Goal: Task Accomplishment & Management: Manage account settings

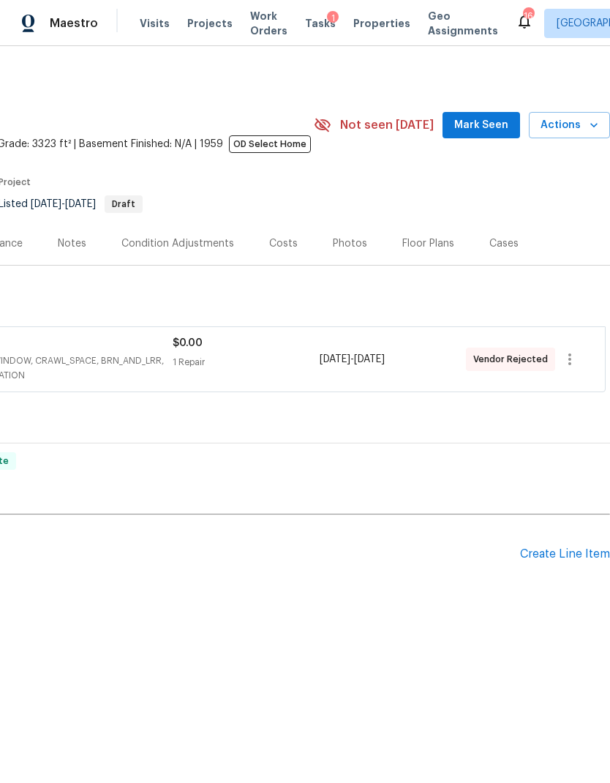
scroll to position [0, 217]
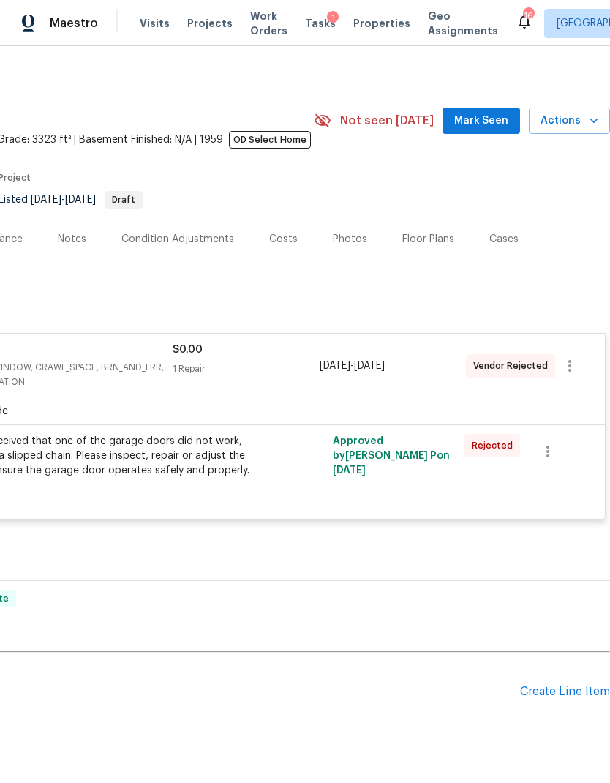
scroll to position [4, 217]
click at [574, 693] on div "Create Line Item" at bounding box center [565, 692] width 90 height 14
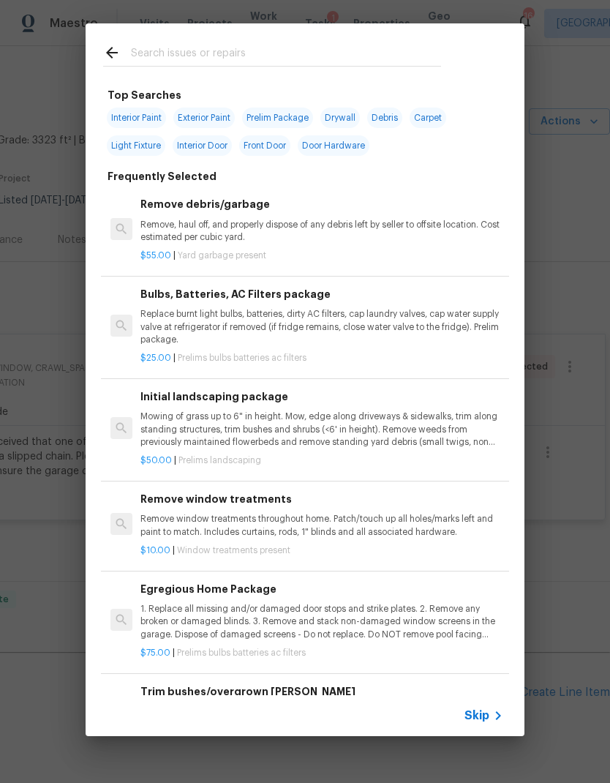
click at [485, 713] on span "Skip" at bounding box center [477, 715] width 25 height 15
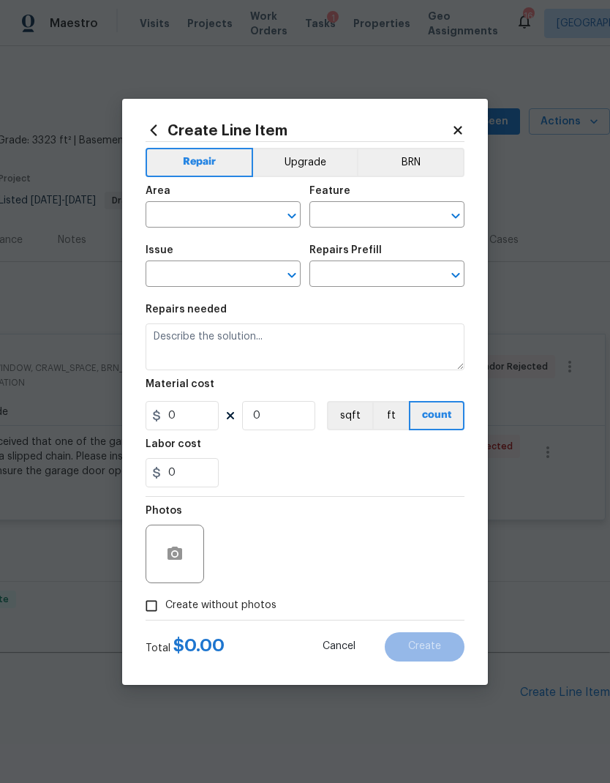
click at [203, 210] on input "text" at bounding box center [203, 216] width 114 height 23
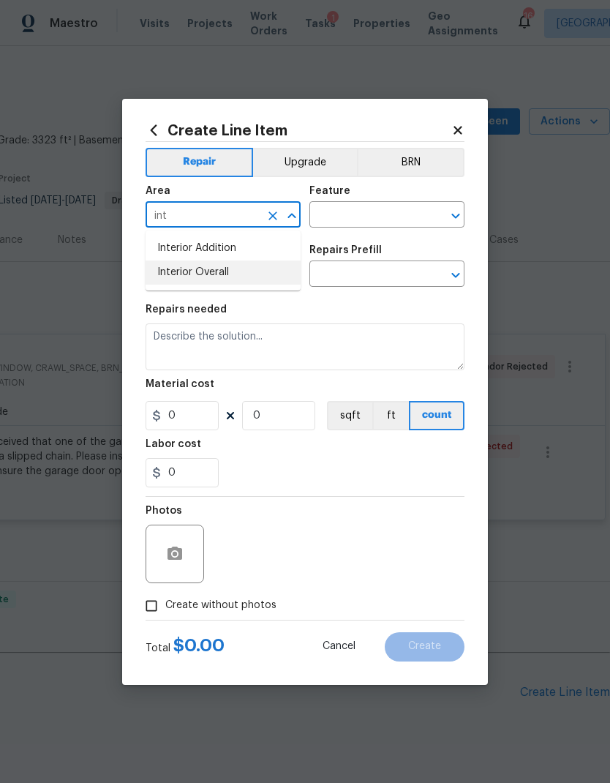
click at [236, 268] on li "Interior Overall" at bounding box center [223, 272] width 155 height 24
type input "Interior Overall"
click at [463, 219] on icon "Open" at bounding box center [456, 216] width 18 height 18
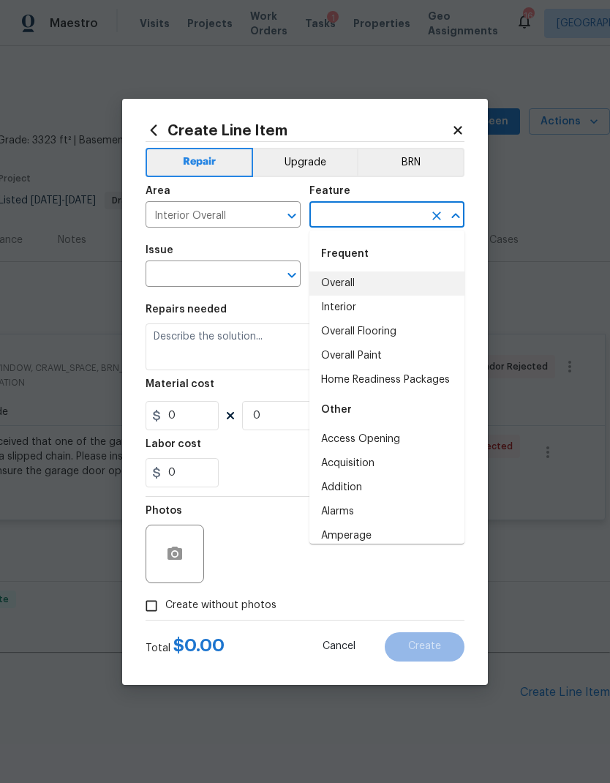
click at [350, 287] on li "Overall" at bounding box center [386, 283] width 155 height 24
type input "Overall"
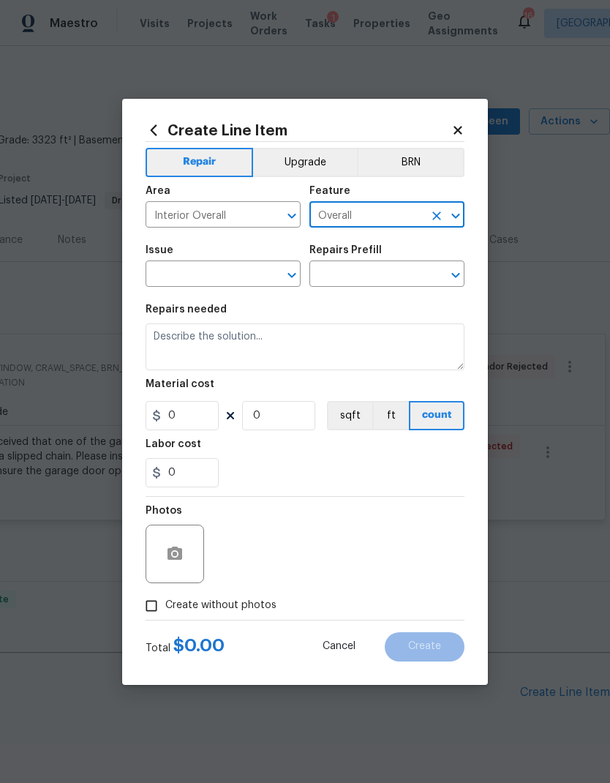
click at [291, 279] on icon "Open" at bounding box center [292, 275] width 18 height 18
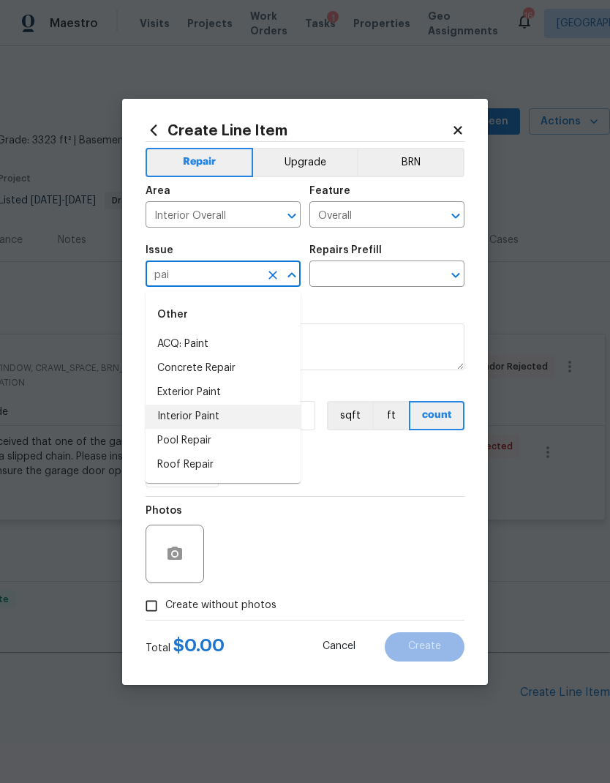
click at [229, 413] on li "Interior Paint" at bounding box center [223, 417] width 155 height 24
type input "Interior Paint"
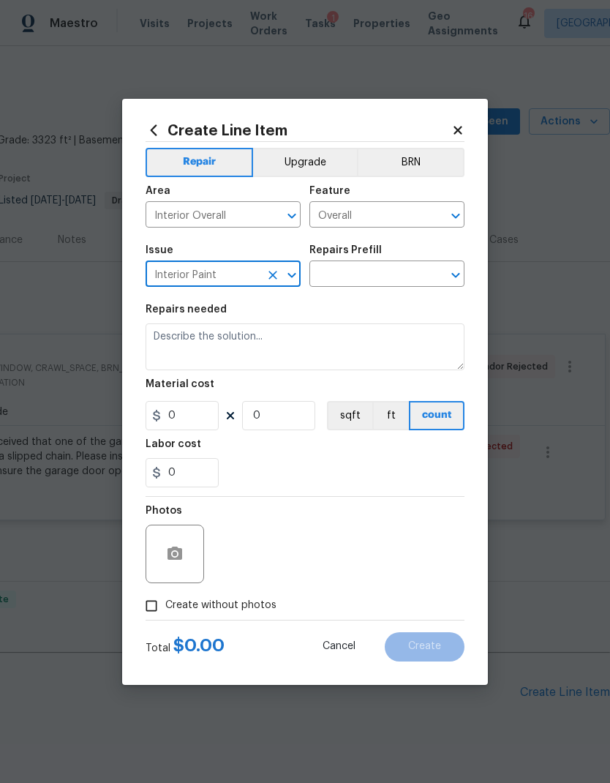
click at [454, 276] on icon "Open" at bounding box center [455, 275] width 8 height 5
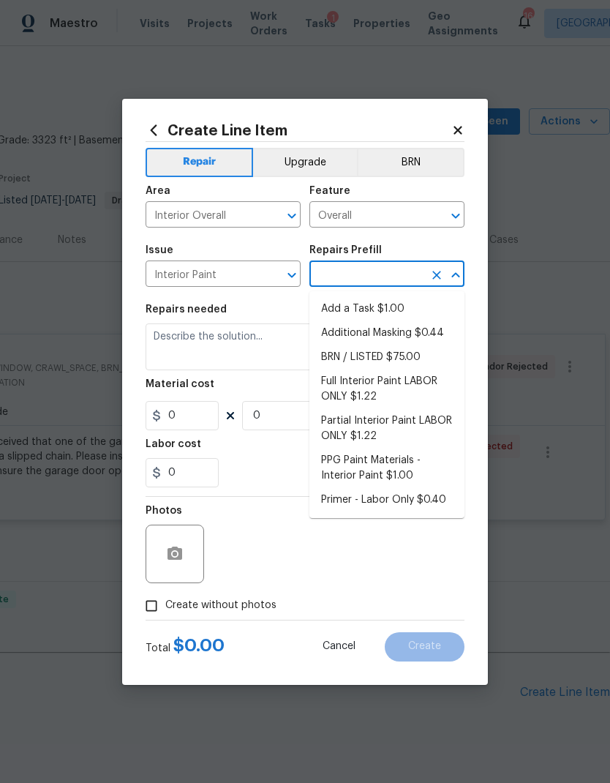
click at [388, 420] on li "Partial Interior Paint LABOR ONLY $1.22" at bounding box center [386, 429] width 155 height 40
type input "Partial Interior Paint LABOR ONLY $1.22"
type input "Overall Paint"
type textarea "Partial Interior paint - Prep, mask, and paint specified interior areas. Ensure…"
type input "1"
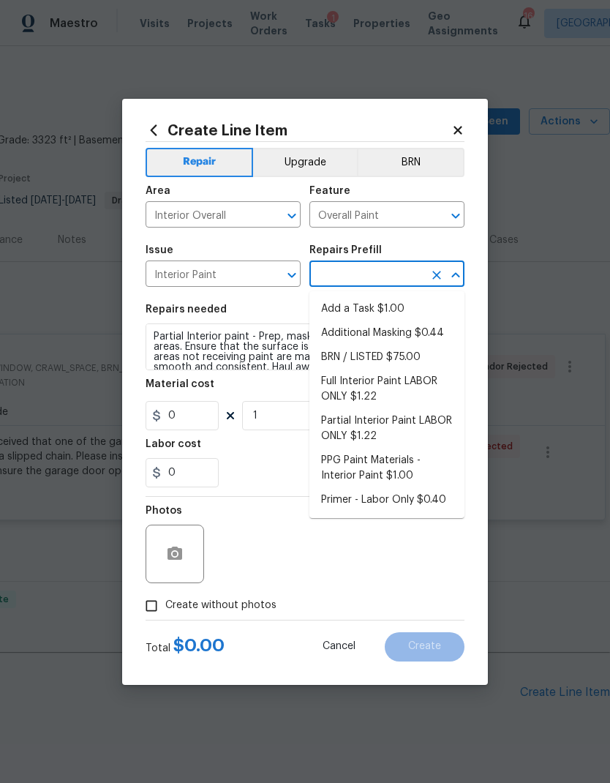
type input "Partial Interior Paint LABOR ONLY $1.22"
type input "1.22"
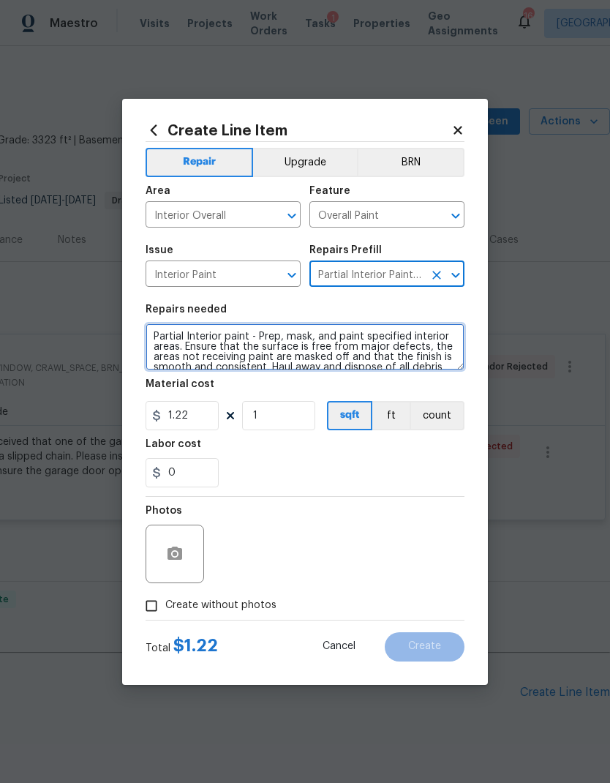
click at [154, 336] on textarea "Partial Interior paint - Prep, mask, and paint specified interior areas. Ensure…" at bounding box center [305, 346] width 319 height 47
click at [176, 334] on textarea "Partial Interior paint - Prep, mask, and paint specified interior areas. Ensure…" at bounding box center [305, 346] width 319 height 47
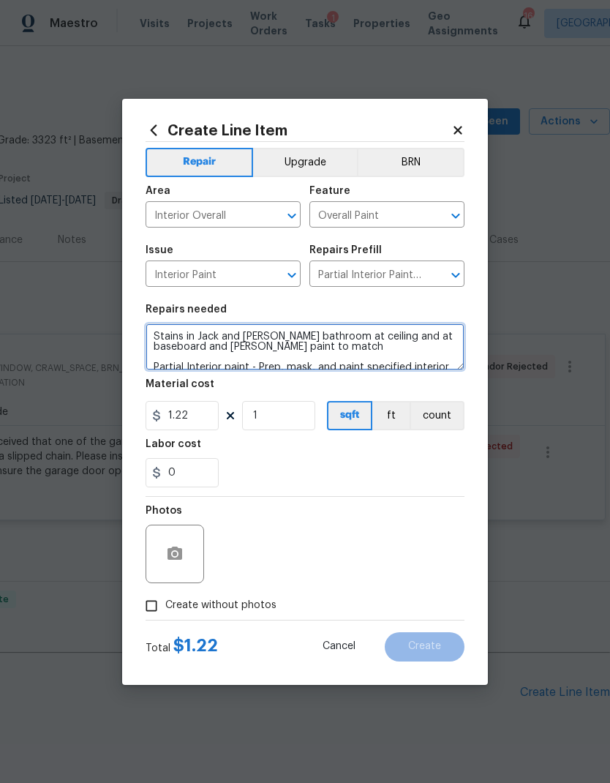
type textarea "Stains in Jack and Jill bathroom at ceiling and at baseboard and Schuelke’s pai…"
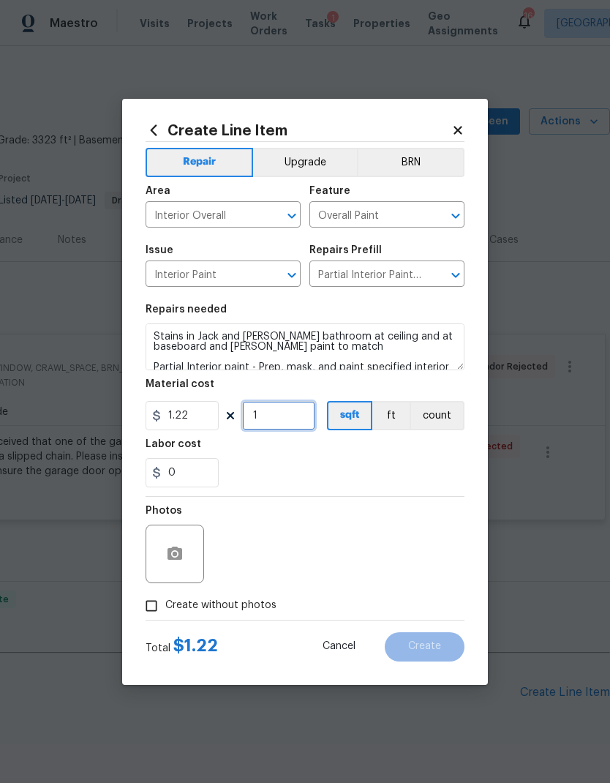
click at [287, 419] on input "1" at bounding box center [278, 415] width 73 height 29
type input "100"
click at [352, 449] on div "Labor cost" at bounding box center [305, 448] width 319 height 19
click at [190, 552] on button "button" at bounding box center [174, 553] width 35 height 35
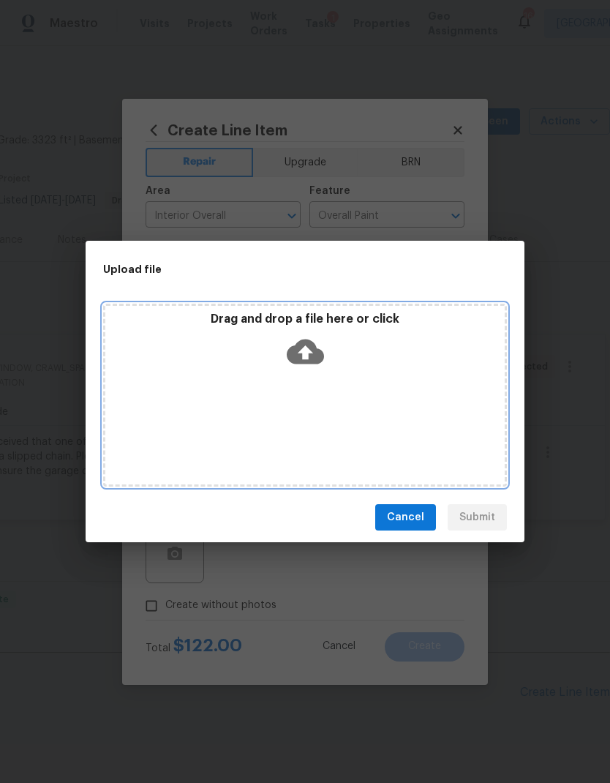
click at [321, 341] on icon at bounding box center [305, 351] width 37 height 37
click at [422, 409] on div "Drag and drop a file here or click" at bounding box center [305, 395] width 404 height 183
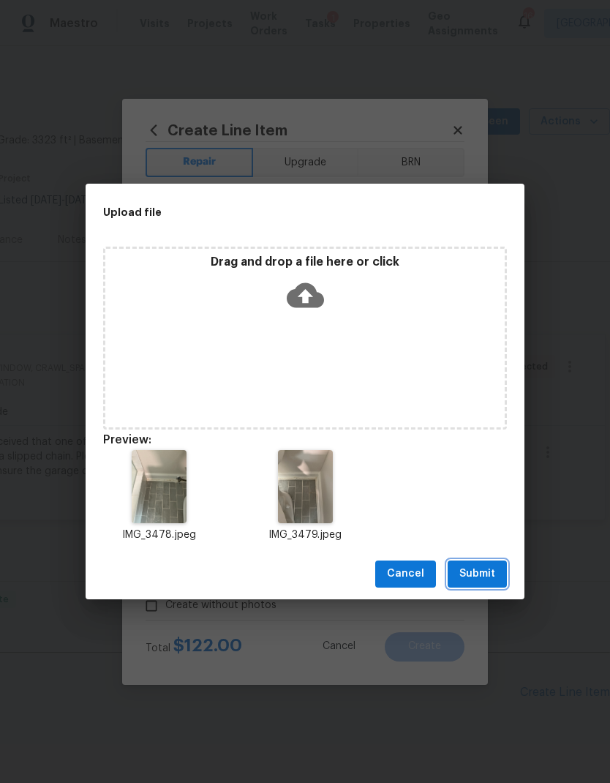
click at [480, 577] on span "Submit" at bounding box center [477, 574] width 36 height 18
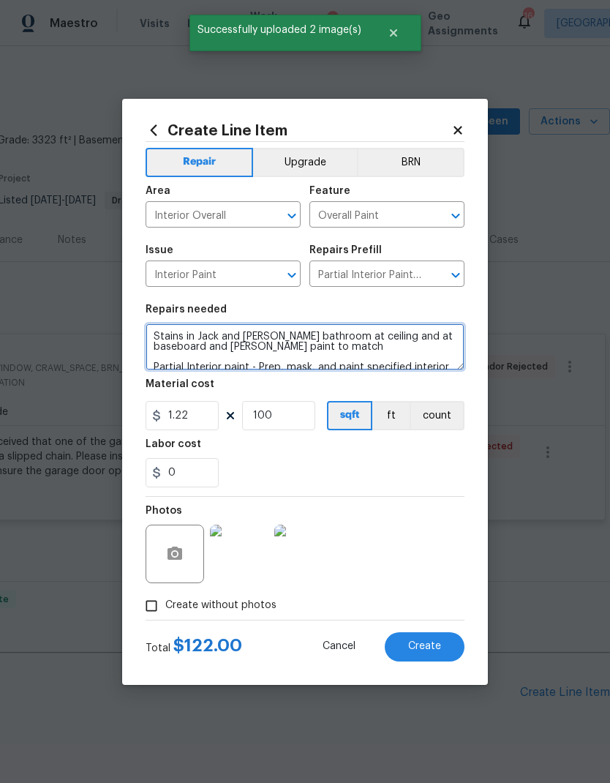
click at [207, 341] on textarea "Stains in Jack and Jill bathroom at ceiling and at baseboard and Schuelke’s pai…" at bounding box center [305, 346] width 319 height 47
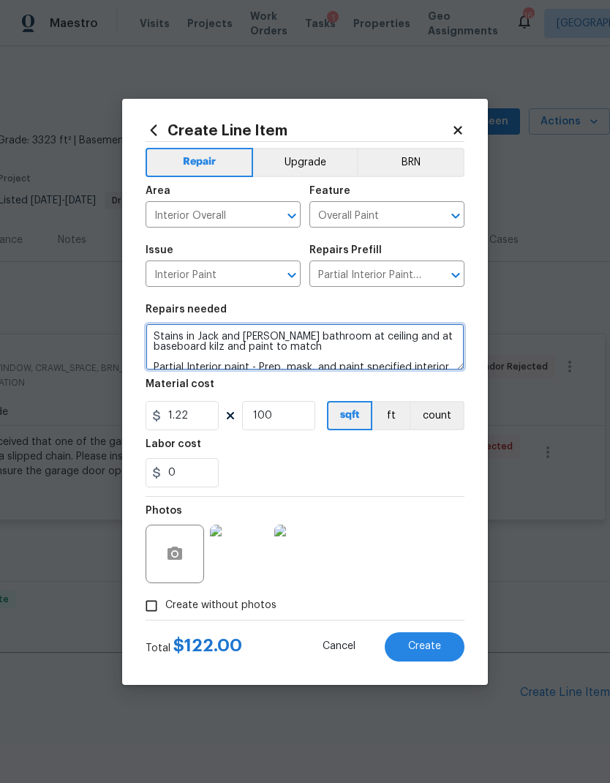
type textarea "Stains in Jack and [PERSON_NAME] bathroom at ceiling and at baseboard kilz and …"
click at [394, 456] on div "Labor cost" at bounding box center [305, 448] width 319 height 19
click at [413, 648] on span "Create" at bounding box center [424, 646] width 33 height 11
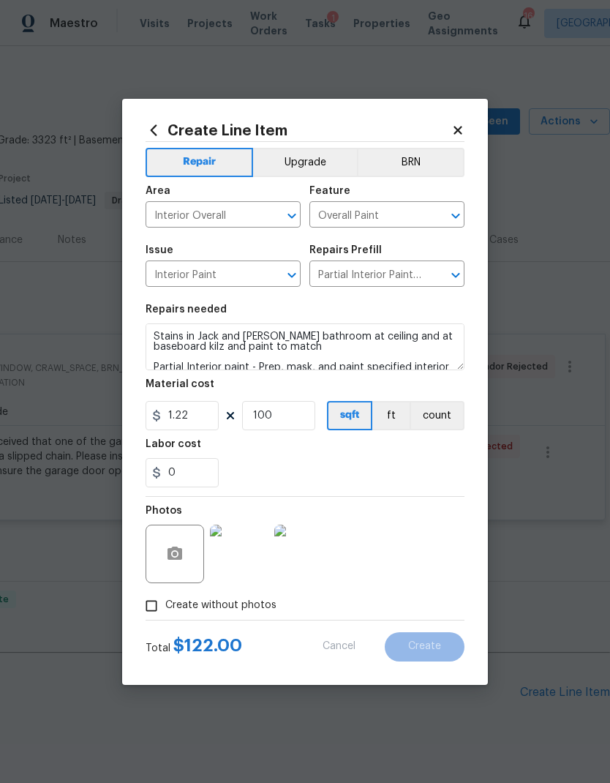
type input "0"
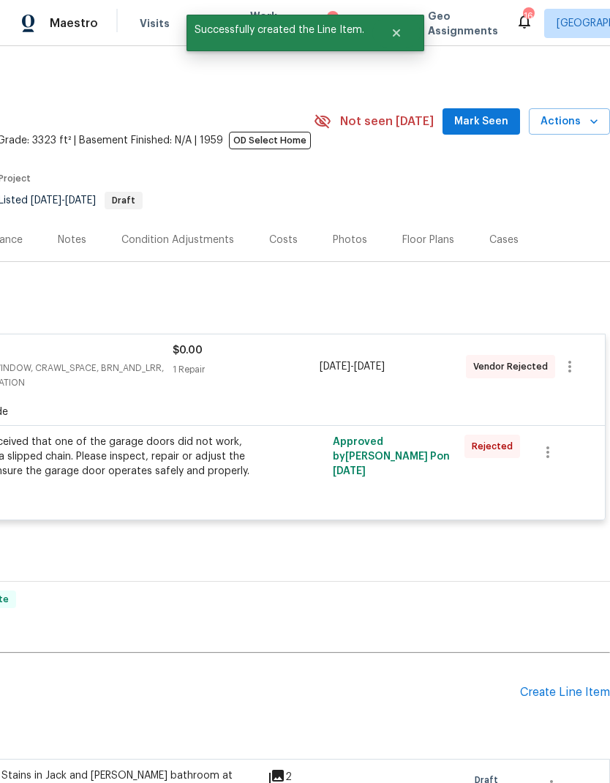
click at [573, 692] on div "Create Line Item" at bounding box center [565, 692] width 90 height 14
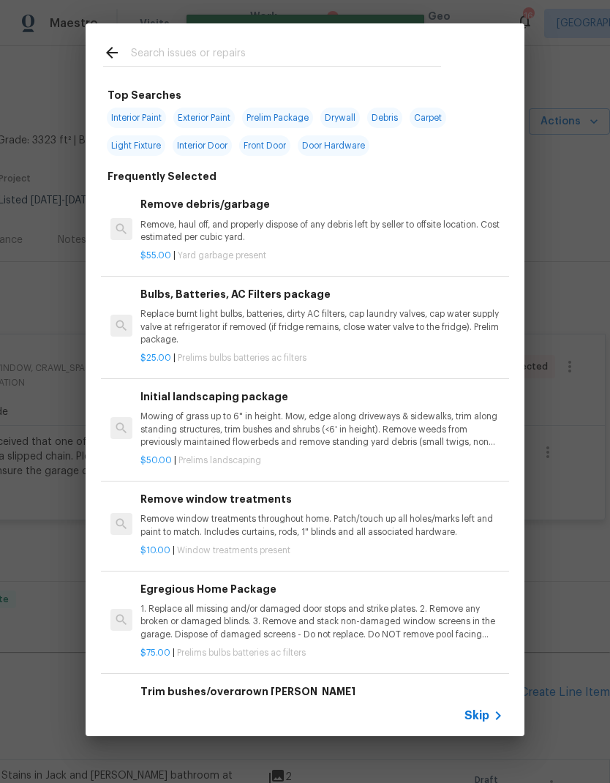
click at [481, 712] on span "Skip" at bounding box center [477, 715] width 25 height 15
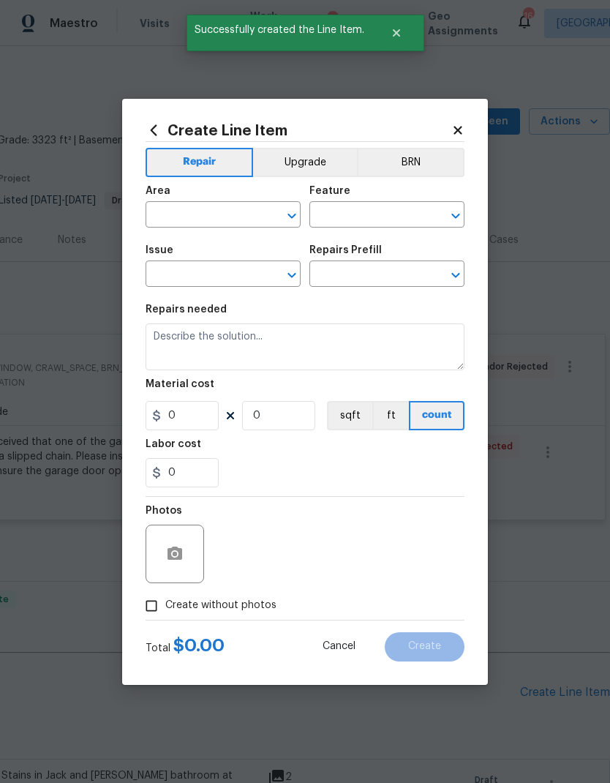
click at [214, 216] on input "text" at bounding box center [203, 216] width 114 height 23
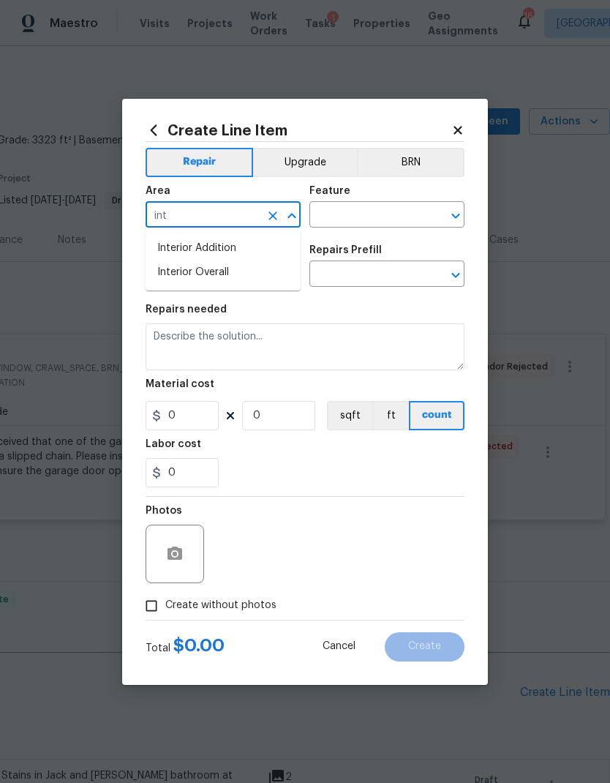
click at [241, 273] on li "Interior Overall" at bounding box center [223, 272] width 155 height 24
type input "Interior Overall"
click at [376, 222] on input "text" at bounding box center [366, 216] width 114 height 23
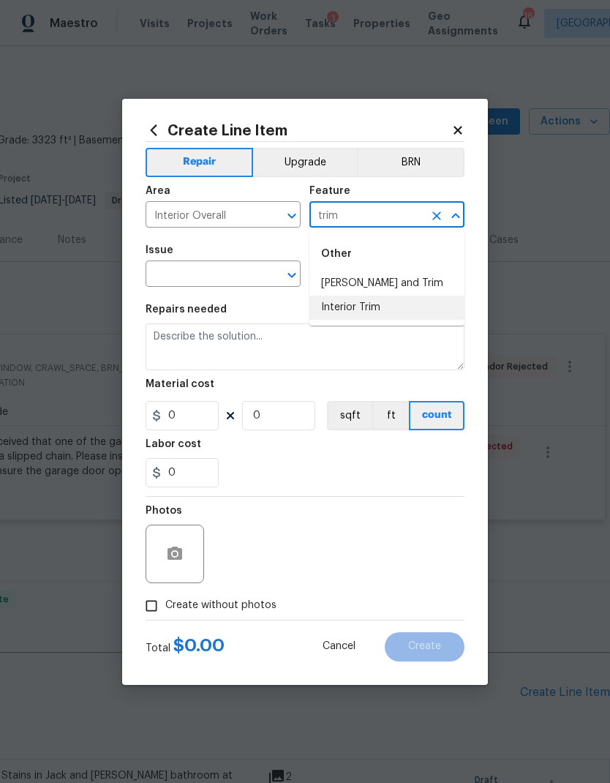
click at [388, 309] on li "Interior Trim" at bounding box center [386, 308] width 155 height 24
type input "Interior Trim"
click at [293, 276] on icon "Open" at bounding box center [291, 275] width 8 height 5
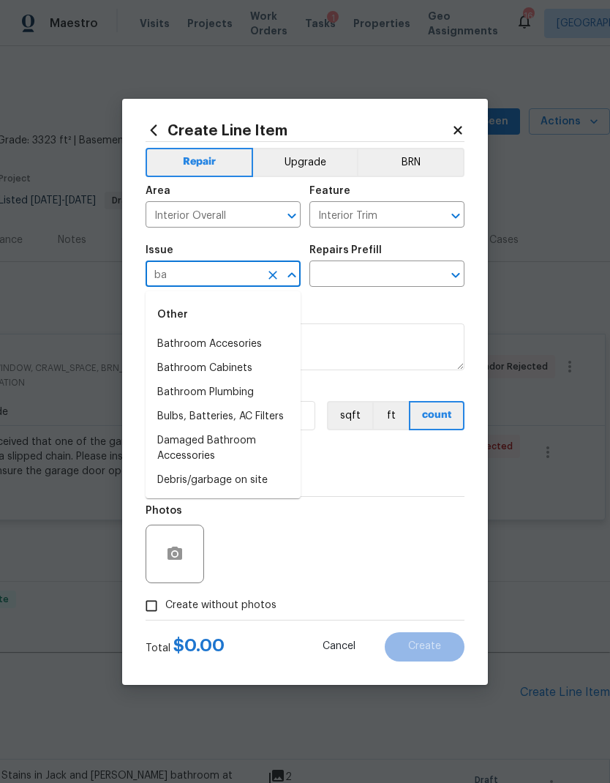
type input "b"
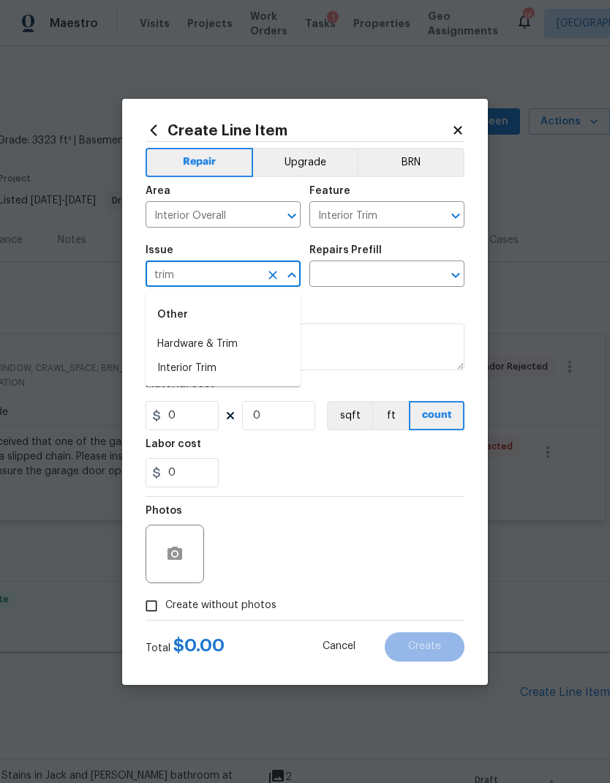
click at [239, 372] on li "Interior Trim" at bounding box center [223, 368] width 155 height 24
type input "Interior Trim"
click at [456, 275] on icon "Open" at bounding box center [456, 275] width 18 height 18
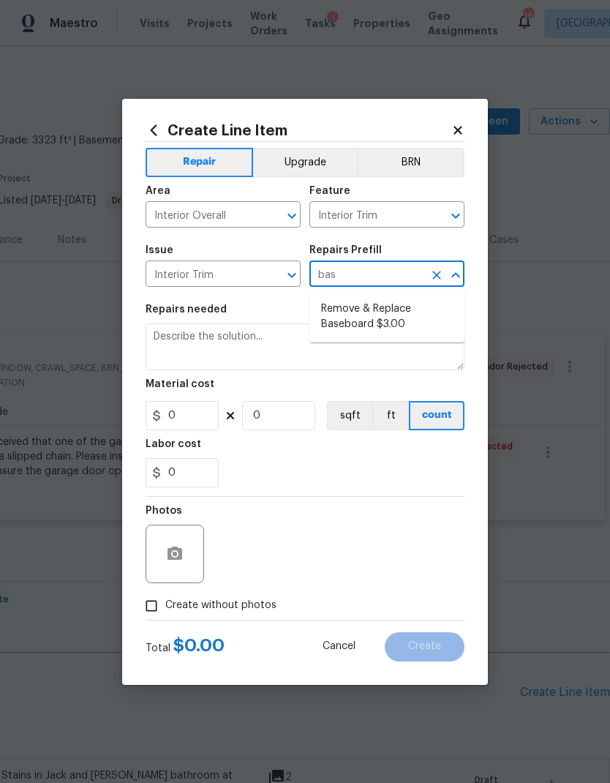
click at [399, 322] on li "Remove & Replace Baseboard $3.00" at bounding box center [386, 317] width 155 height 40
type input "Remove & Replace Baseboard $3.00"
type textarea "Remove the existing baseboard (if present) and install new. Ensure that the new…"
type input "1"
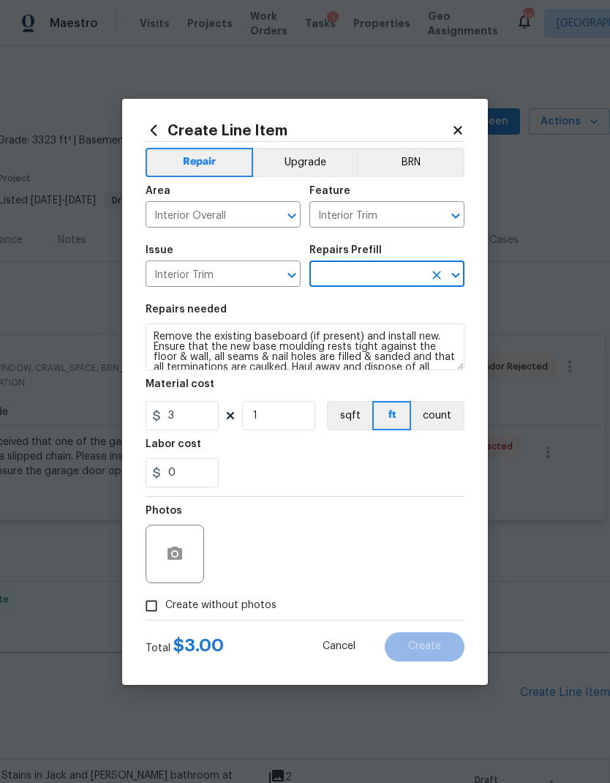
type input "Remove & Replace Baseboard $3.00"
type input "3"
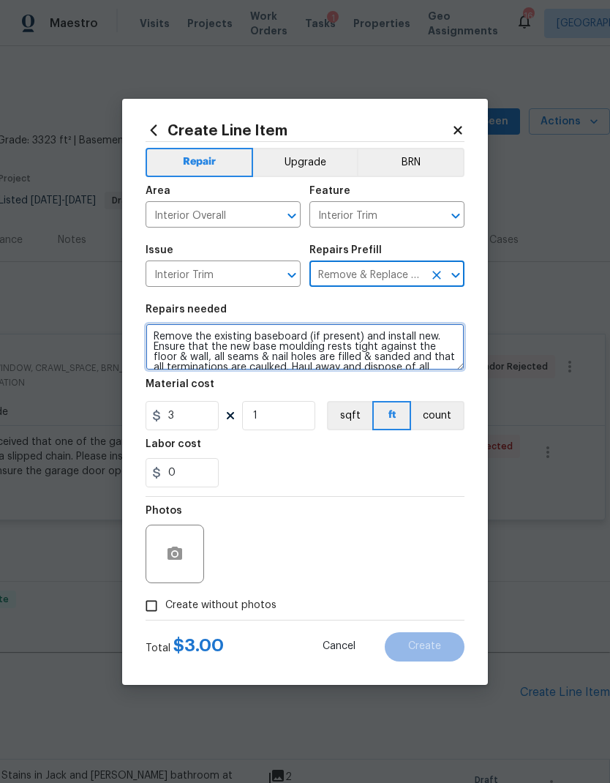
click at [159, 333] on textarea "Remove the existing baseboard (if present) and install new. Ensure that the new…" at bounding box center [305, 346] width 319 height 47
click at [185, 334] on textarea "Remove the existing baseboard (if present) and install new. Ensure that the new…" at bounding box center [305, 346] width 319 height 47
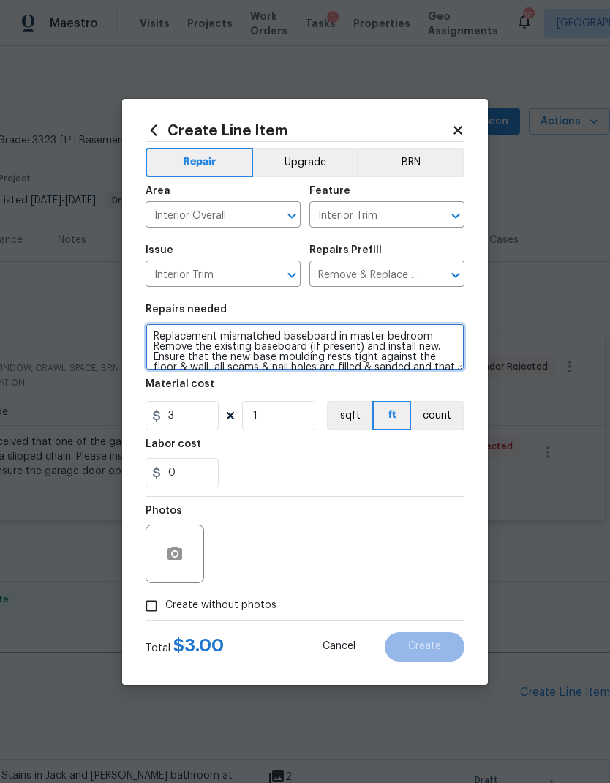
type textarea "Replacement mismatched baseboard in master bedroom Remove the existing baseboar…"
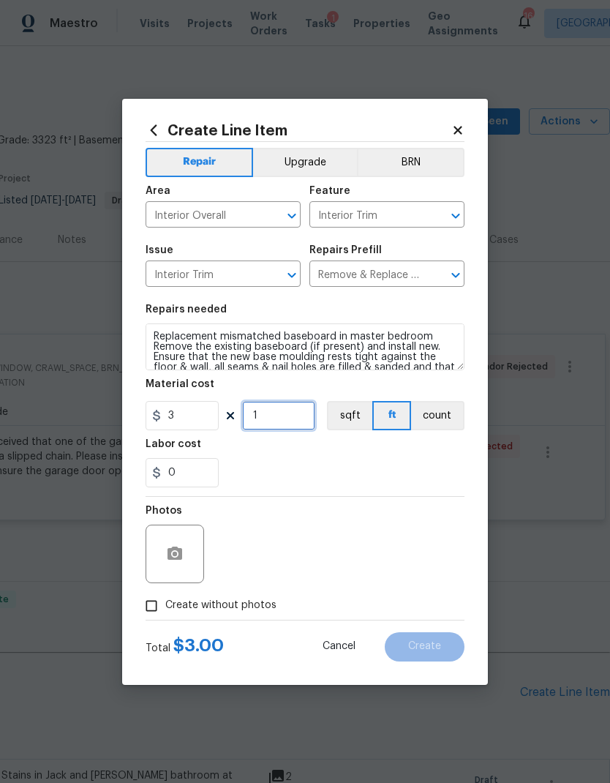
click at [287, 417] on input "1" at bounding box center [278, 415] width 73 height 29
type input "15"
click at [365, 464] on div "0" at bounding box center [305, 472] width 319 height 29
click at [181, 548] on icon "button" at bounding box center [175, 554] width 18 height 18
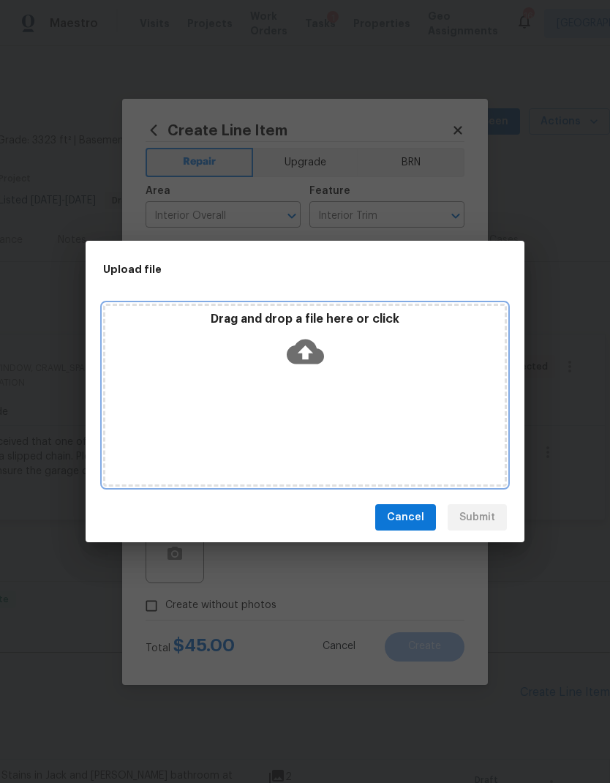
click at [312, 356] on icon at bounding box center [305, 351] width 37 height 25
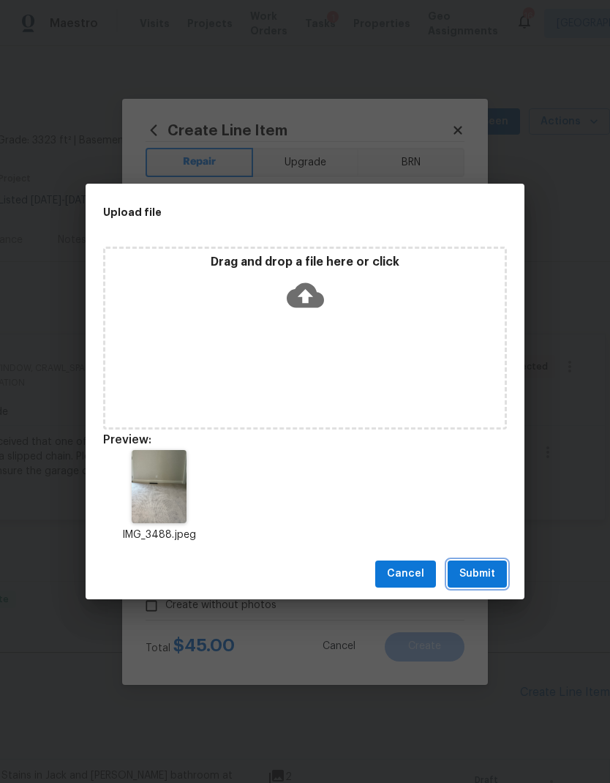
click at [478, 573] on span "Submit" at bounding box center [477, 574] width 36 height 18
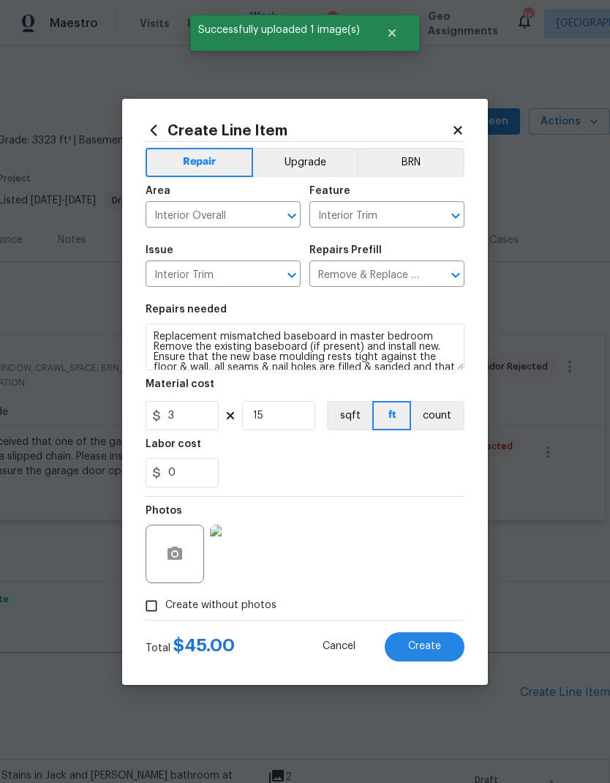
click at [411, 644] on span "Create" at bounding box center [424, 646] width 33 height 11
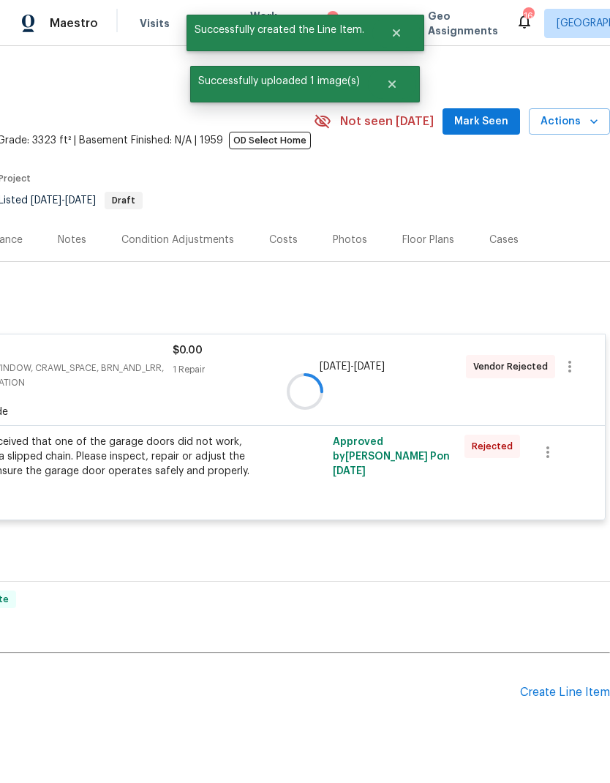
click at [568, 692] on div "Create Line Item" at bounding box center [565, 692] width 90 height 14
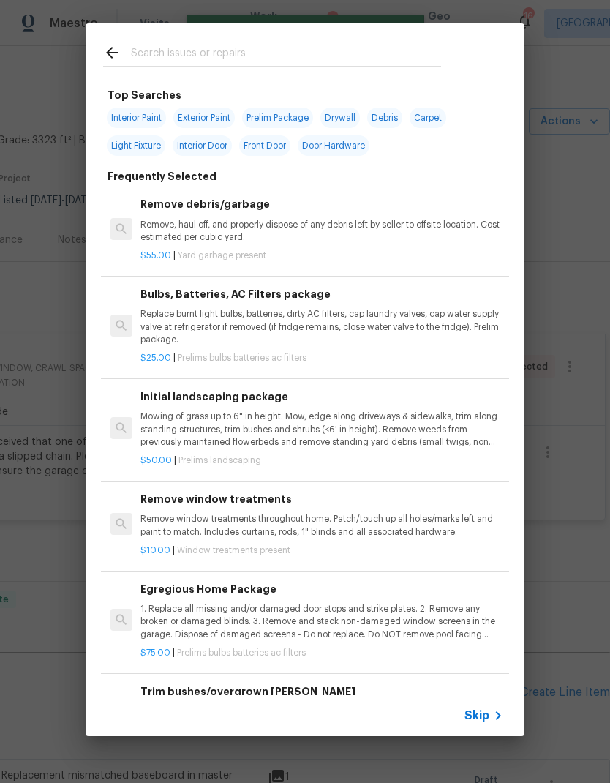
click at [478, 713] on span "Skip" at bounding box center [477, 715] width 25 height 15
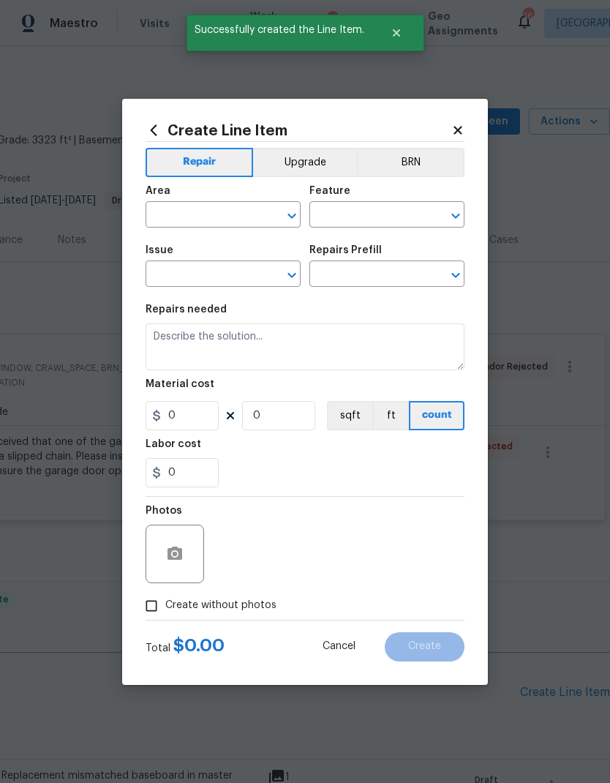
click at [226, 218] on input "text" at bounding box center [203, 216] width 114 height 23
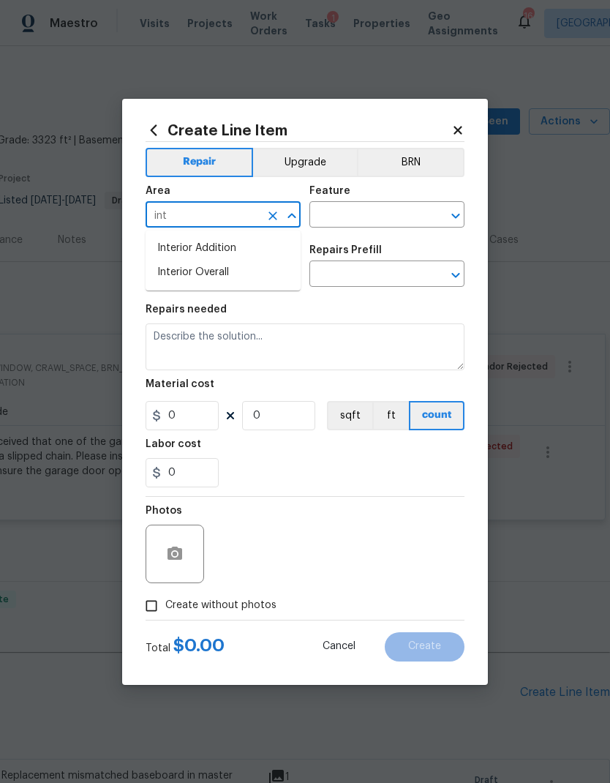
click at [228, 264] on li "Interior Overall" at bounding box center [223, 272] width 155 height 24
type input "Interior Overall"
click at [380, 211] on input "text" at bounding box center [366, 216] width 114 height 23
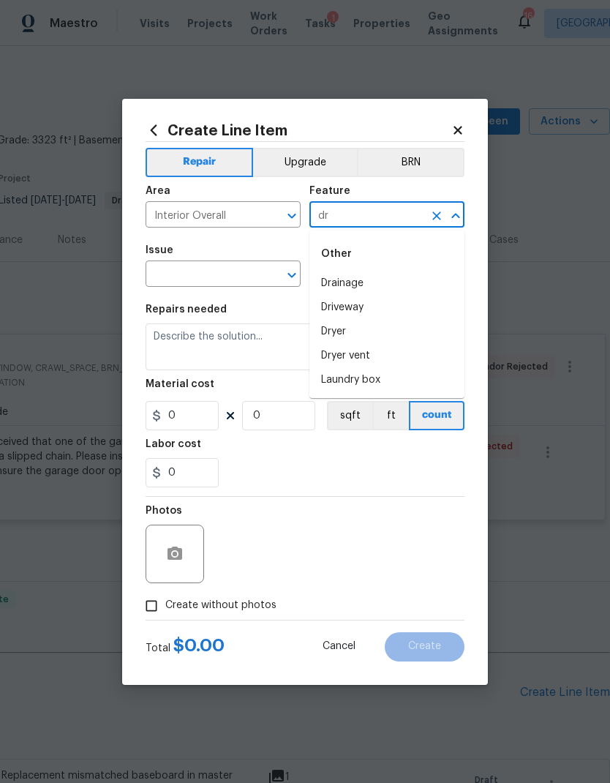
type input "d"
click at [374, 309] on li "Walls and Ceiling" at bounding box center [386, 308] width 155 height 24
type input "Walls and Ceiling"
click at [299, 273] on icon "Open" at bounding box center [292, 275] width 18 height 18
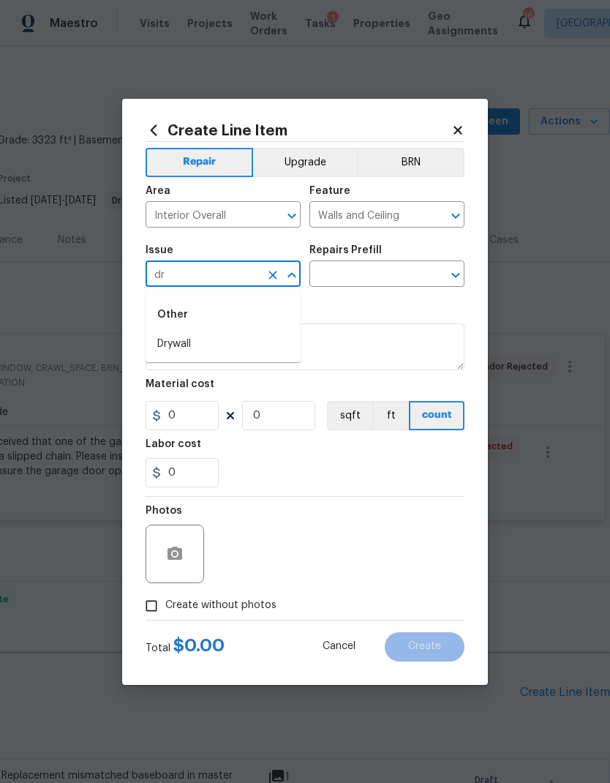
click at [193, 345] on li "Drywall" at bounding box center [223, 344] width 155 height 24
type input "Drywall"
click at [456, 268] on icon "Open" at bounding box center [456, 275] width 18 height 18
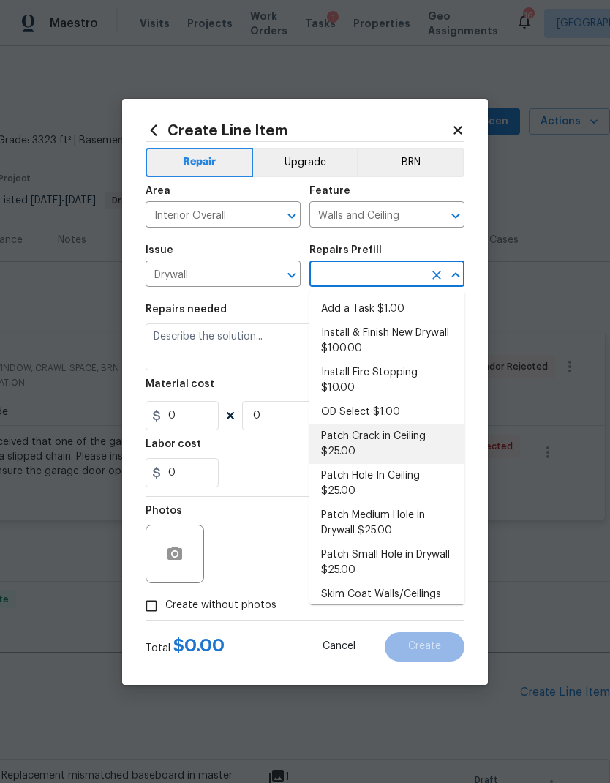
click at [381, 424] on li "Patch Crack in Ceiling $25.00" at bounding box center [386, 444] width 155 height 40
type input "Patch Crack in Ceiling $25.00"
type textarea "Prep/scrape all loose material from the damaged area; prime if needed. Patch th…"
type input "1"
type input "Patch Crack in Ceiling $25.00"
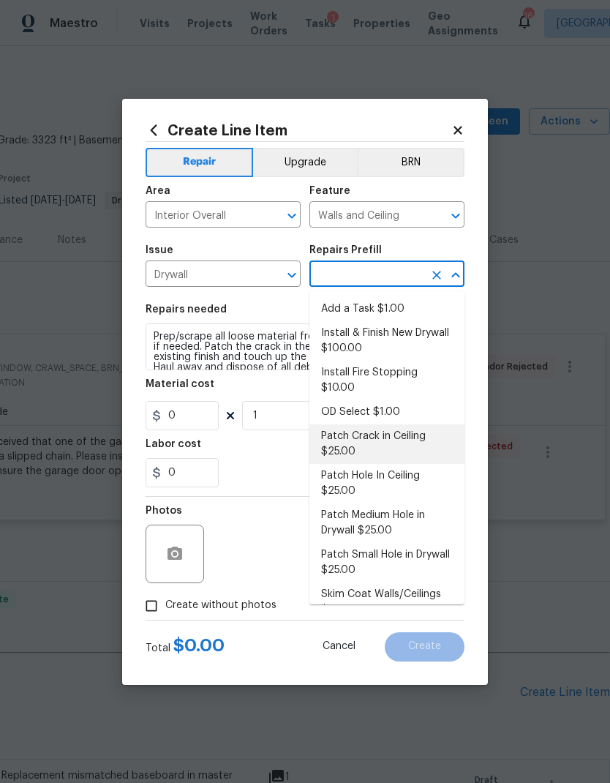
type input "25"
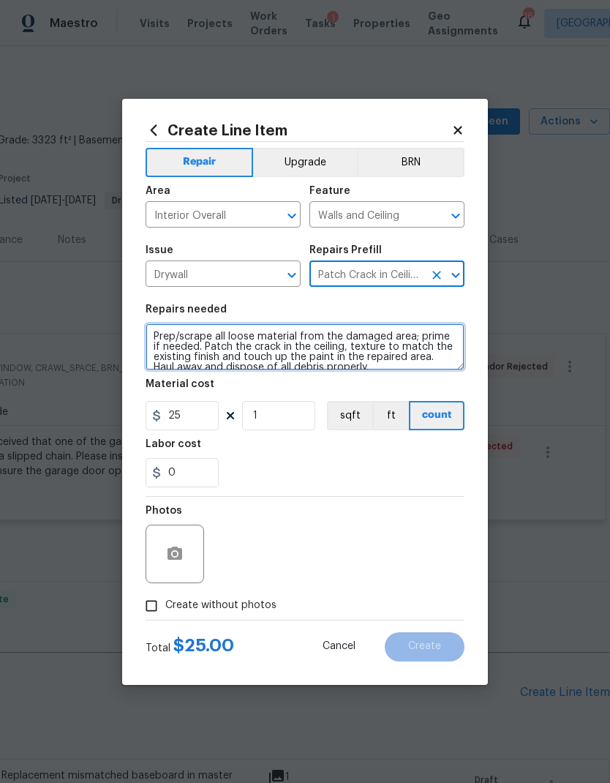
click at [156, 328] on textarea "Prep/scrape all loose material from the damaged area; prime if needed. Patch th…" at bounding box center [305, 346] width 319 height 47
click at [182, 338] on textarea "Prep/scrape all loose material from the damaged area; prime if needed. Patch th…" at bounding box center [305, 346] width 319 height 47
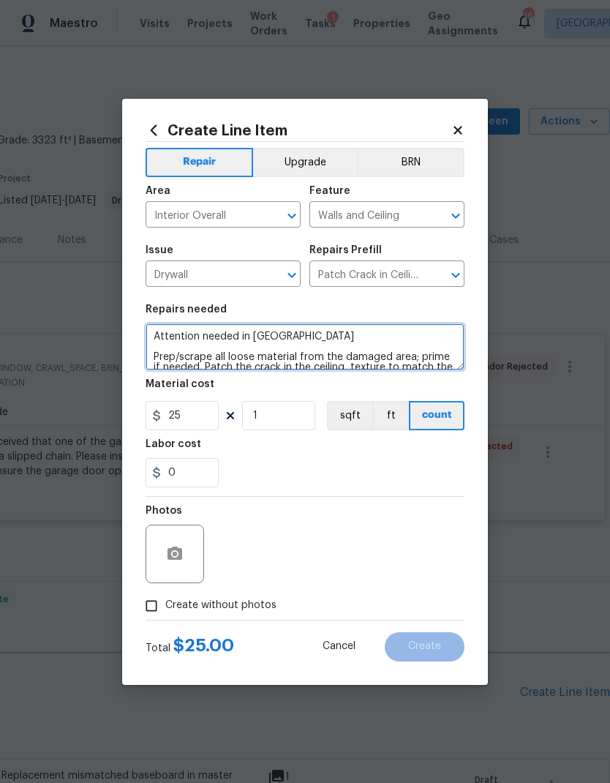
type textarea "Attention needed in hallway Prep/scrape all loose material from the damaged are…"
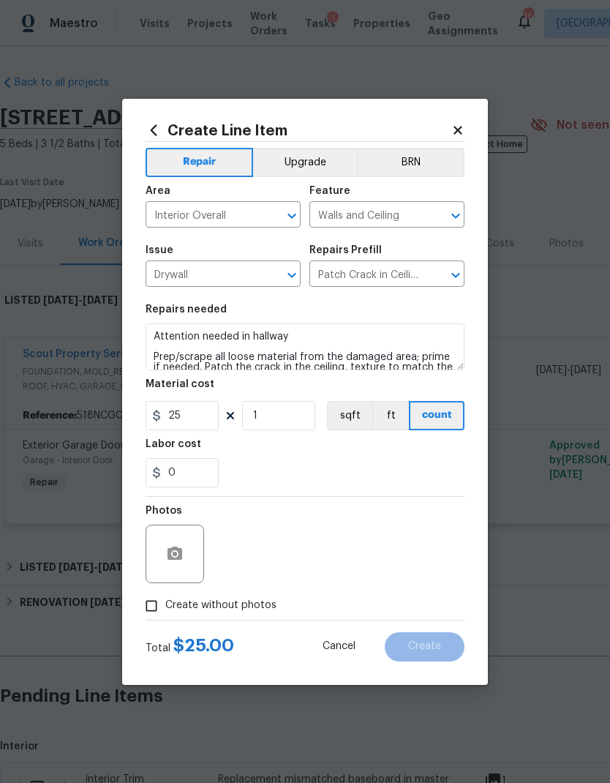
scroll to position [4, 217]
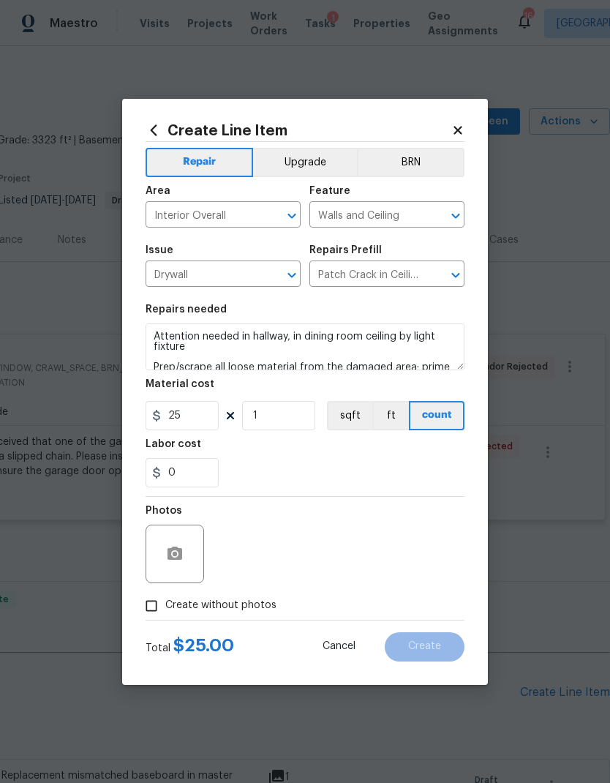
type textarea "Attention needed in hallway, in dining room ceiling by light fixture Prep/scrap…"
click at [313, 459] on div "0" at bounding box center [305, 472] width 319 height 29
click at [289, 415] on input "1" at bounding box center [278, 415] width 73 height 29
type input "2"
click at [336, 440] on div "Labor cost" at bounding box center [305, 448] width 319 height 19
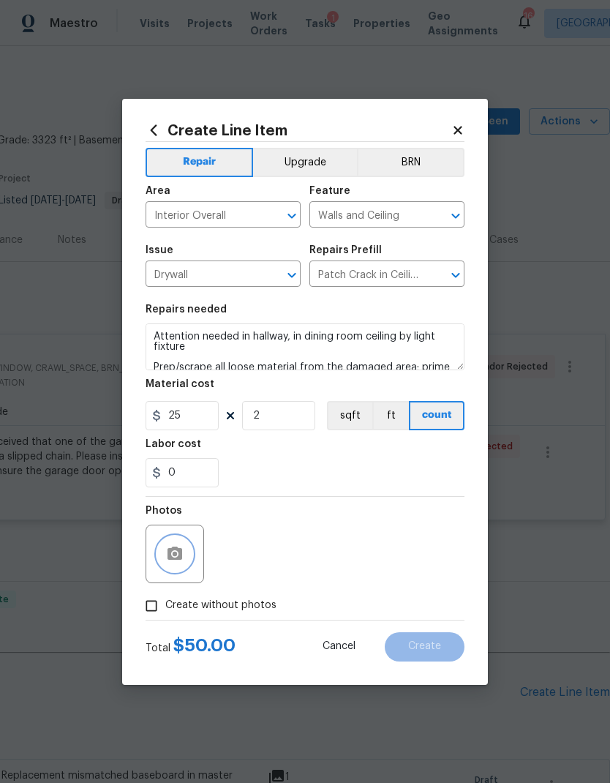
click at [175, 554] on circle "button" at bounding box center [175, 553] width 4 height 4
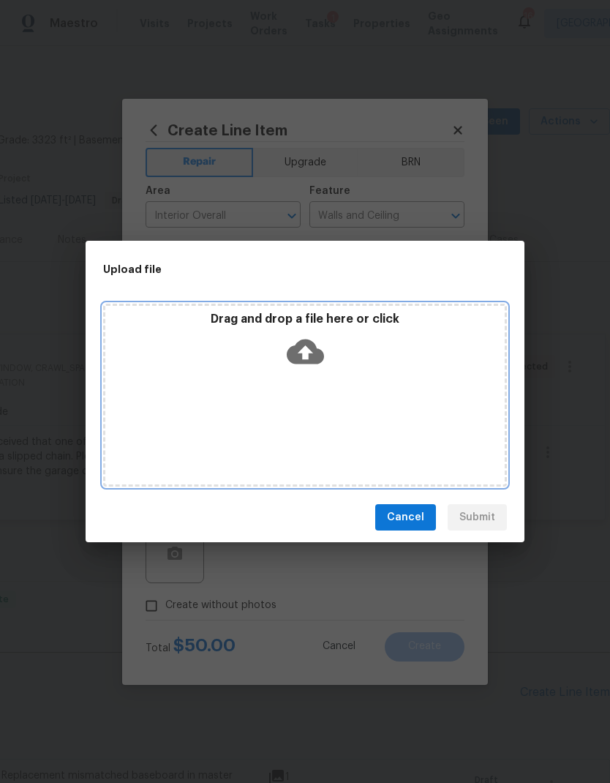
click at [301, 345] on icon at bounding box center [305, 351] width 37 height 25
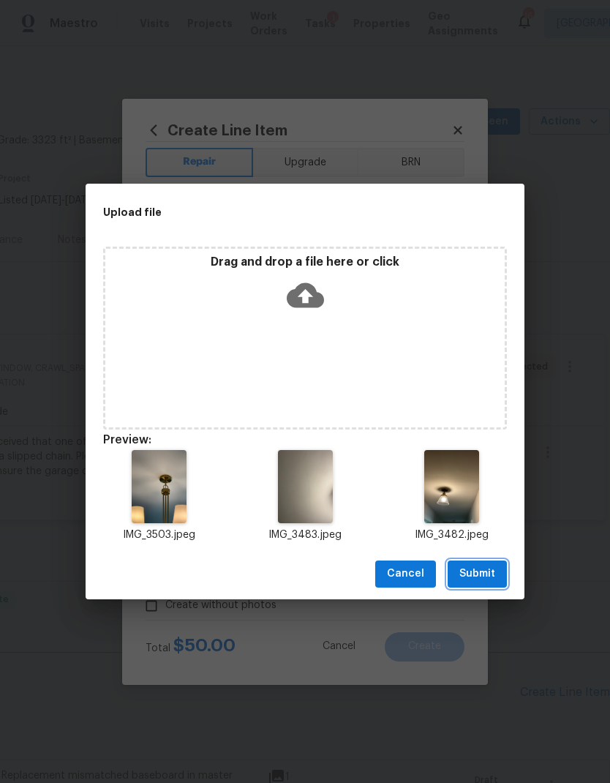
click at [488, 574] on span "Submit" at bounding box center [477, 574] width 36 height 18
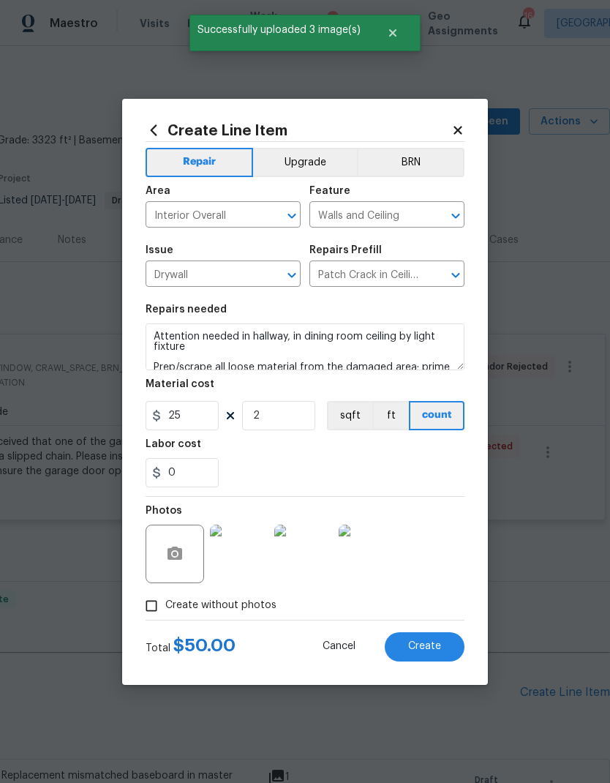
click at [426, 641] on button "Create" at bounding box center [425, 646] width 80 height 29
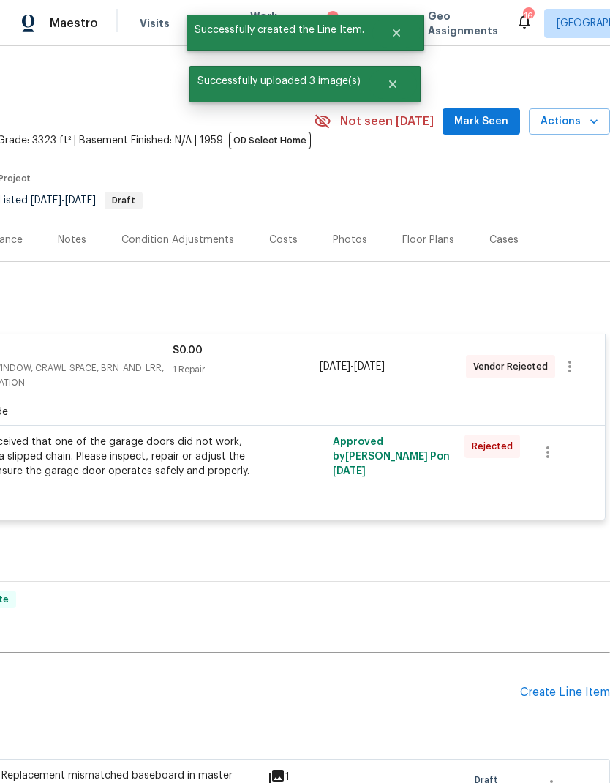
click at [549, 693] on div "Create Line Item" at bounding box center [565, 692] width 90 height 14
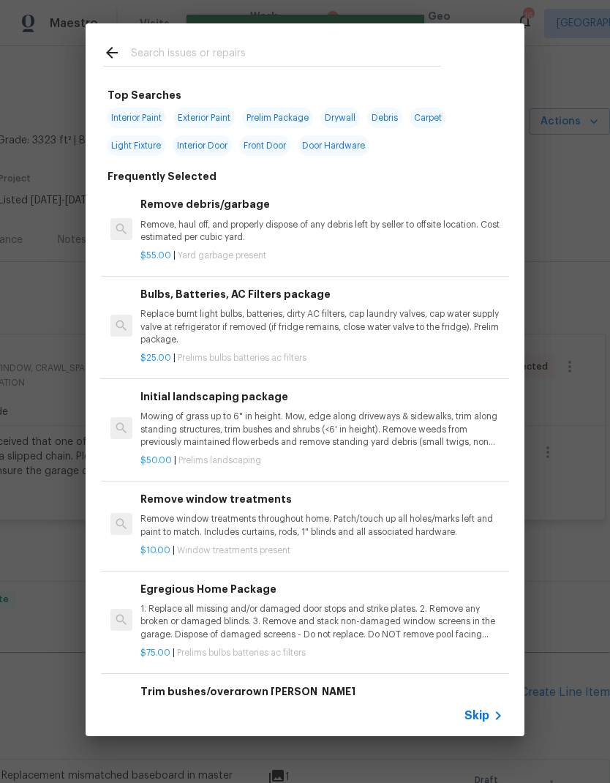
click at [478, 715] on span "Skip" at bounding box center [477, 715] width 25 height 15
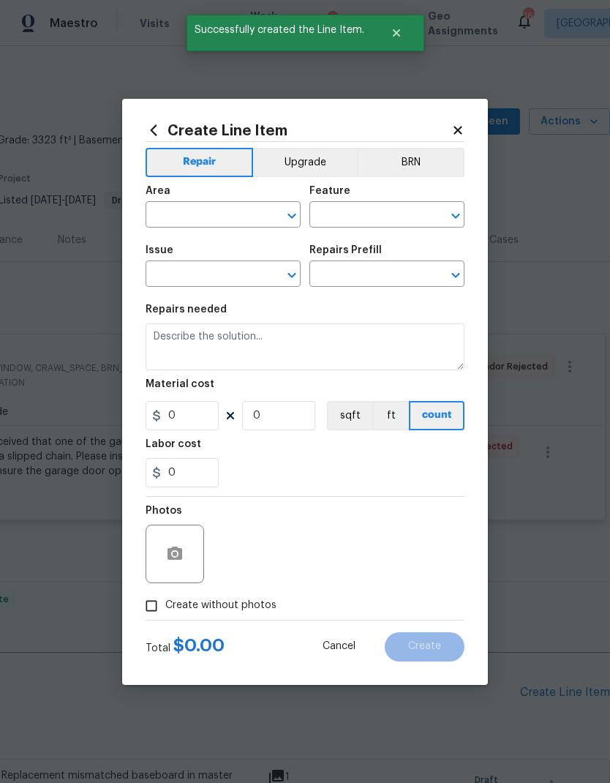
click at [199, 219] on input "text" at bounding box center [203, 216] width 114 height 23
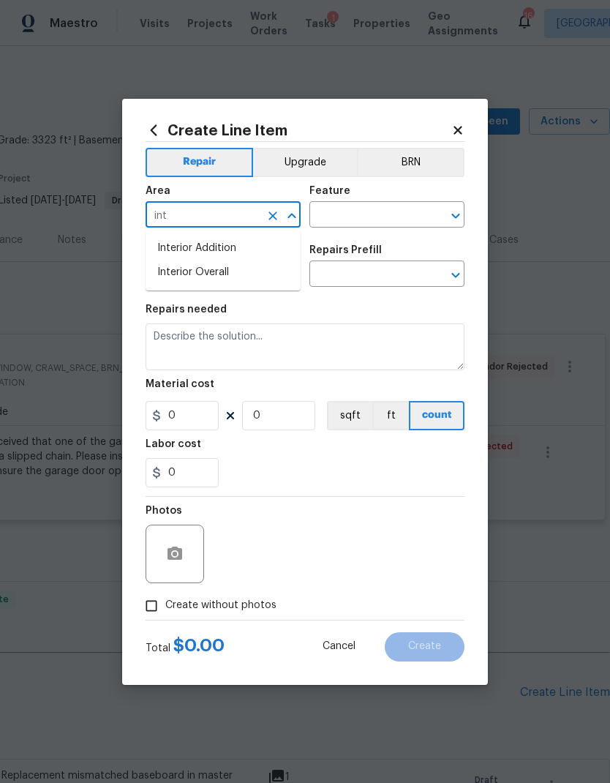
click at [238, 268] on li "Interior Overall" at bounding box center [223, 272] width 155 height 24
type input "Interior Overall"
click at [364, 216] on input "text" at bounding box center [366, 216] width 114 height 23
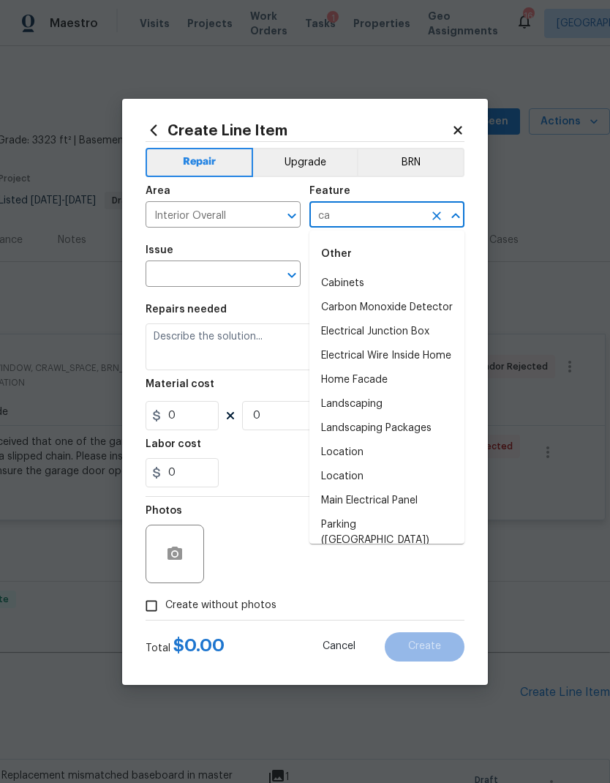
type input "c"
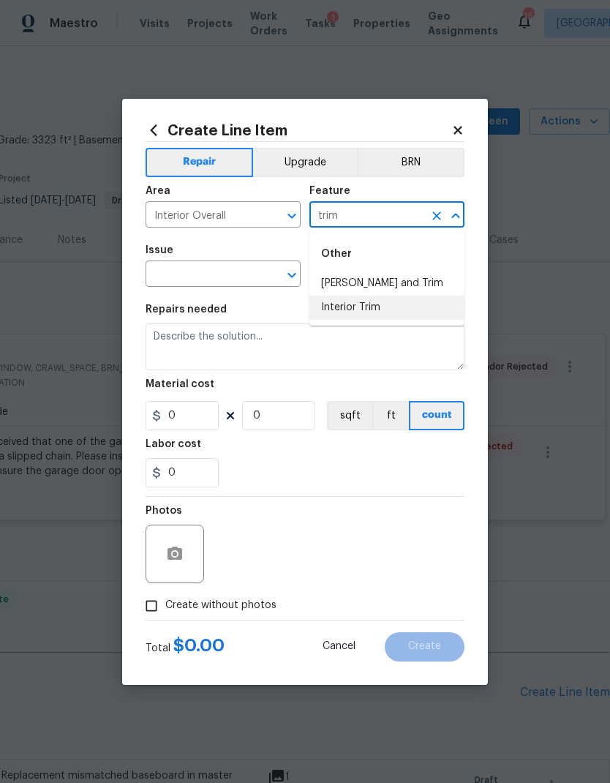
click at [386, 312] on li "Interior Trim" at bounding box center [386, 308] width 155 height 24
type input "Interior Trim"
click at [289, 278] on icon "Open" at bounding box center [292, 275] width 18 height 18
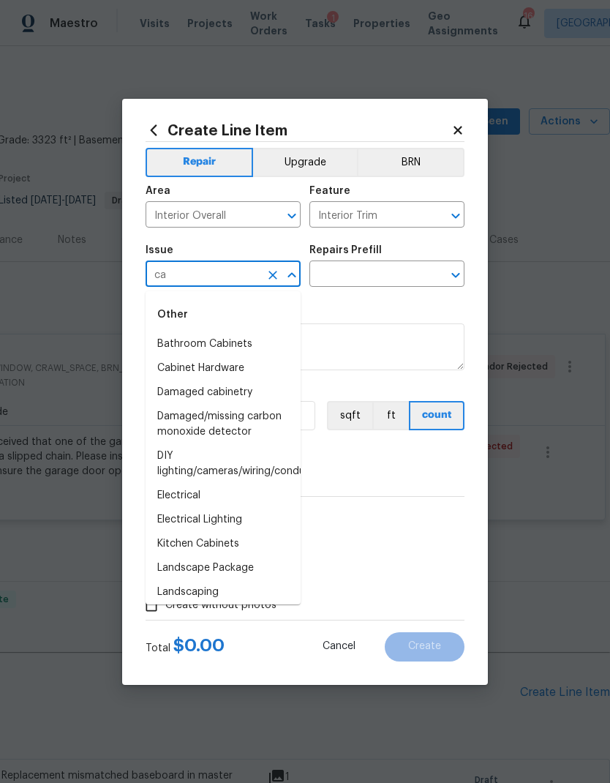
type input "c"
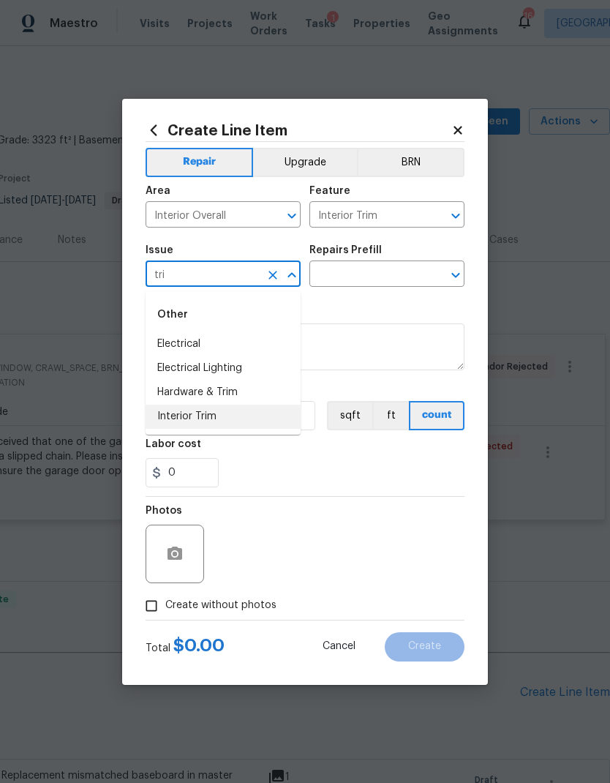
click at [246, 413] on li "Interior Trim" at bounding box center [223, 417] width 155 height 24
type input "Interior Trim"
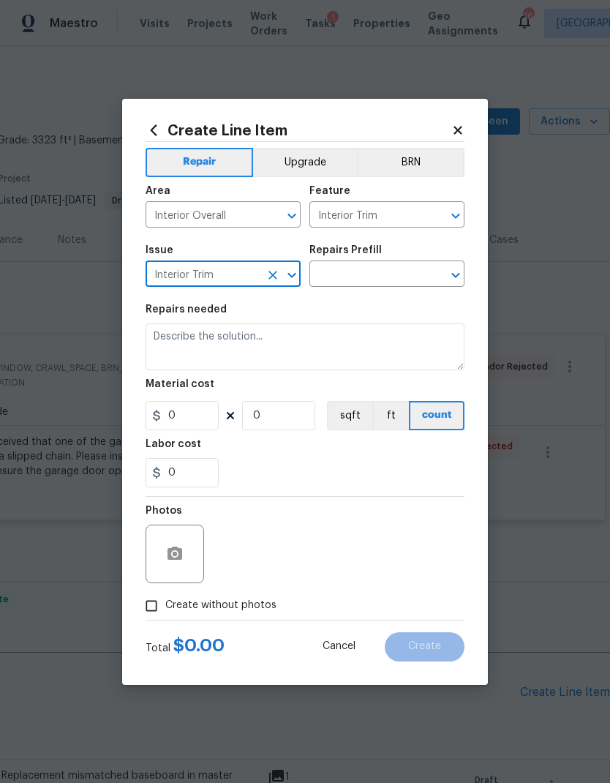
click at [457, 277] on icon "Open" at bounding box center [455, 275] width 8 height 5
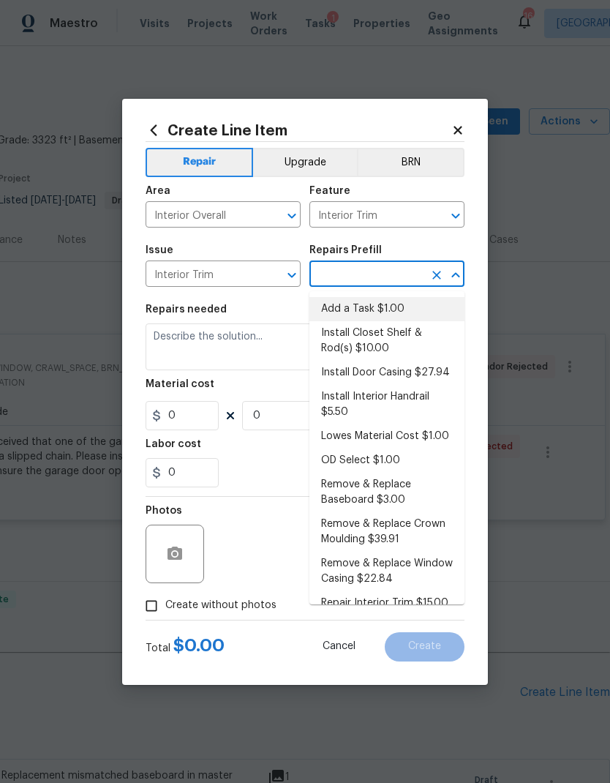
click at [381, 305] on li "Add a Task $1.00" at bounding box center [386, 309] width 155 height 24
type input "Add a Task $1.00"
type textarea "HPM to detail"
type input "1"
type input "Add a Task $1.00"
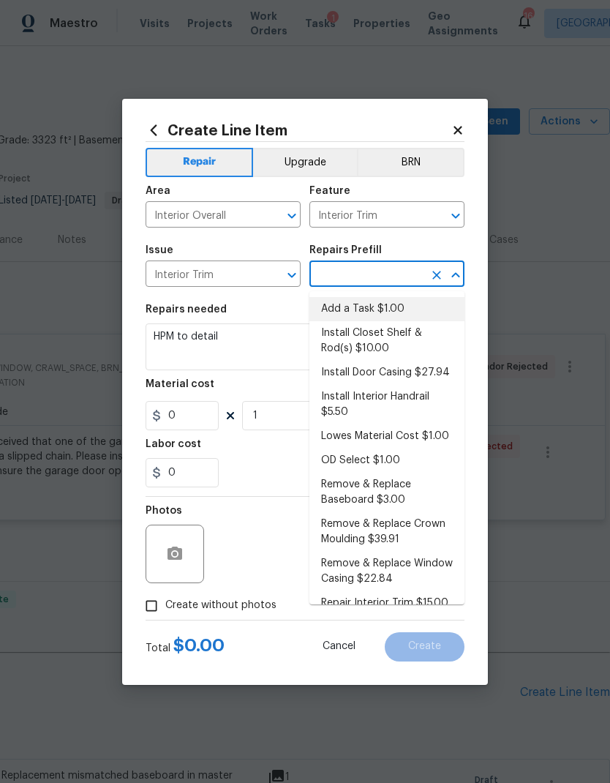
type input "1"
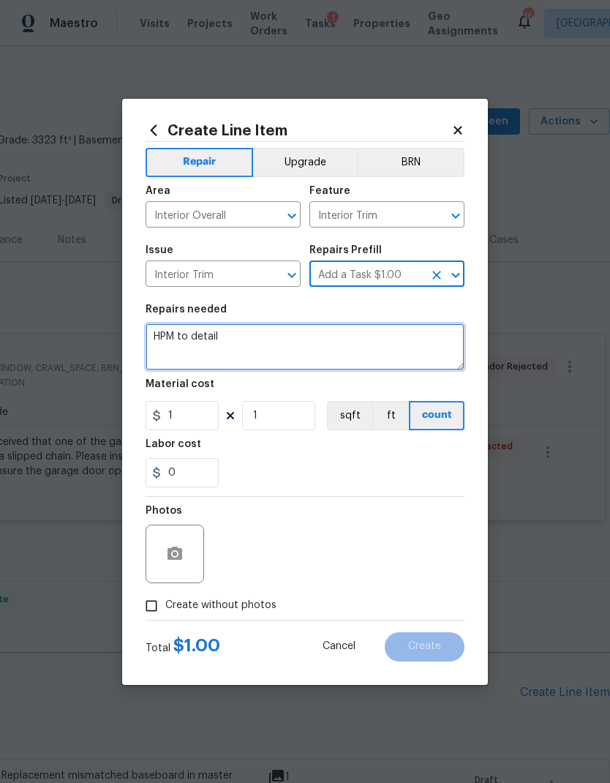
click at [189, 339] on textarea "HPM to detail" at bounding box center [305, 346] width 319 height 47
click at [192, 339] on textarea "HPM to detail" at bounding box center [305, 346] width 319 height 47
click at [196, 335] on textarea "HPM to detail" at bounding box center [305, 346] width 319 height 47
type textarea "Repair damage door"
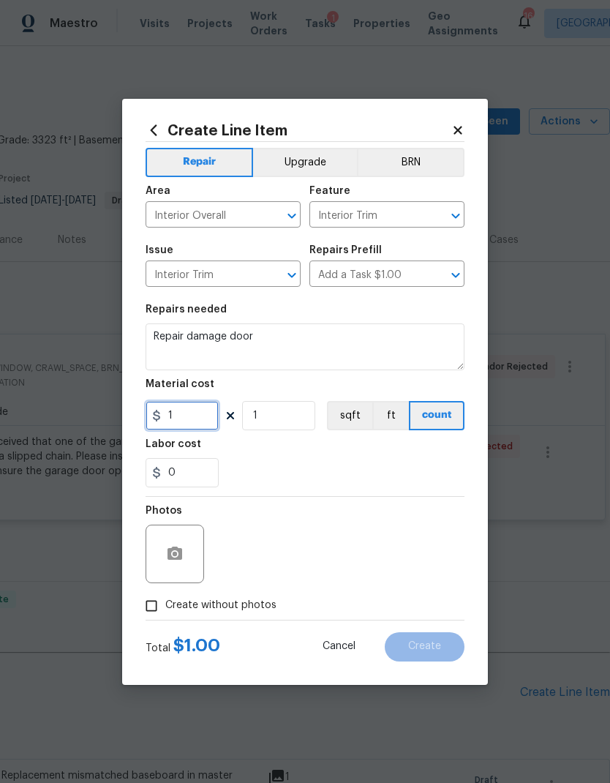
click at [192, 416] on input "1" at bounding box center [182, 415] width 73 height 29
type input "9.95"
click at [348, 461] on div "0" at bounding box center [305, 472] width 319 height 29
click at [182, 557] on icon "button" at bounding box center [175, 552] width 15 height 13
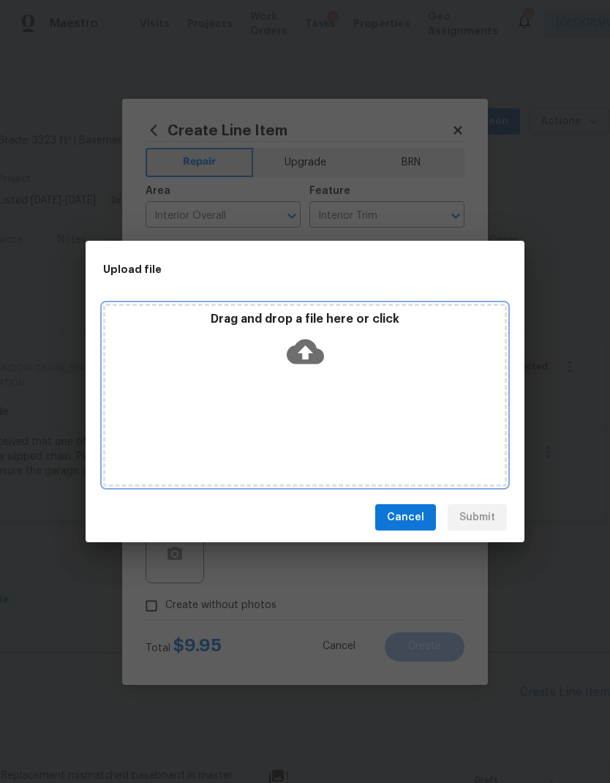
click at [312, 354] on icon at bounding box center [305, 351] width 37 height 25
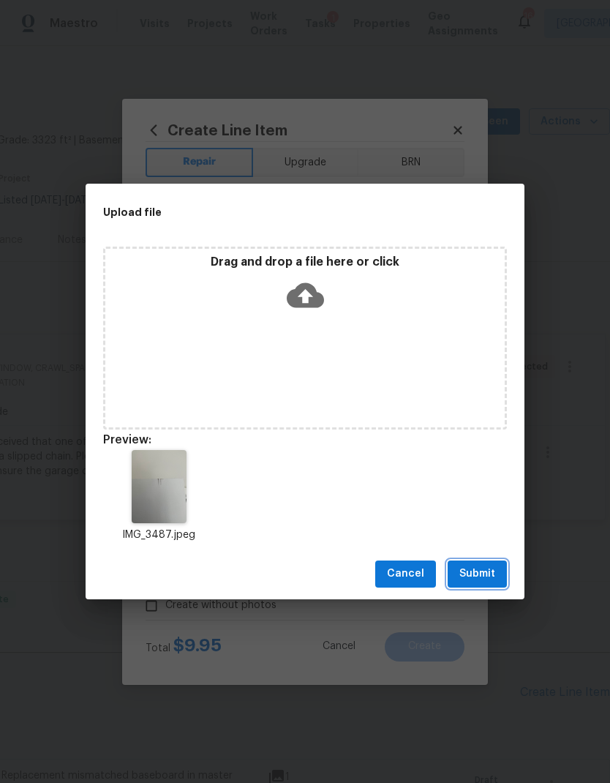
click at [491, 575] on span "Submit" at bounding box center [477, 574] width 36 height 18
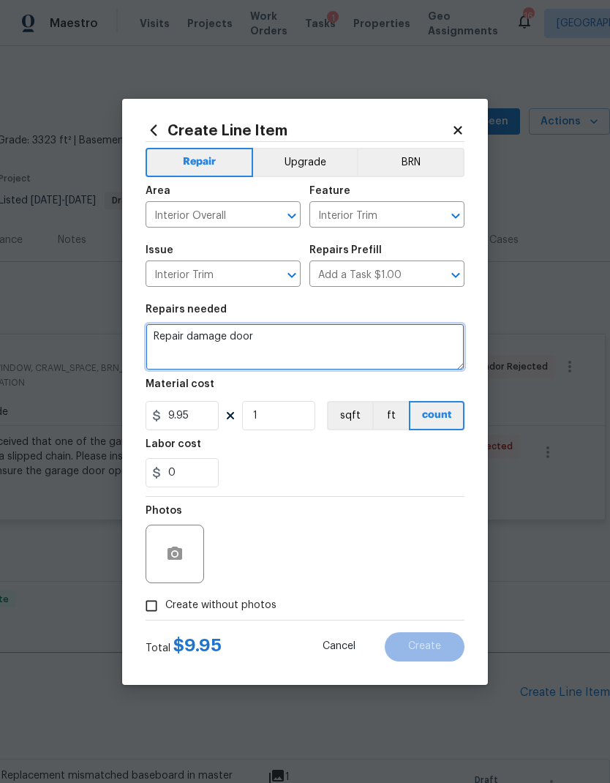
click at [327, 339] on textarea "Repair damage door" at bounding box center [305, 346] width 319 height 47
type textarea "Repair damage door leading to sunroom"
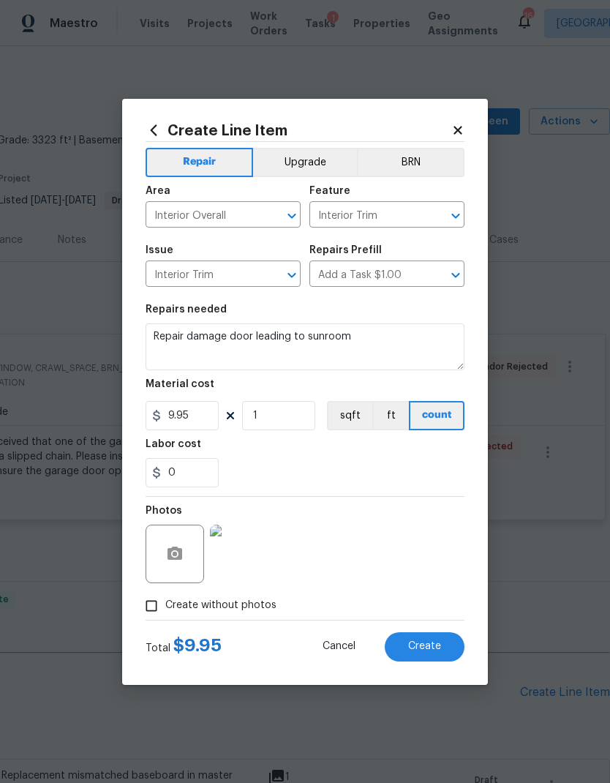
click at [392, 454] on div "Labor cost" at bounding box center [305, 448] width 319 height 19
click at [418, 642] on span "Create" at bounding box center [424, 646] width 33 height 11
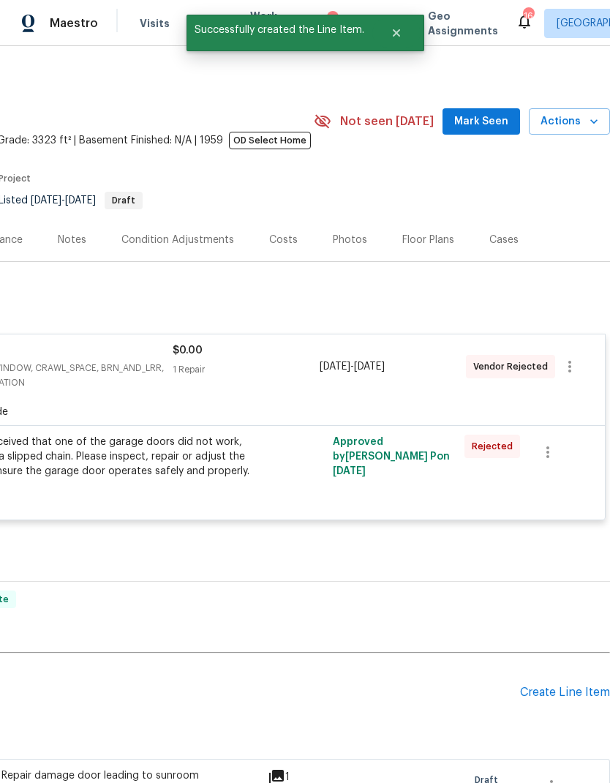
click at [566, 693] on div "Create Line Item" at bounding box center [565, 692] width 90 height 14
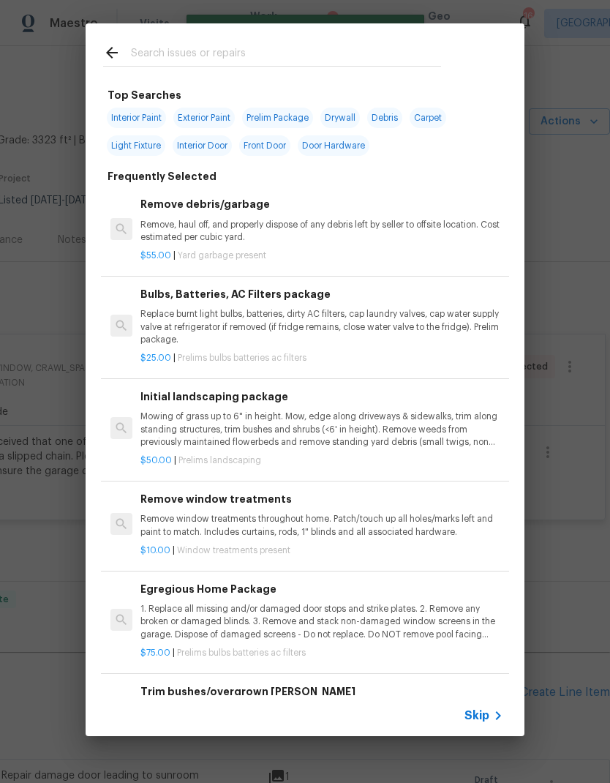
click at [487, 707] on div "Skip" at bounding box center [486, 716] width 42 height 18
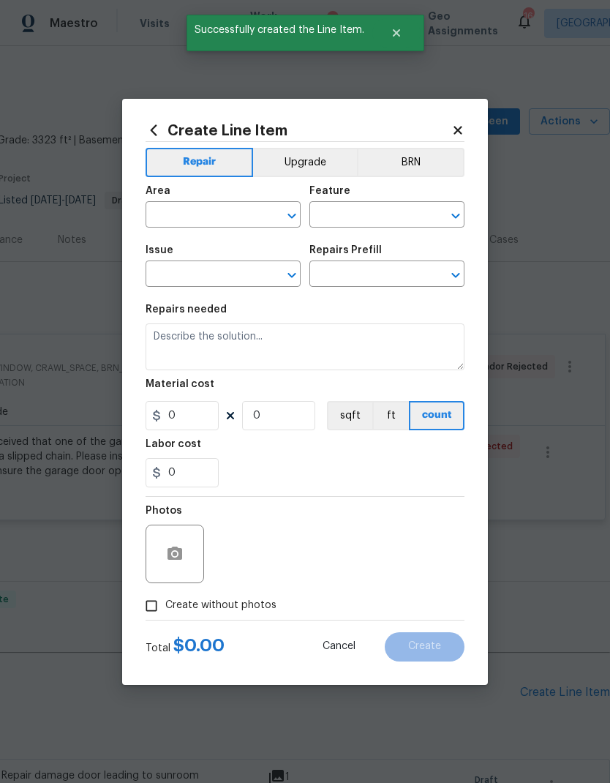
click at [220, 210] on input "text" at bounding box center [203, 216] width 114 height 23
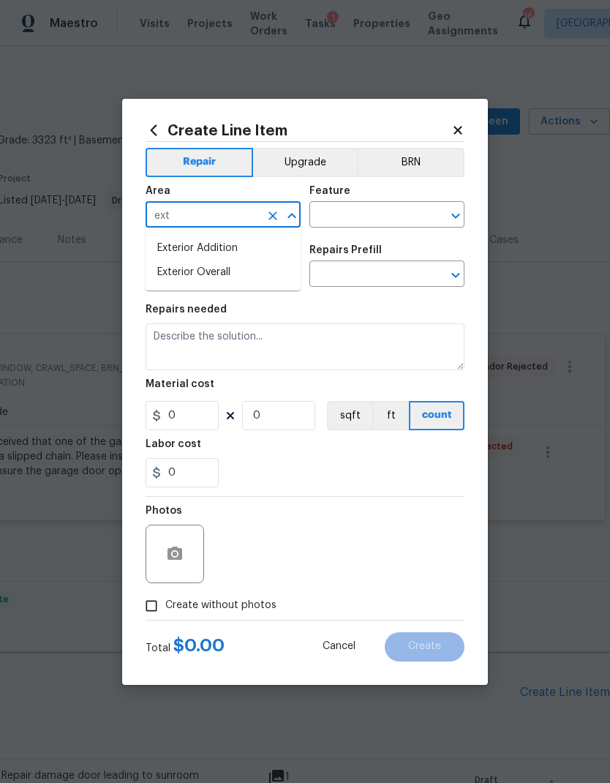
click at [252, 264] on li "Exterior Overall" at bounding box center [223, 272] width 155 height 24
type input "Exterior Overall"
click at [378, 214] on input "text" at bounding box center [366, 216] width 114 height 23
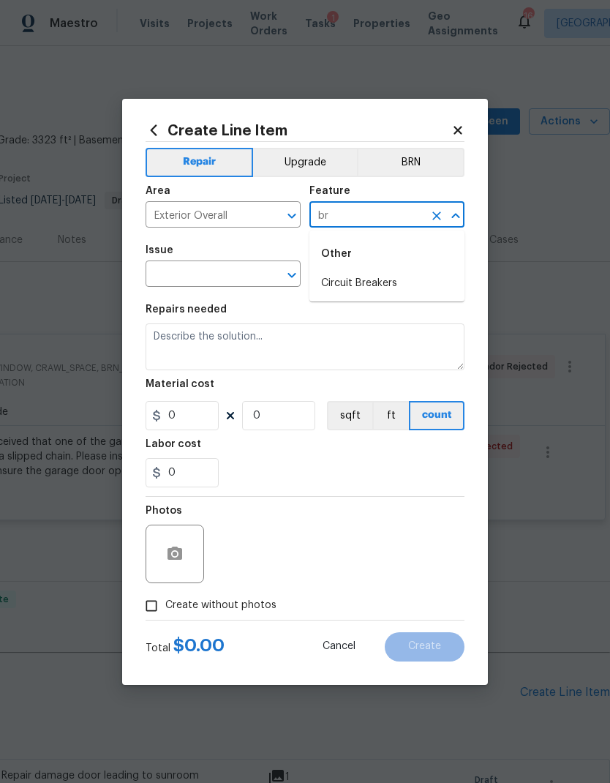
type input "b"
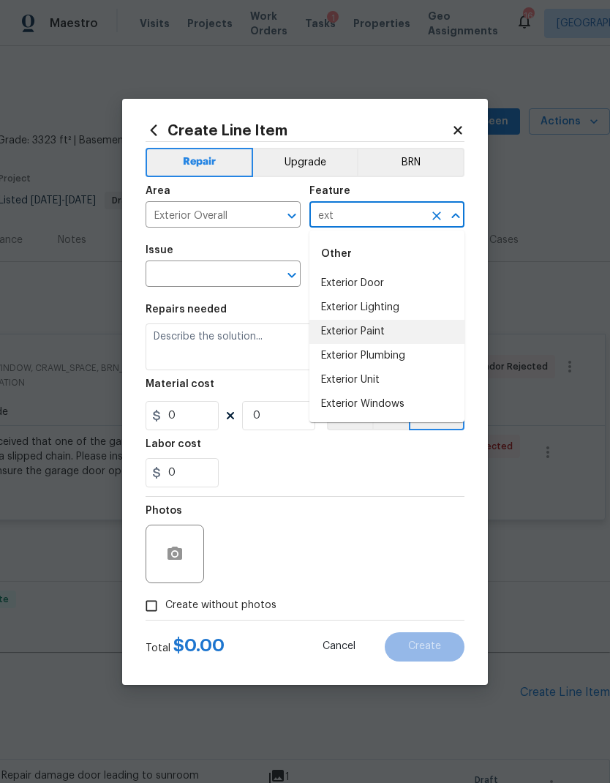
click at [386, 334] on li "Exterior Paint" at bounding box center [386, 332] width 155 height 24
type input "Exterior Paint"
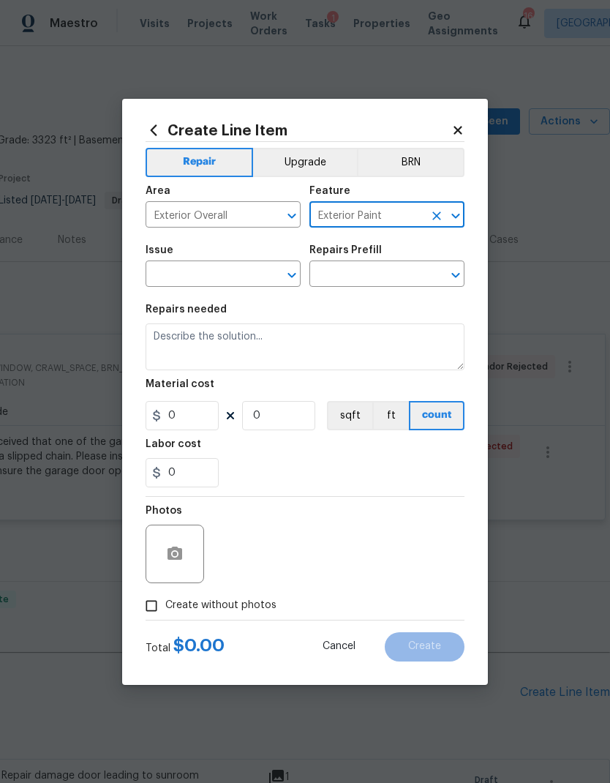
click at [293, 274] on icon "Open" at bounding box center [292, 275] width 18 height 18
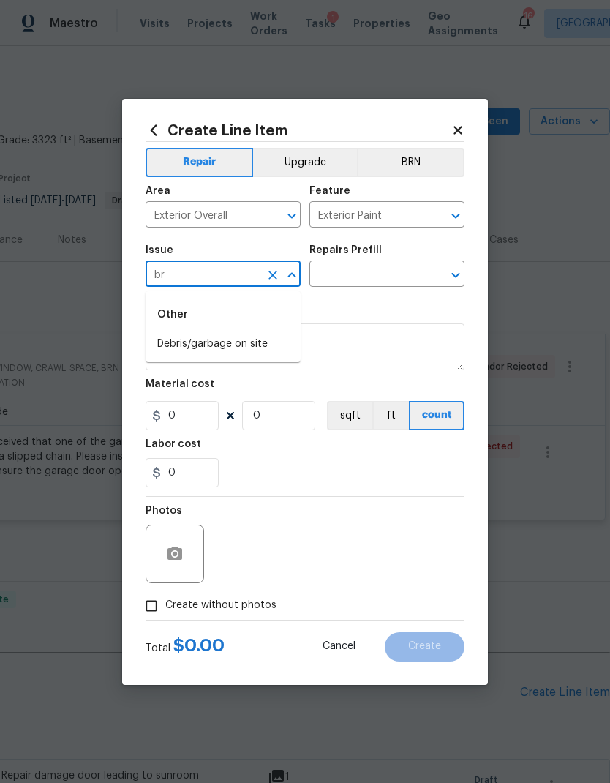
type input "b"
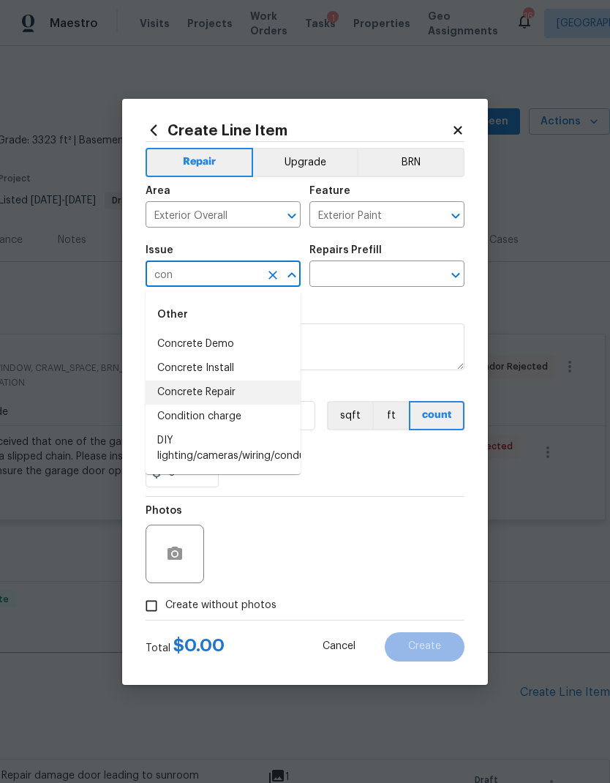
click at [240, 402] on li "Concrete Repair" at bounding box center [223, 392] width 155 height 24
type input "Concrete Repair"
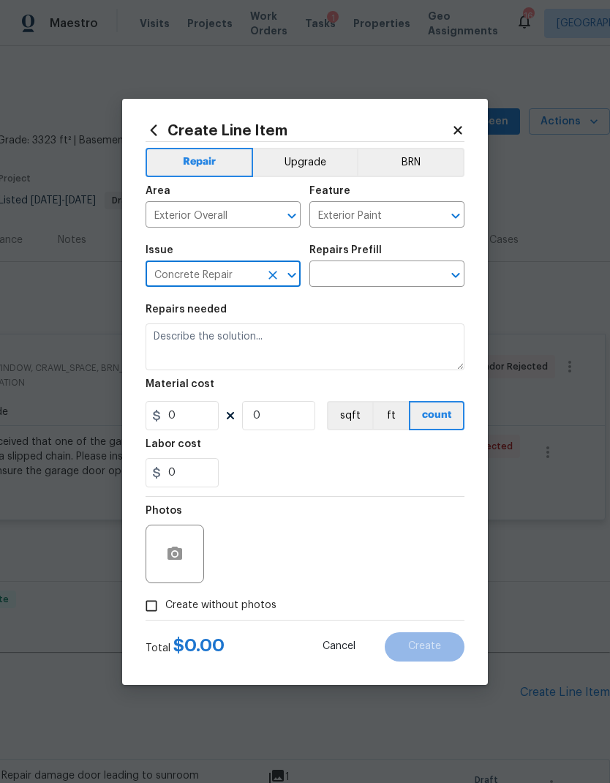
click at [455, 274] on icon "Open" at bounding box center [456, 275] width 18 height 18
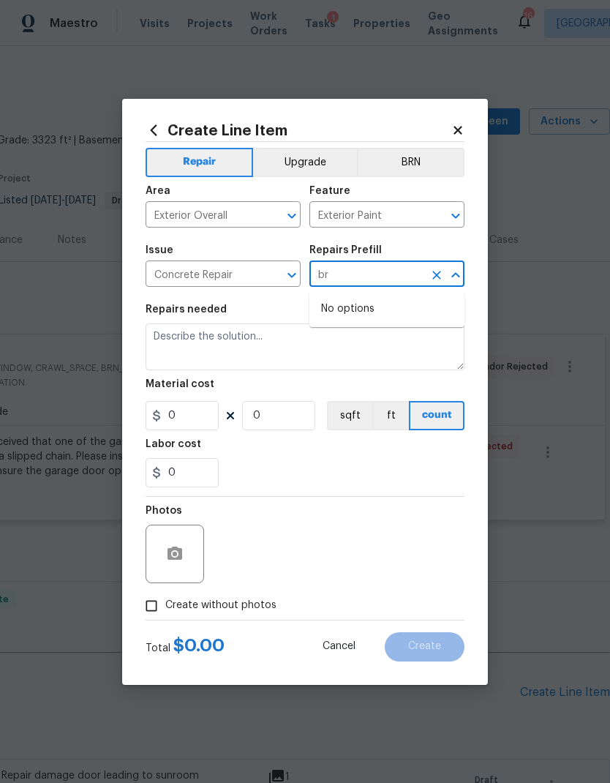
type input "b"
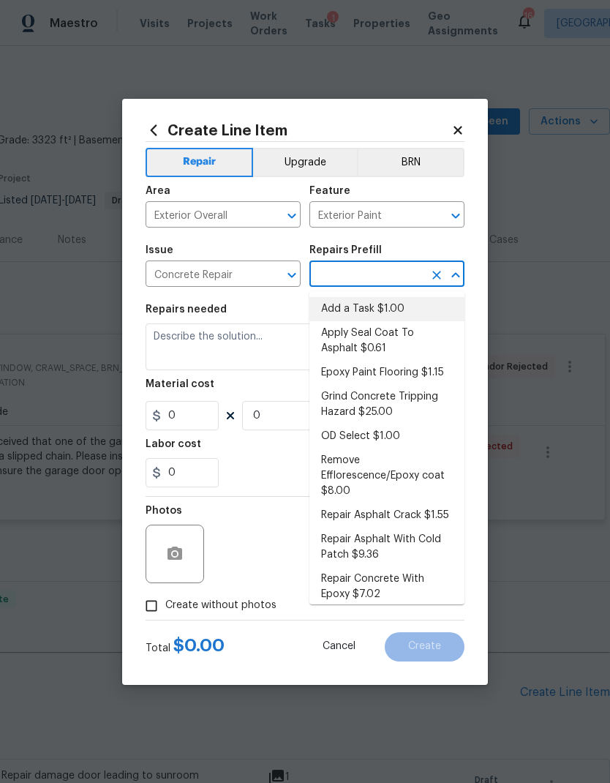
click at [386, 310] on li "Add a Task $1.00" at bounding box center [386, 309] width 155 height 24
type input "Add a Task $1.00"
type input "Flatwork"
type textarea "HPM to detail"
type input "1"
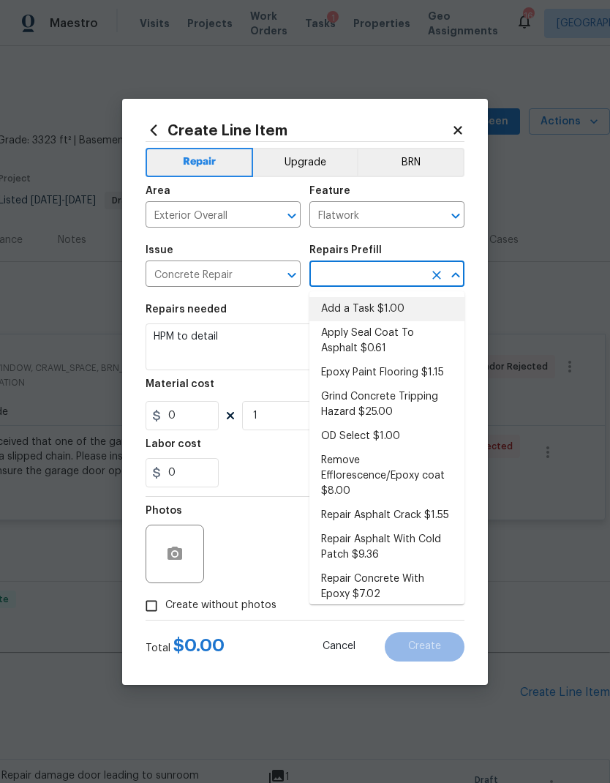
type input "Add a Task $1.00"
type input "1"
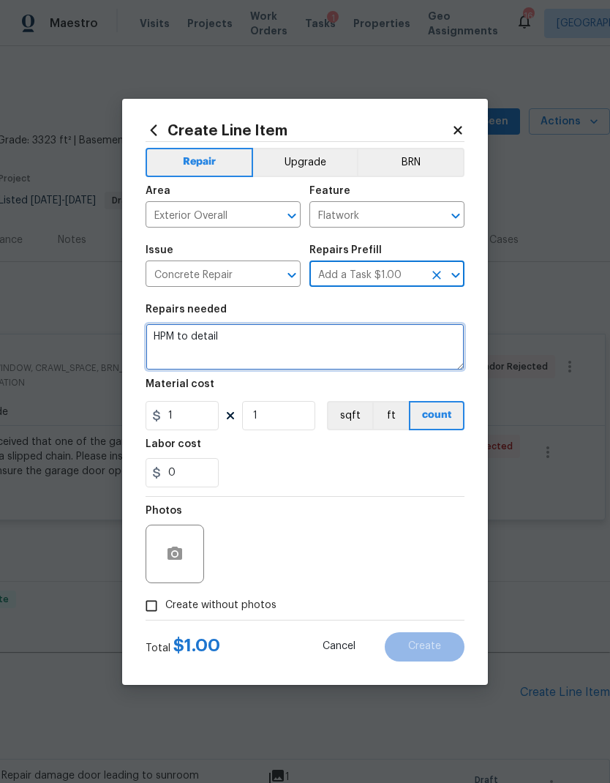
click at [199, 335] on textarea "HPM to detail" at bounding box center [305, 346] width 319 height 47
click at [192, 331] on textarea "HPM to detail" at bounding box center [305, 346] width 319 height 47
click at [187, 340] on textarea "HPM to detail" at bounding box center [305, 346] width 319 height 47
click at [186, 340] on textarea "HPM to detail" at bounding box center [305, 346] width 319 height 47
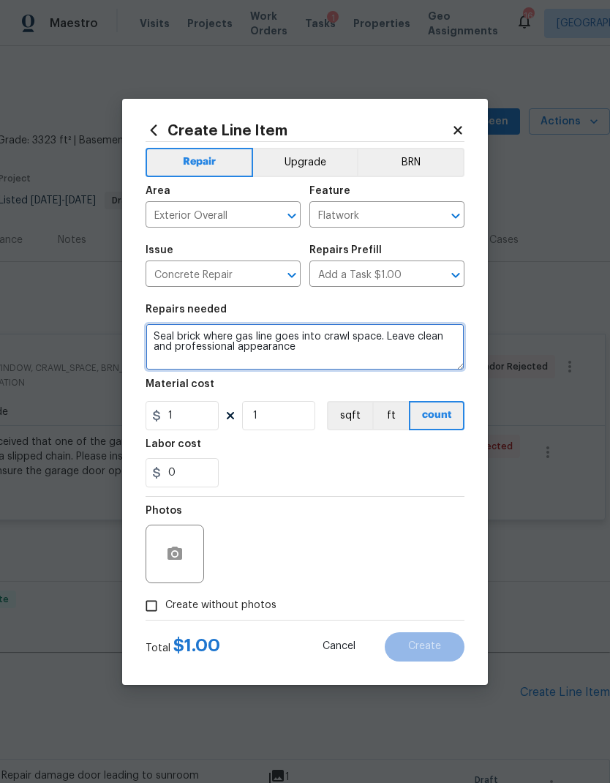
type textarea "Seal brick where gas line goes into crawl space. Leave clean and professional a…"
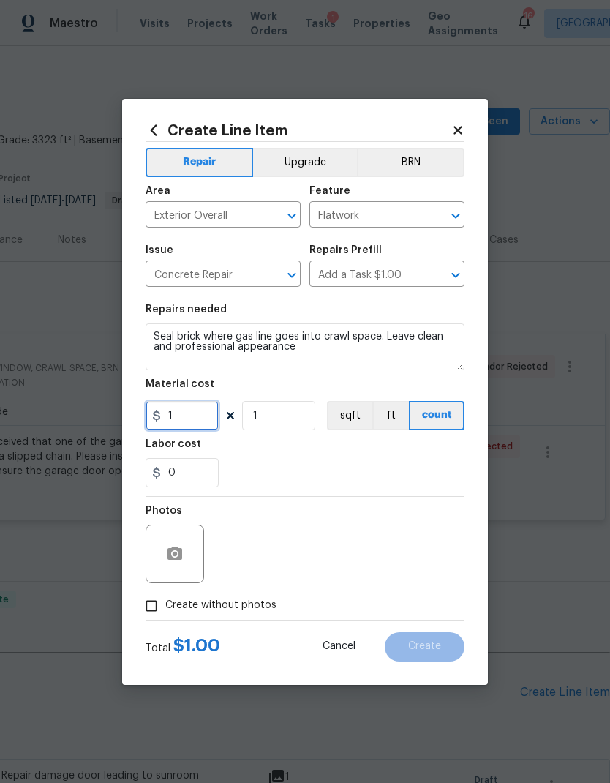
click at [207, 422] on input "1" at bounding box center [182, 415] width 73 height 29
type input "25"
click at [351, 463] on div "0" at bounding box center [305, 472] width 319 height 29
click at [189, 555] on button "button" at bounding box center [174, 553] width 35 height 35
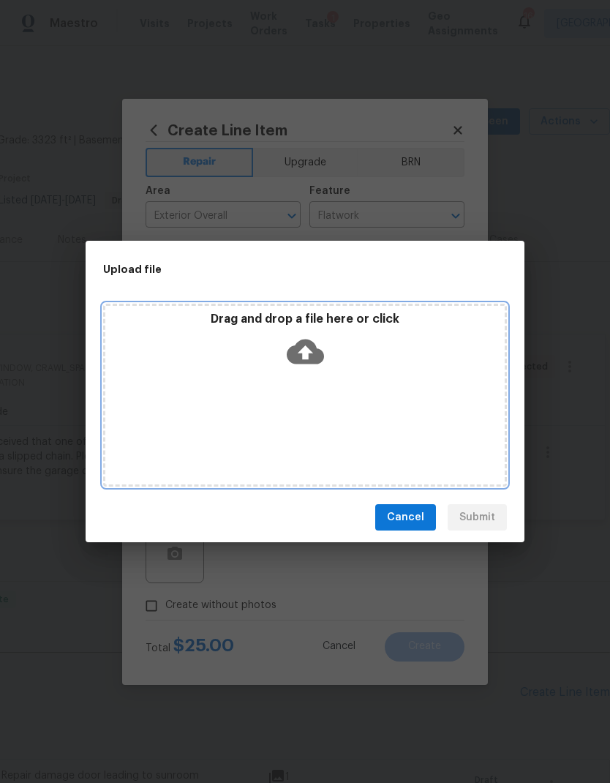
click at [319, 352] on icon at bounding box center [305, 351] width 37 height 25
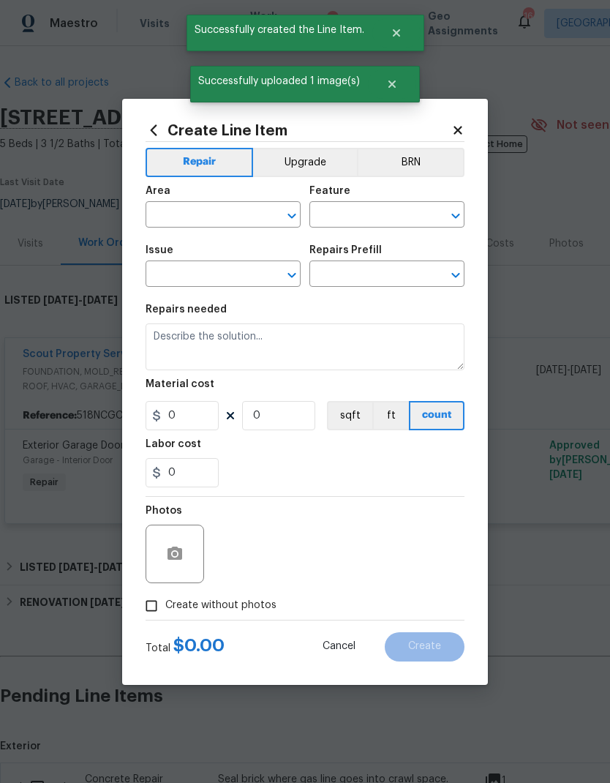
scroll to position [4, 217]
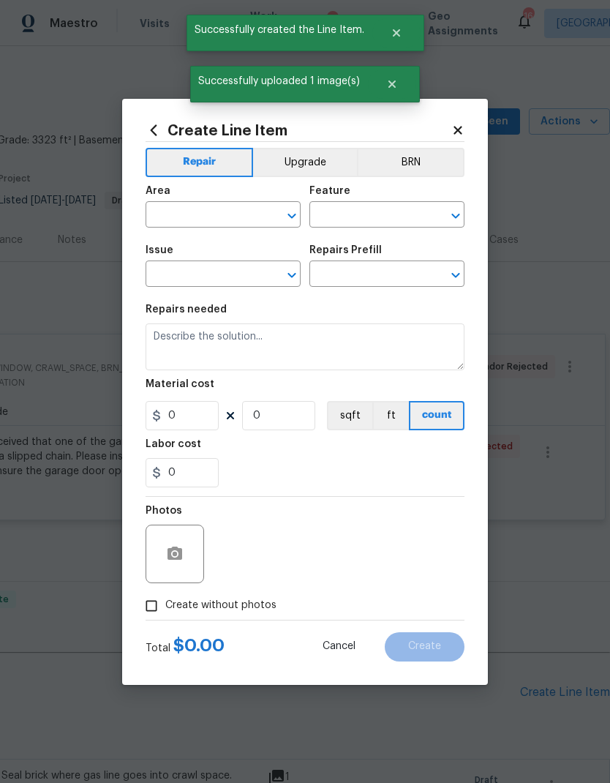
click at [195, 220] on input "text" at bounding box center [203, 216] width 114 height 23
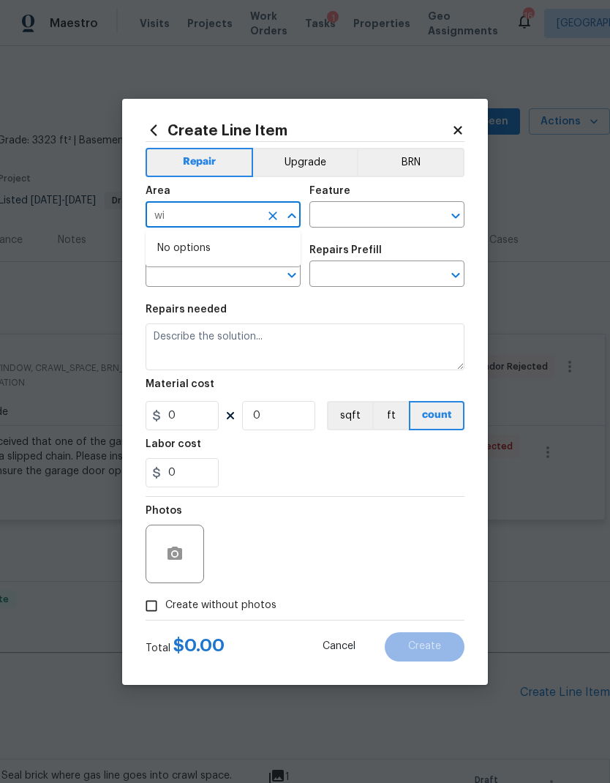
type input "w"
click at [231, 275] on li "Interior Overall" at bounding box center [223, 272] width 155 height 24
type input "Interior Overall"
click at [379, 216] on input "text" at bounding box center [366, 216] width 114 height 23
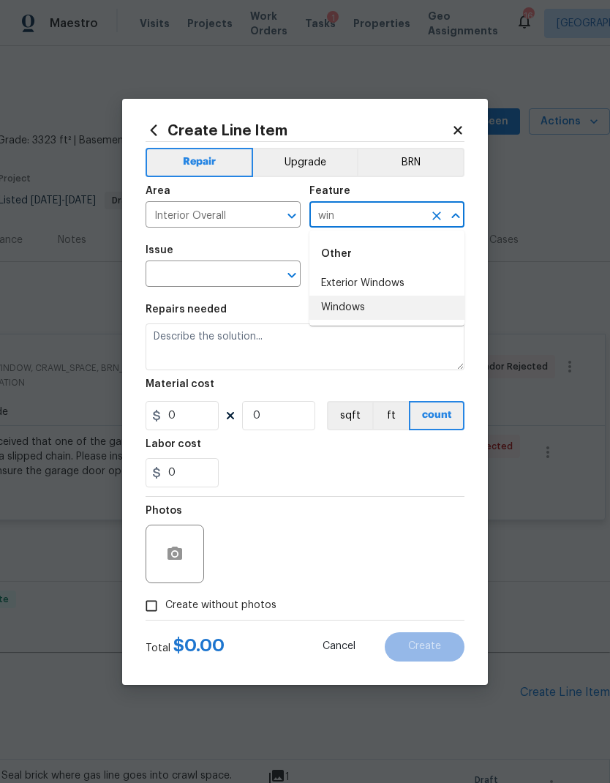
click at [382, 309] on li "Windows" at bounding box center [386, 308] width 155 height 24
type input "Windows"
click at [296, 271] on icon "Open" at bounding box center [292, 275] width 18 height 18
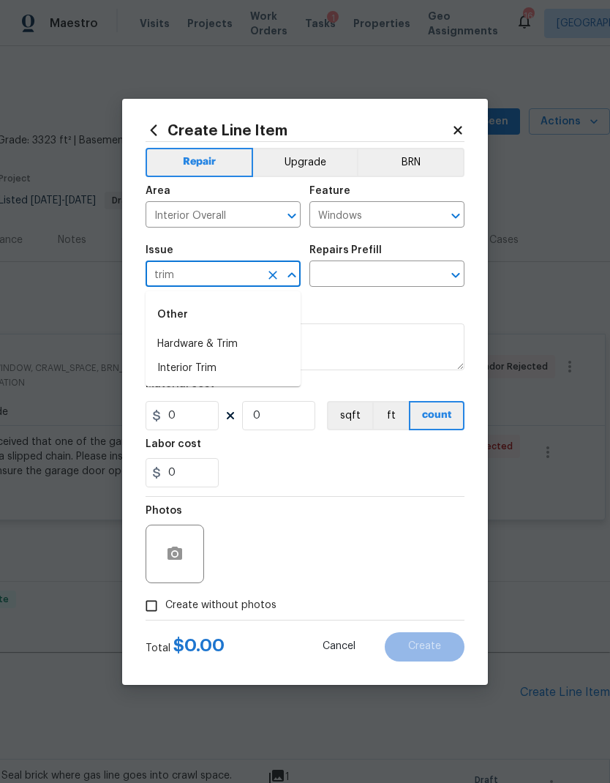
click at [240, 361] on li "Interior Trim" at bounding box center [223, 368] width 155 height 24
type input "Interior Trim"
click at [385, 279] on input "text" at bounding box center [366, 275] width 114 height 23
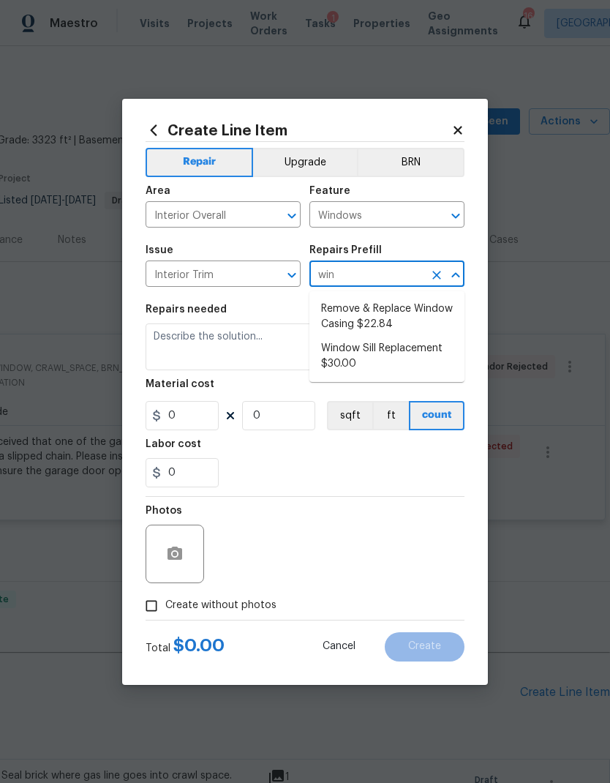
click at [402, 358] on li "Window Sill Replacement $30.00" at bounding box center [386, 356] width 155 height 40
type input "Window Sill Replacement $30.00"
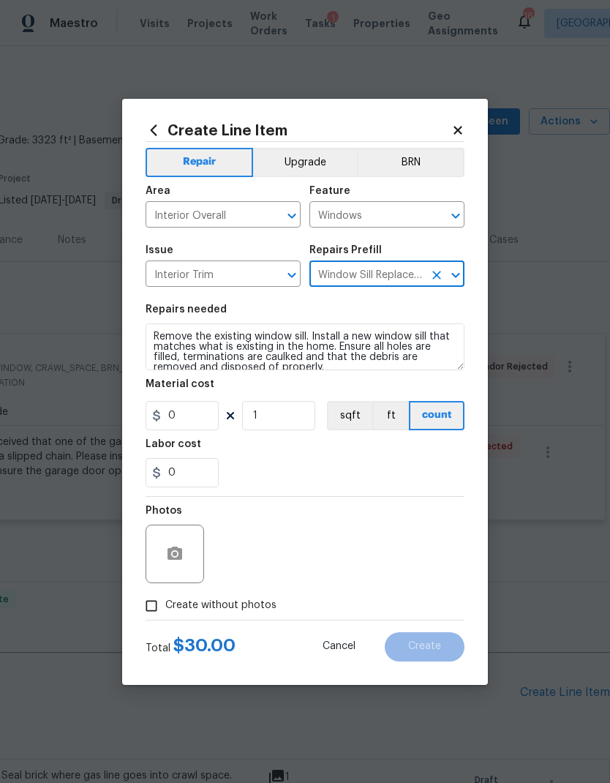
type input "Interior Trim"
type input "1"
type input "Window Sill Replacement $30.00"
type input "30"
click at [154, 335] on textarea "Remove the existing window sill. Install a new window sill that matches what is…" at bounding box center [305, 346] width 319 height 47
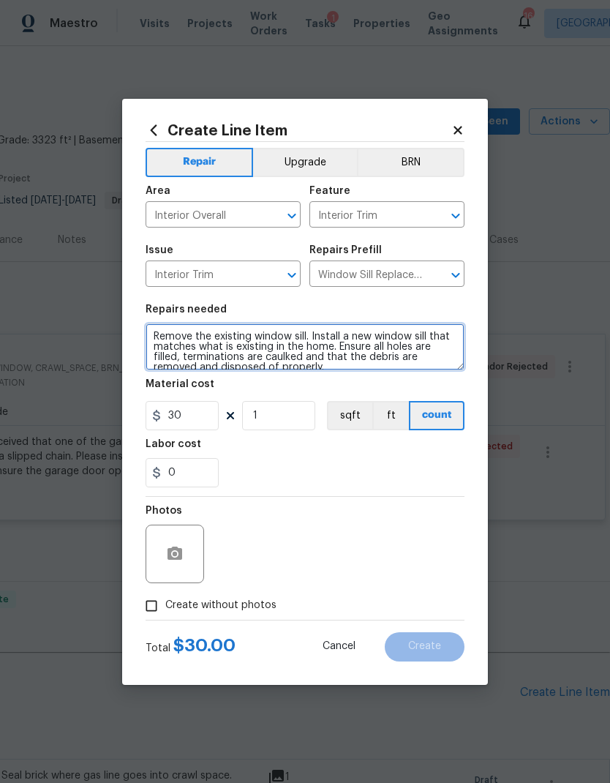
click at [183, 341] on textarea "Remove the existing window sill. Install a new window sill that matches what is…" at bounding box center [305, 346] width 319 height 47
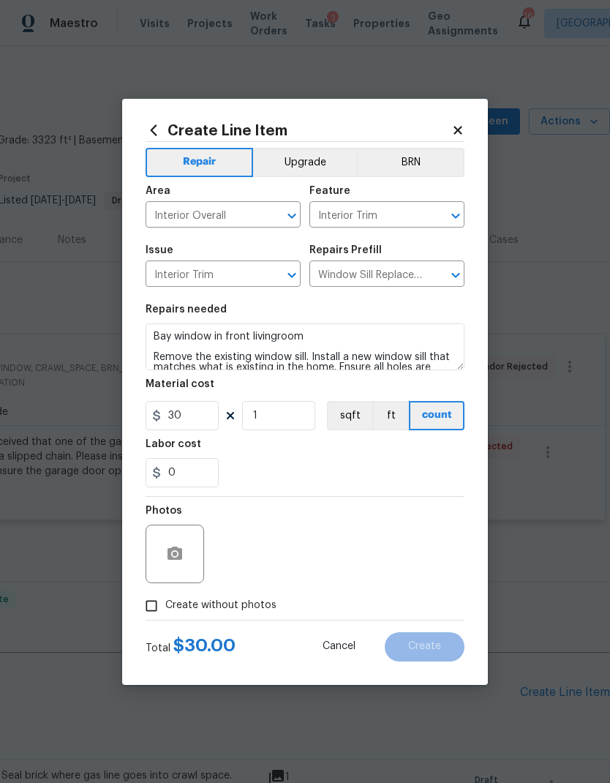
click at [336, 459] on div "0" at bounding box center [305, 472] width 319 height 29
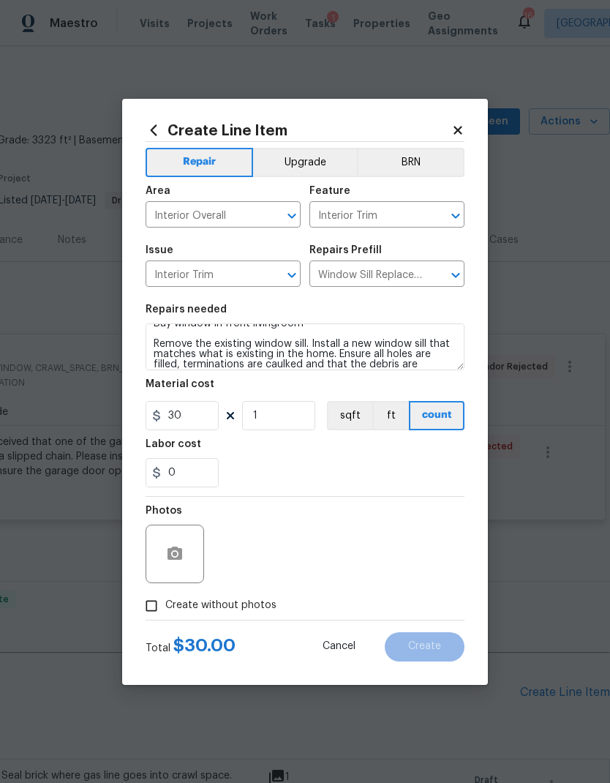
scroll to position [30, 0]
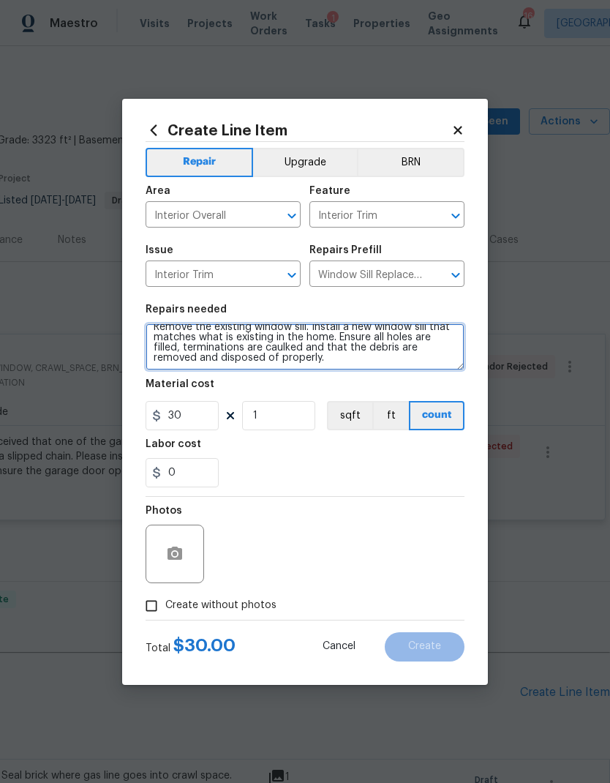
click at [362, 356] on textarea "Bay window in front livingroom Remove the existing window sill. Install a new w…" at bounding box center [305, 346] width 319 height 47
type textarea "Bay window in front livingroom Remove the existing window sill. Install a new w…"
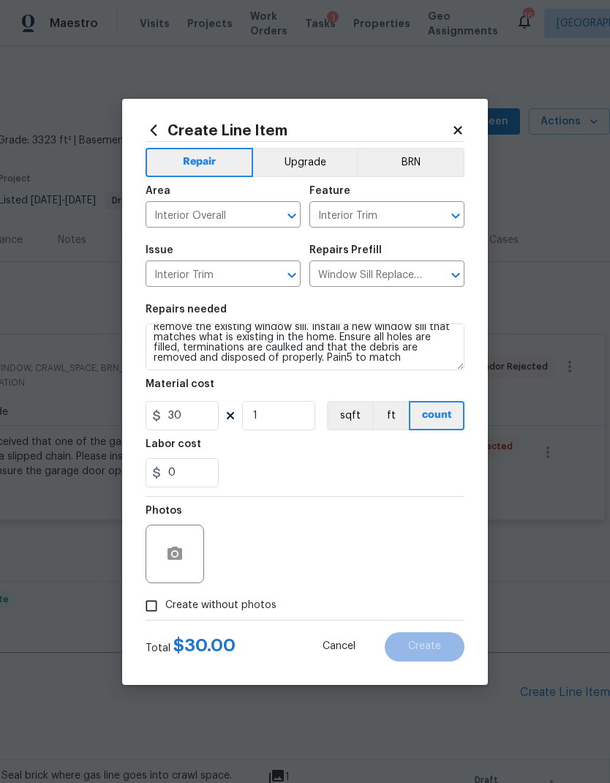
click at [284, 459] on div "0" at bounding box center [305, 472] width 319 height 29
click at [175, 554] on circle "button" at bounding box center [175, 553] width 4 height 4
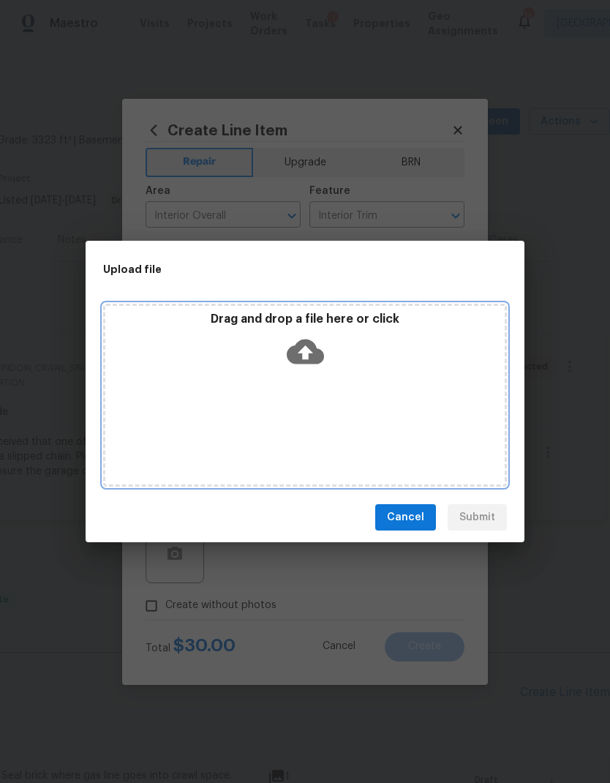
click at [319, 345] on icon at bounding box center [305, 351] width 37 height 37
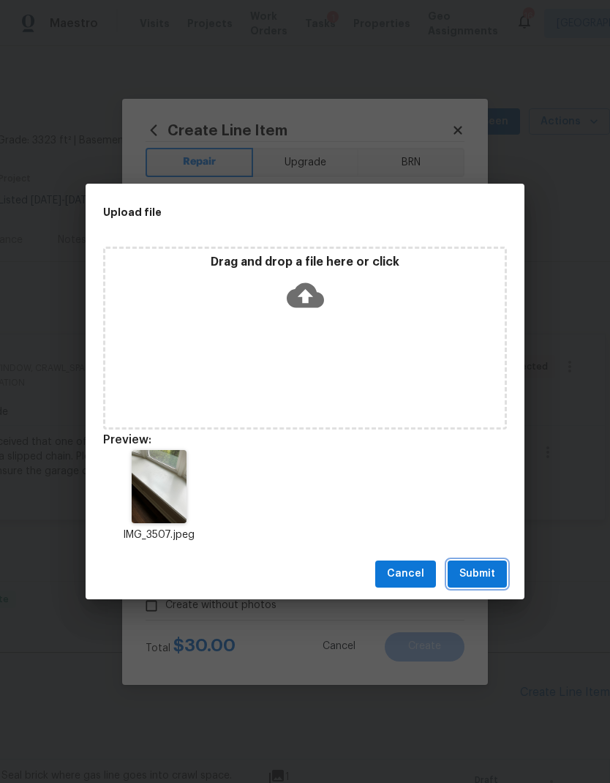
click at [480, 573] on span "Submit" at bounding box center [477, 574] width 36 height 18
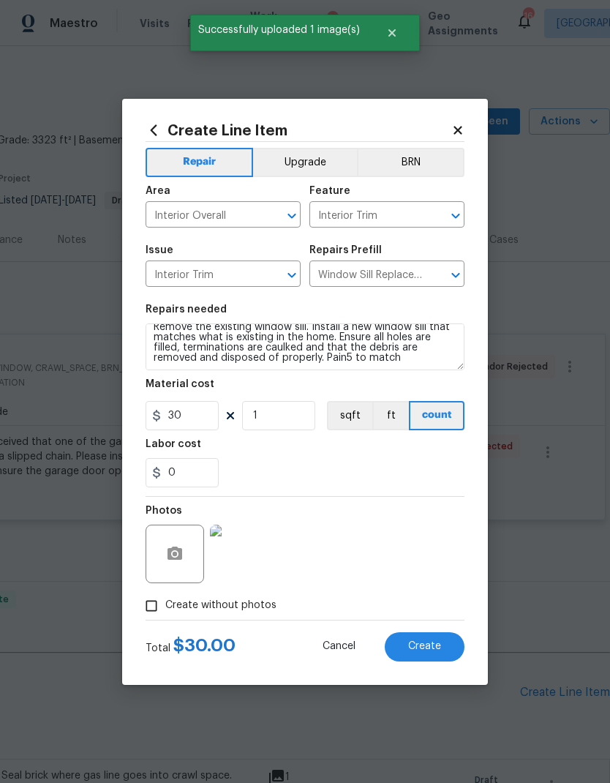
click at [424, 637] on button "Create" at bounding box center [425, 646] width 80 height 29
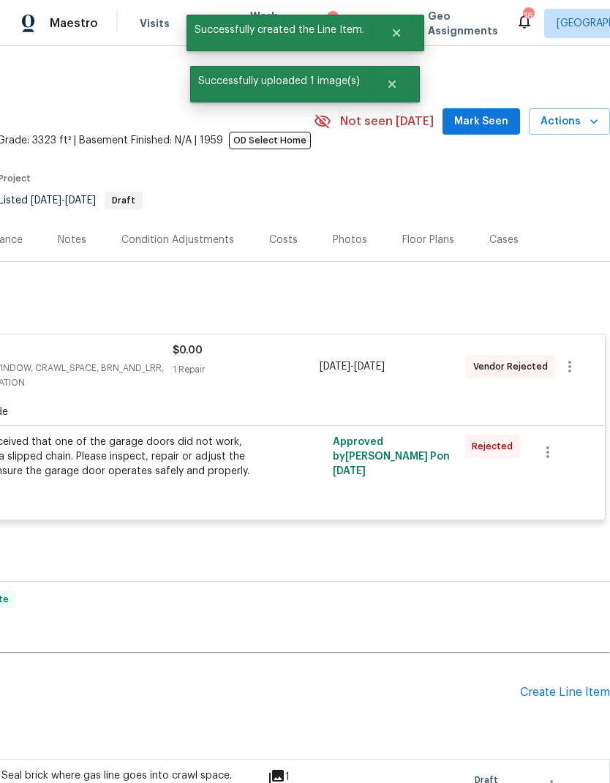
click at [587, 687] on div "Create Line Item" at bounding box center [565, 692] width 90 height 14
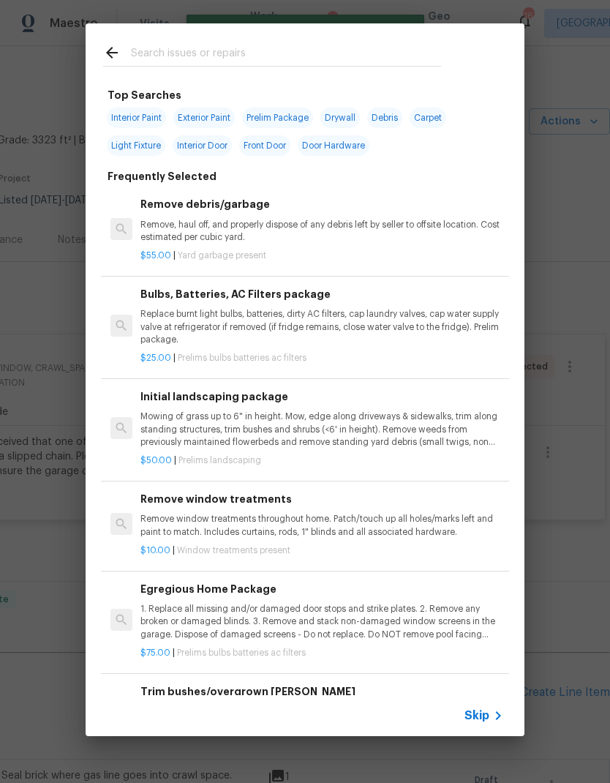
click at [485, 718] on span "Skip" at bounding box center [477, 715] width 25 height 15
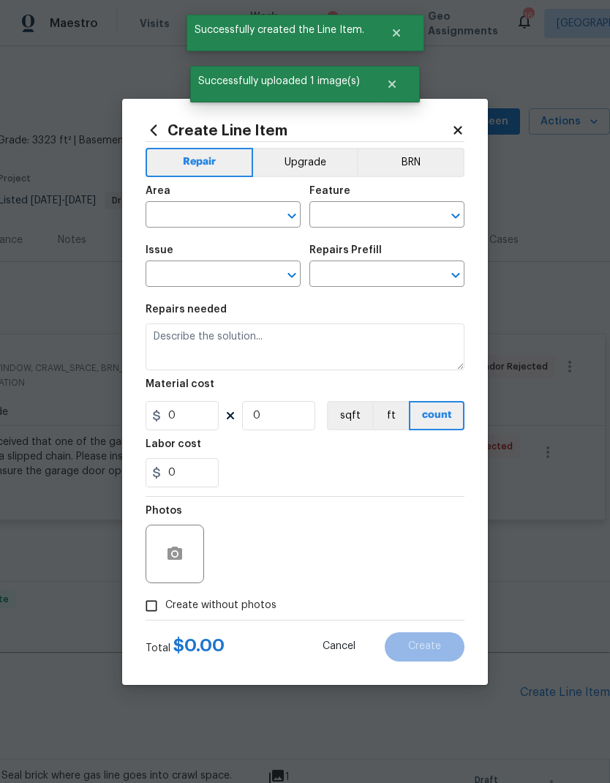
click at [190, 219] on input "text" at bounding box center [203, 216] width 114 height 23
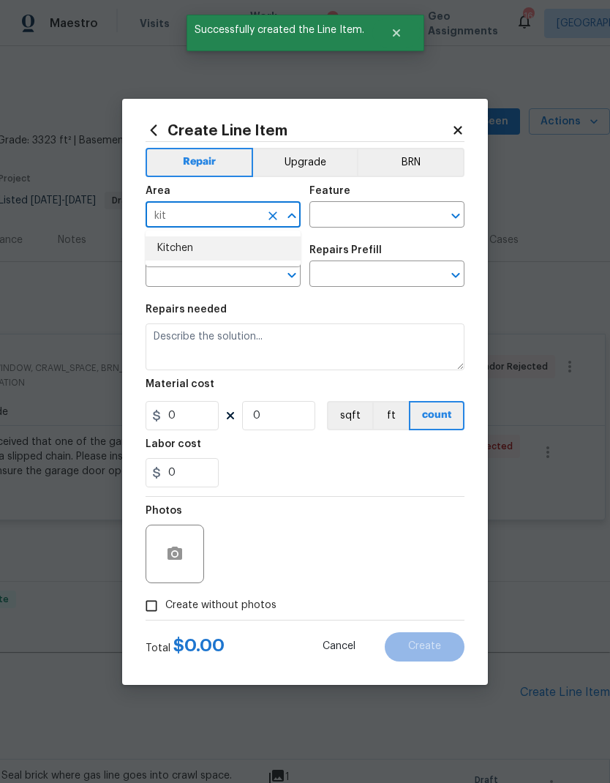
click at [222, 250] on li "Kitchen" at bounding box center [223, 248] width 155 height 24
type input "Kitchen"
click at [366, 209] on input "text" at bounding box center [366, 216] width 114 height 23
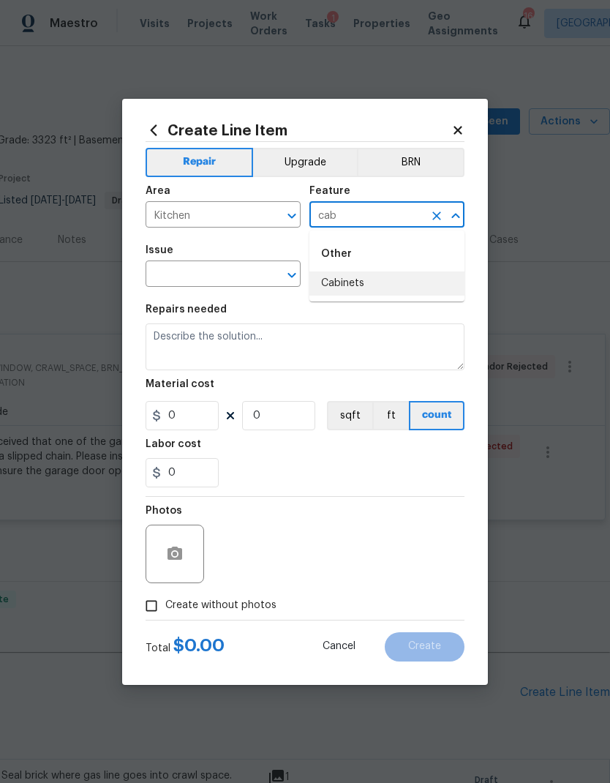
click at [388, 285] on li "Cabinets" at bounding box center [386, 283] width 155 height 24
type input "Cabinets"
click at [301, 271] on button "Open" at bounding box center [292, 275] width 20 height 20
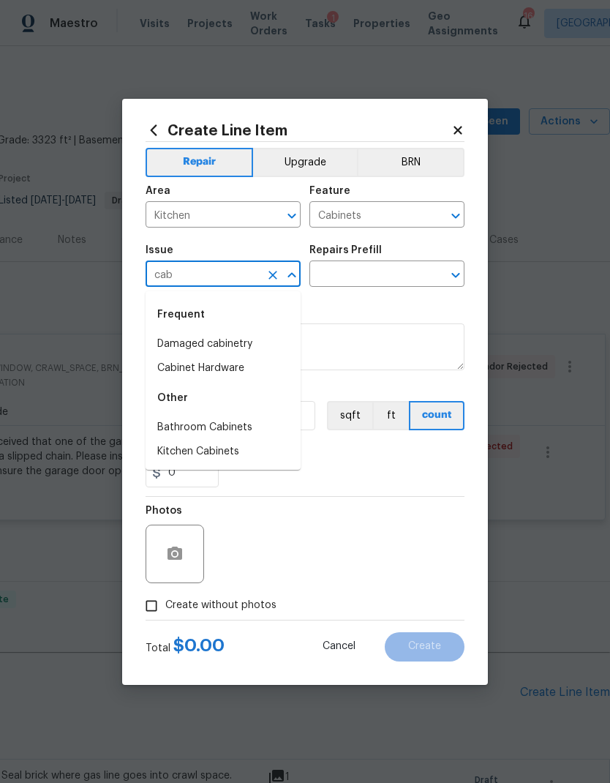
click at [252, 341] on li "Damaged cabinetry" at bounding box center [223, 344] width 155 height 24
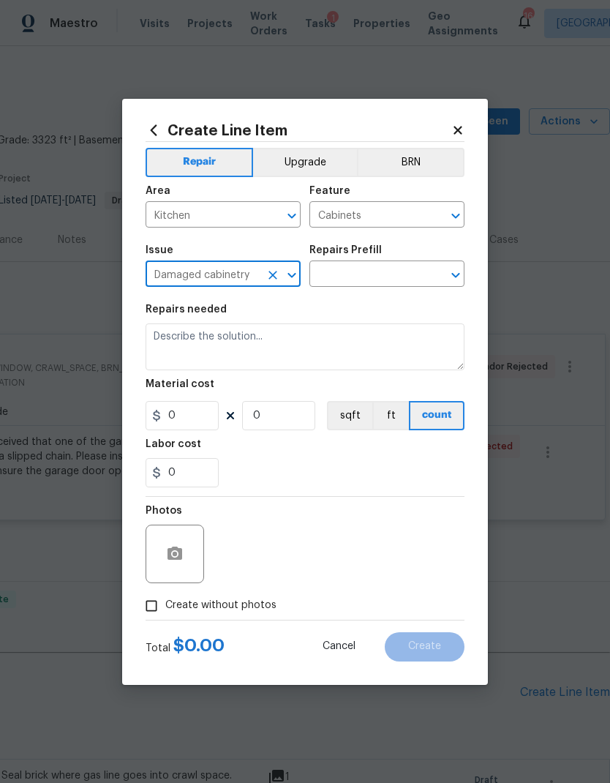
click at [451, 277] on icon "Open" at bounding box center [456, 275] width 18 height 18
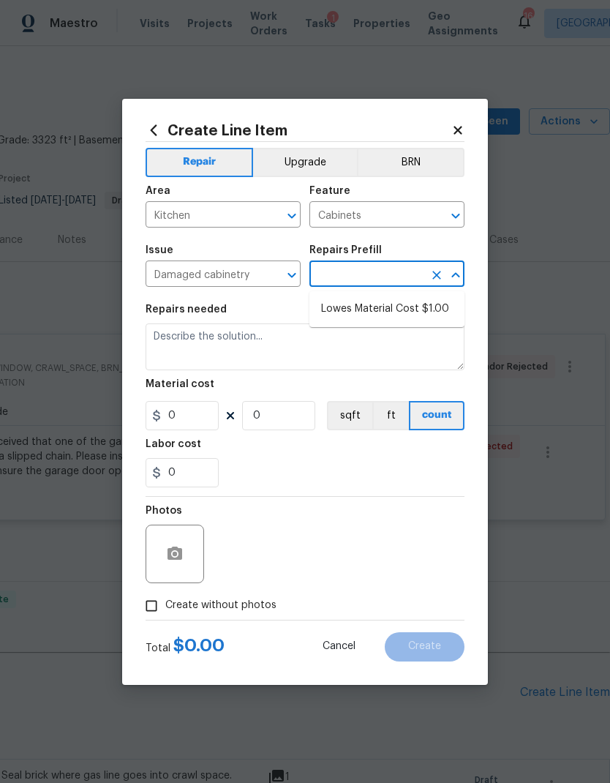
click at [311, 268] on input "text" at bounding box center [366, 275] width 114 height 23
click at [296, 277] on icon "Open" at bounding box center [292, 275] width 18 height 18
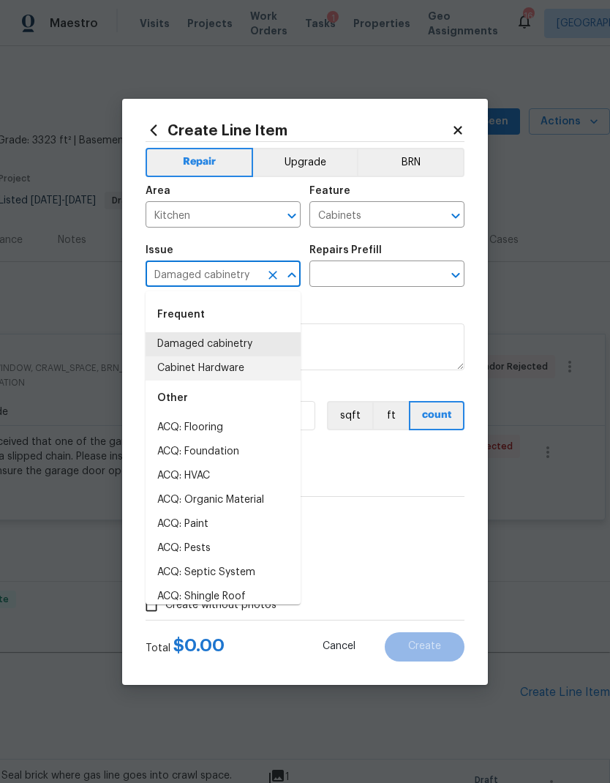
click at [247, 366] on li "Cabinet Hardware" at bounding box center [223, 368] width 155 height 24
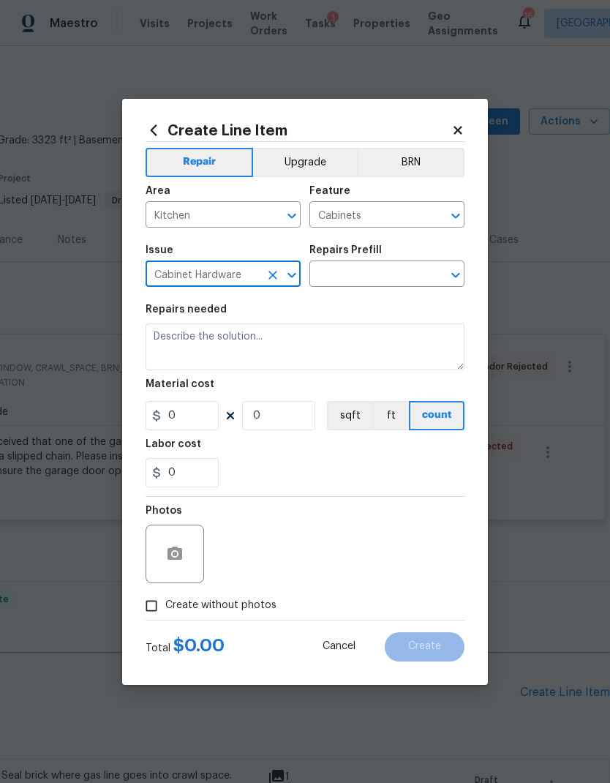
click at [449, 277] on icon "Open" at bounding box center [456, 275] width 18 height 18
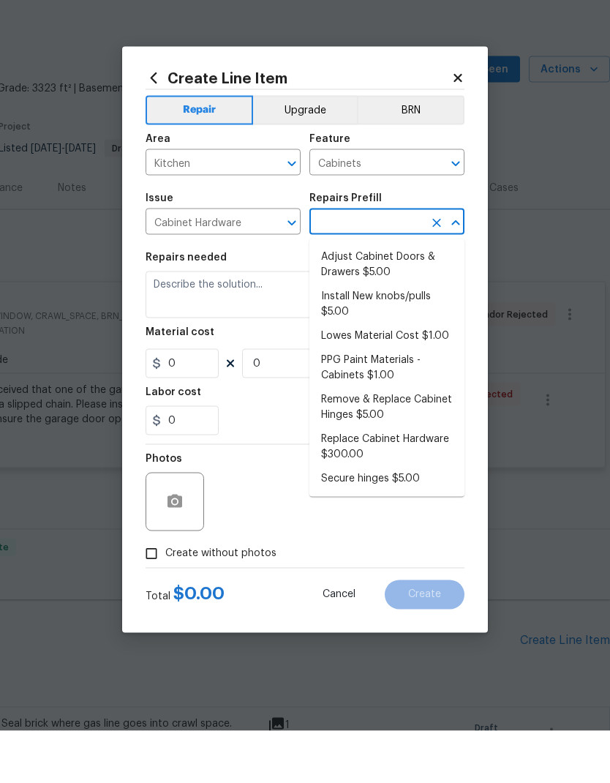
click at [290, 273] on icon "Open" at bounding box center [291, 275] width 8 height 5
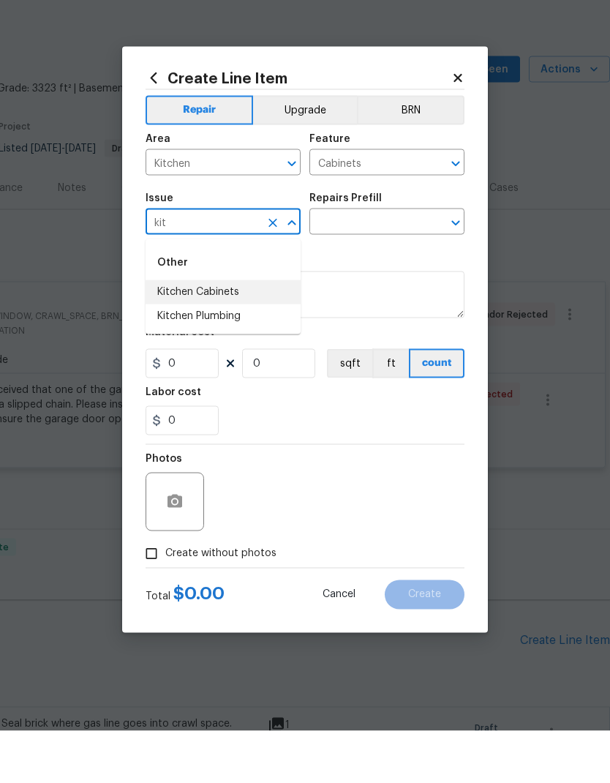
click at [240, 332] on li "Kitchen Cabinets" at bounding box center [223, 344] width 155 height 24
type input "Kitchen Cabinets"
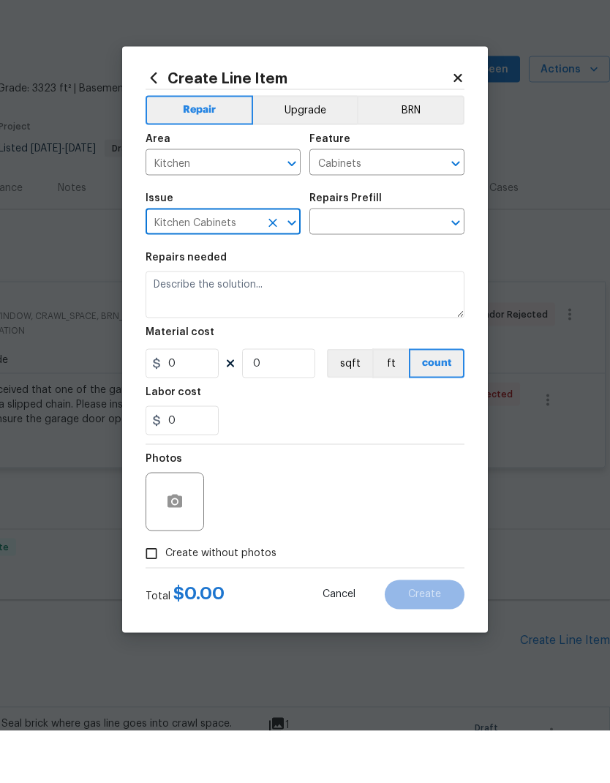
click at [458, 266] on icon "Open" at bounding box center [456, 275] width 18 height 18
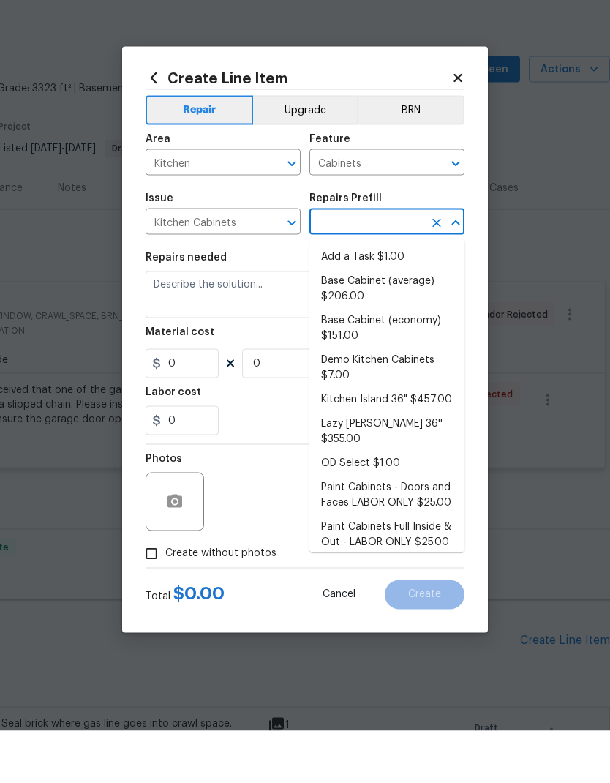
click at [394, 297] on li "Add a Task $1.00" at bounding box center [386, 309] width 155 height 24
type input "Add a Task $1.00"
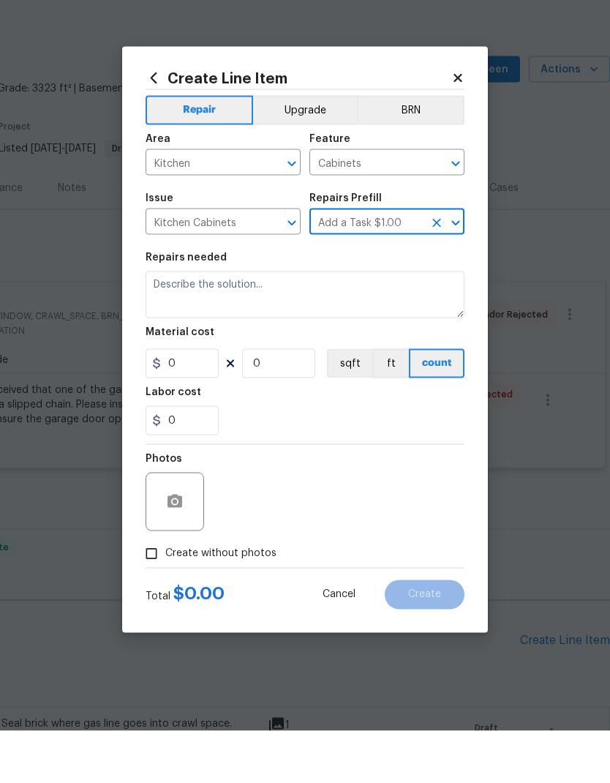
type textarea "HPM to detail"
type input "1"
type input "Add a Task $1.00"
type input "1"
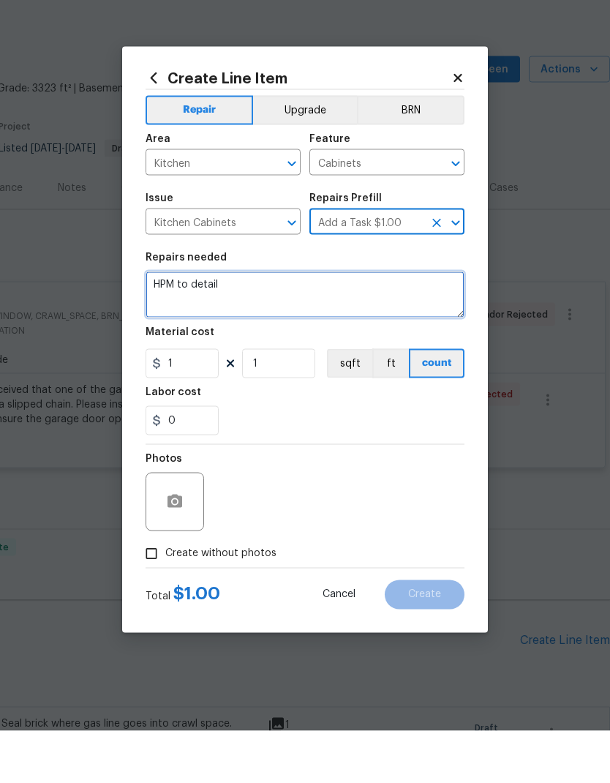
click at [195, 323] on textarea "HPM to detail" at bounding box center [305, 346] width 319 height 47
click at [192, 323] on textarea "HPM to detail" at bounding box center [305, 346] width 319 height 47
click at [195, 323] on textarea "HPM to detail" at bounding box center [305, 346] width 319 height 47
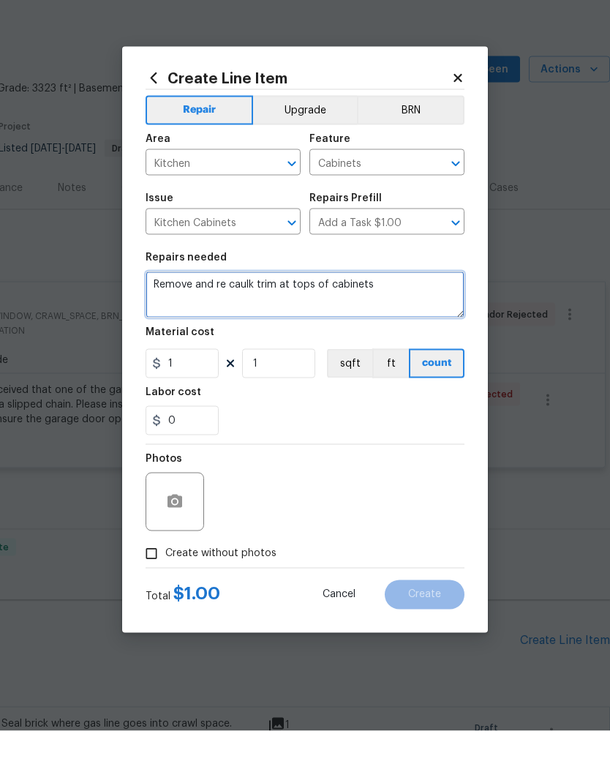
type textarea "Remove and re caulk trim at tops of cabinets"
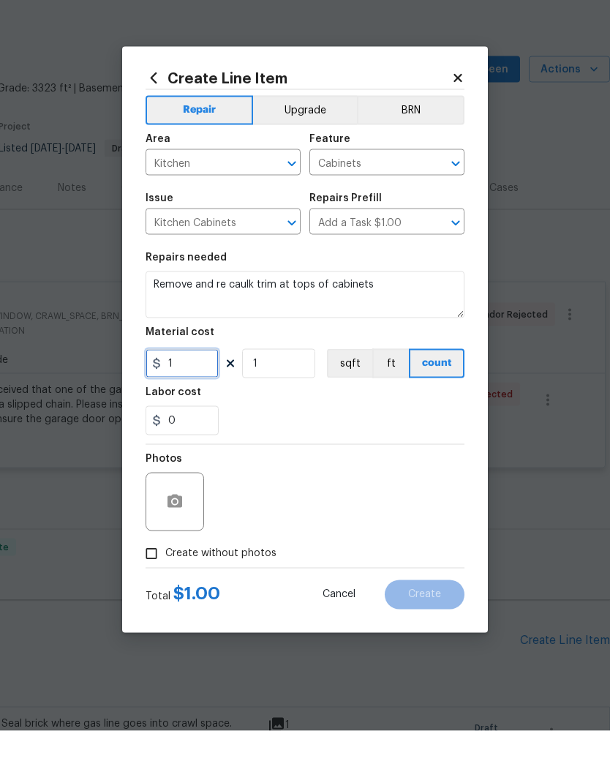
click at [198, 401] on input "1" at bounding box center [182, 415] width 73 height 29
type input "30"
click at [279, 458] on div "0" at bounding box center [305, 472] width 319 height 29
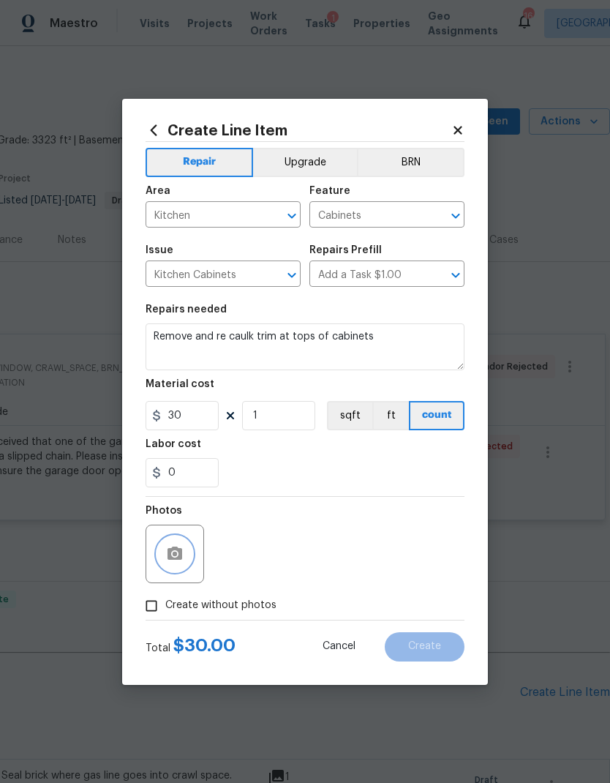
click at [183, 560] on icon "button" at bounding box center [175, 554] width 18 height 18
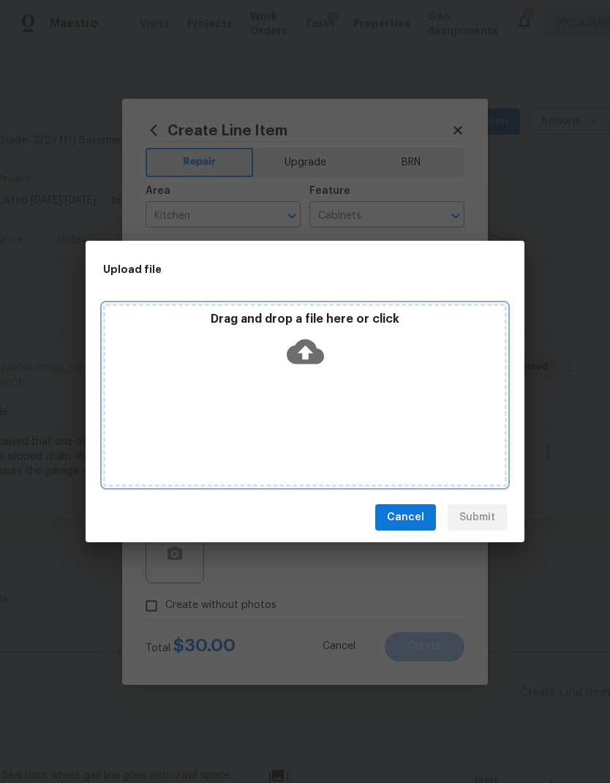
click at [304, 359] on icon at bounding box center [305, 351] width 37 height 37
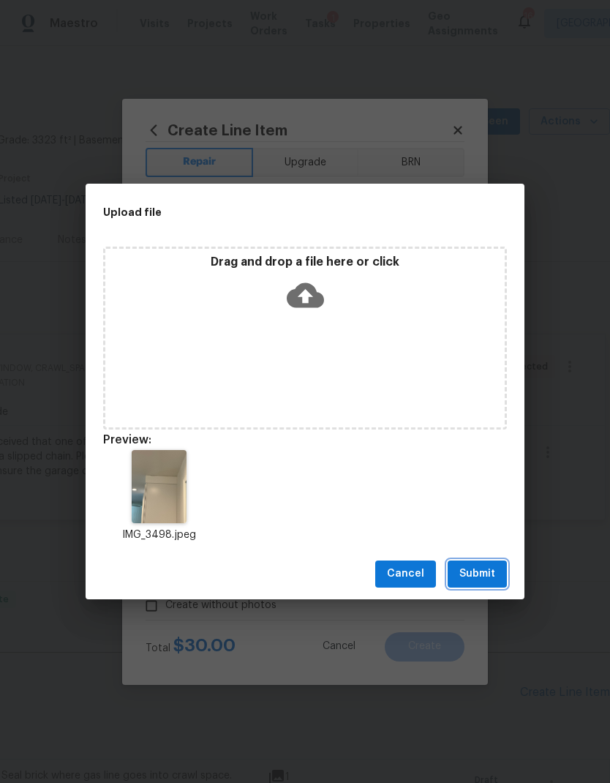
click at [490, 583] on button "Submit" at bounding box center [477, 573] width 59 height 27
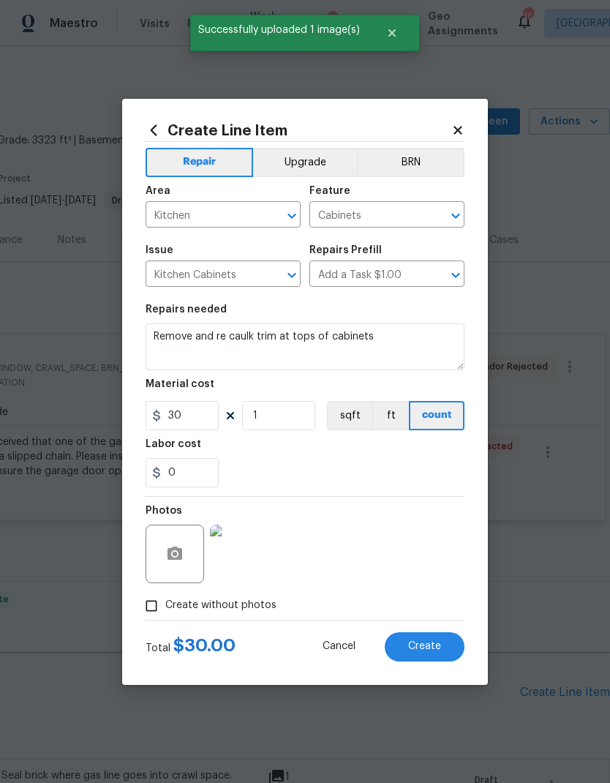
click at [426, 642] on span "Create" at bounding box center [424, 646] width 33 height 11
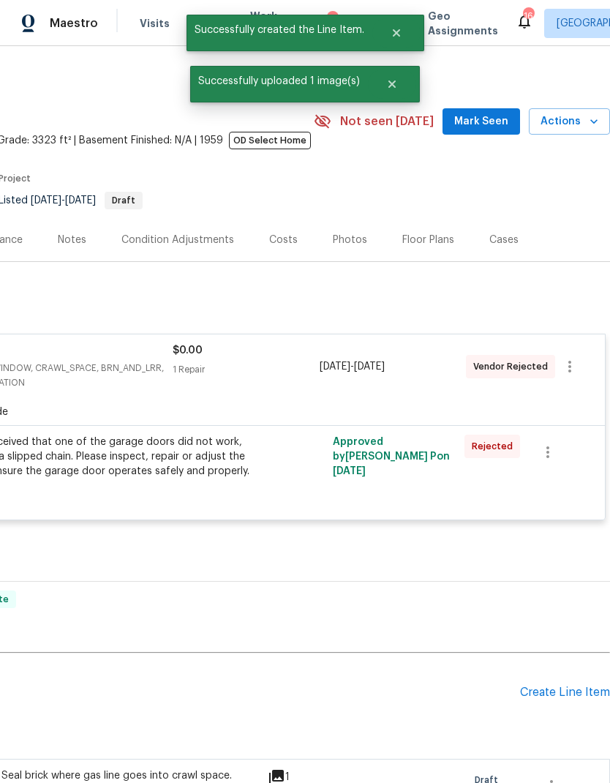
click at [576, 685] on div "Create Line Item" at bounding box center [565, 692] width 90 height 14
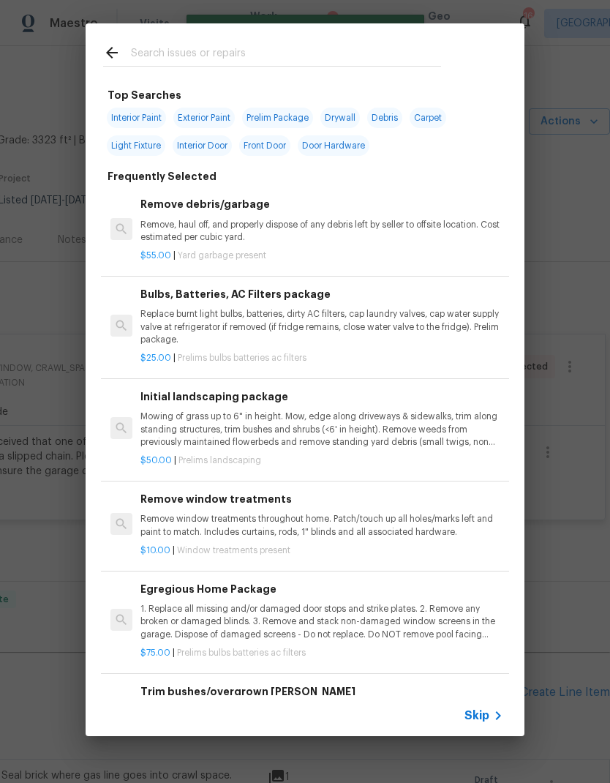
click at [483, 712] on span "Skip" at bounding box center [477, 715] width 25 height 15
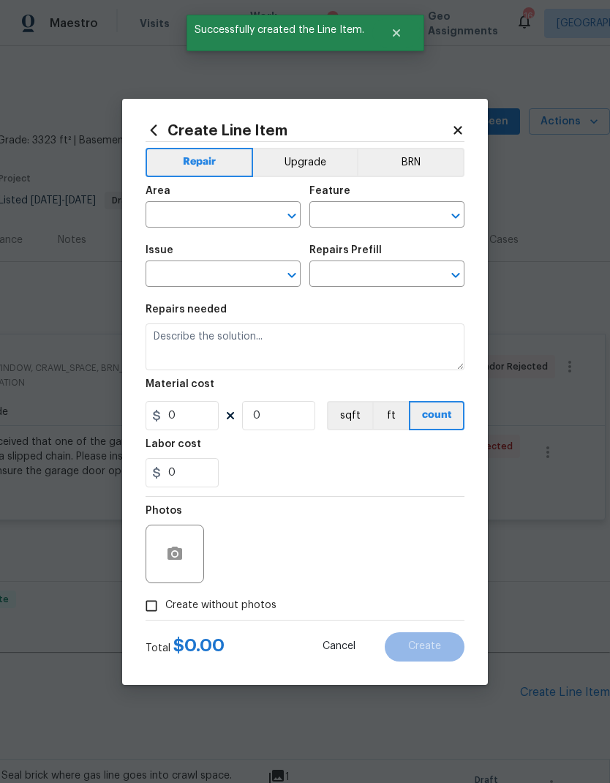
click at [211, 220] on input "text" at bounding box center [203, 216] width 114 height 23
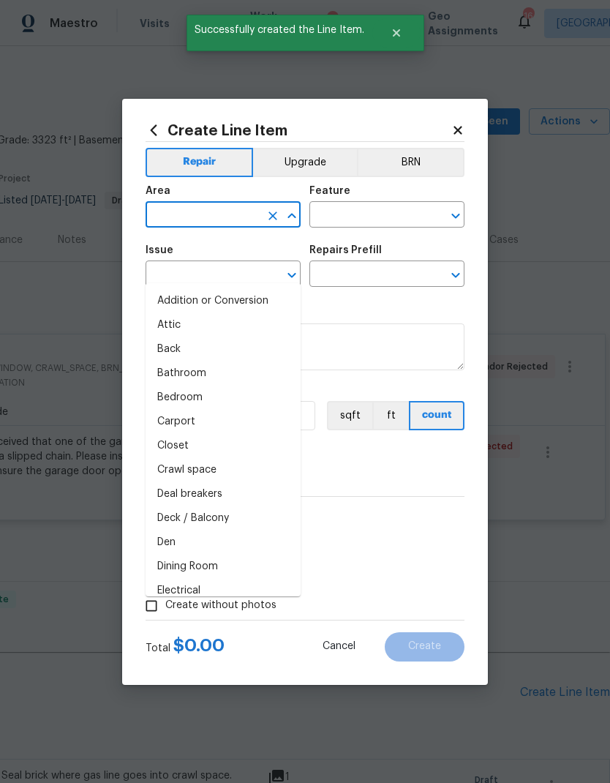
scroll to position [52, 0]
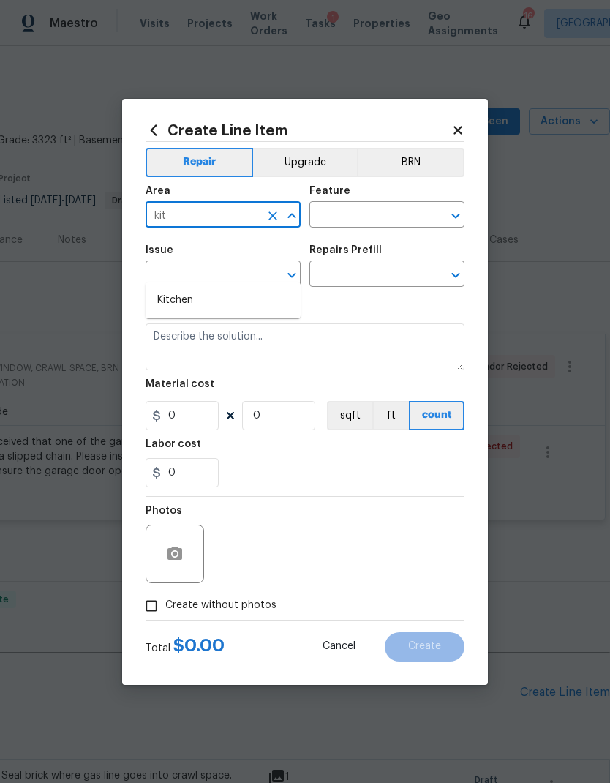
click at [227, 288] on li "Kitchen" at bounding box center [223, 300] width 155 height 24
type input "Kitchen"
click at [380, 216] on input "text" at bounding box center [366, 216] width 114 height 23
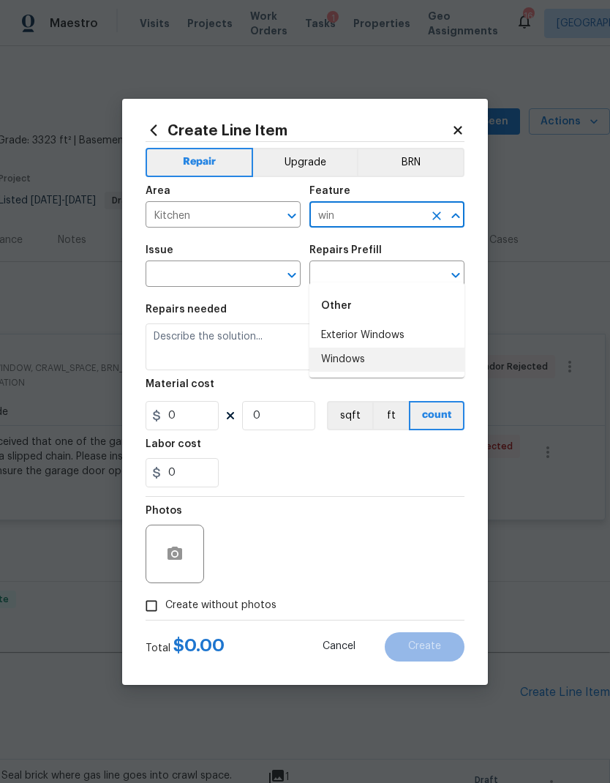
click at [377, 347] on li "Windows" at bounding box center [386, 359] width 155 height 24
type input "Windows"
click at [297, 274] on icon "Open" at bounding box center [292, 275] width 18 height 18
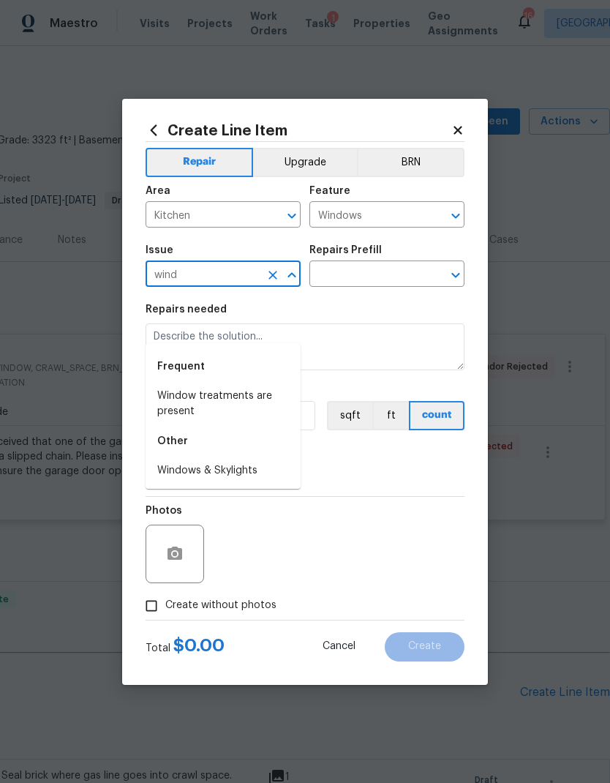
click at [245, 459] on li "Windows & Skylights" at bounding box center [223, 471] width 155 height 24
type input "Windows & Skylights"
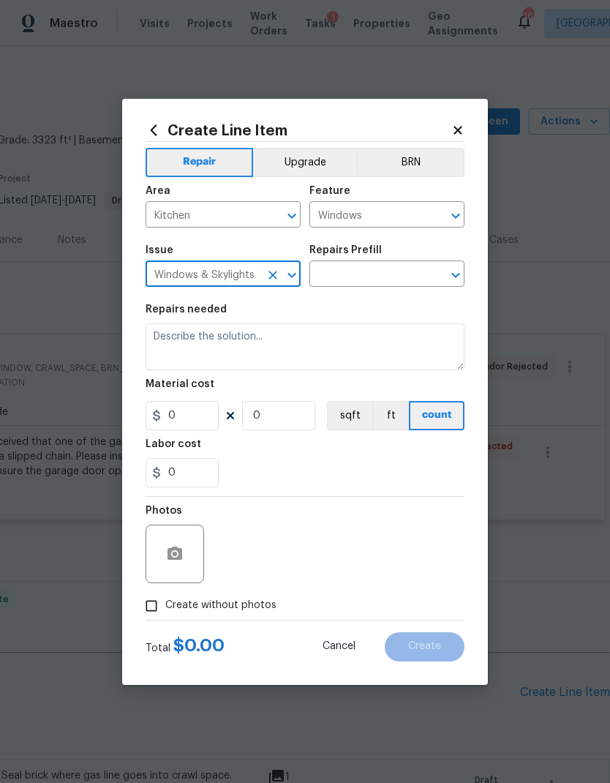
click at [465, 271] on button "Open" at bounding box center [455, 275] width 20 height 20
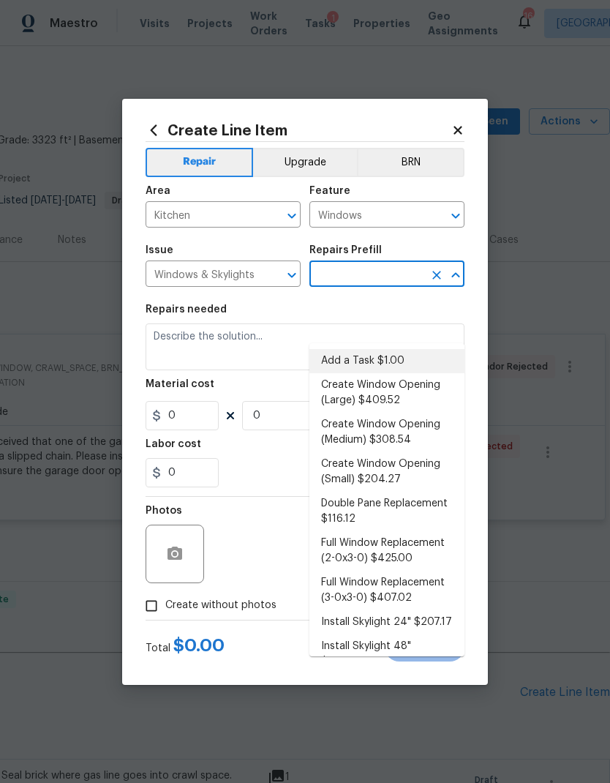
click at [394, 349] on li "Add a Task $1.00" at bounding box center [386, 361] width 155 height 24
type input "Add a Task $1.00"
type textarea "HPM to detail"
type input "1"
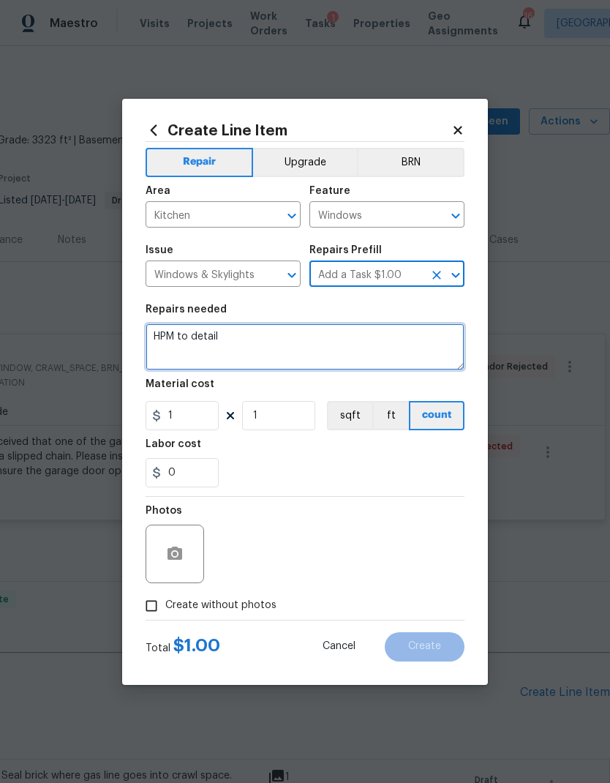
click at [193, 331] on textarea "HPM to detail" at bounding box center [305, 346] width 319 height 47
click at [196, 335] on textarea "HPM to detail" at bounding box center [305, 346] width 319 height 47
click at [195, 334] on textarea "HPM to detail" at bounding box center [305, 346] width 319 height 47
click at [199, 337] on textarea "HPM to detail" at bounding box center [305, 346] width 319 height 47
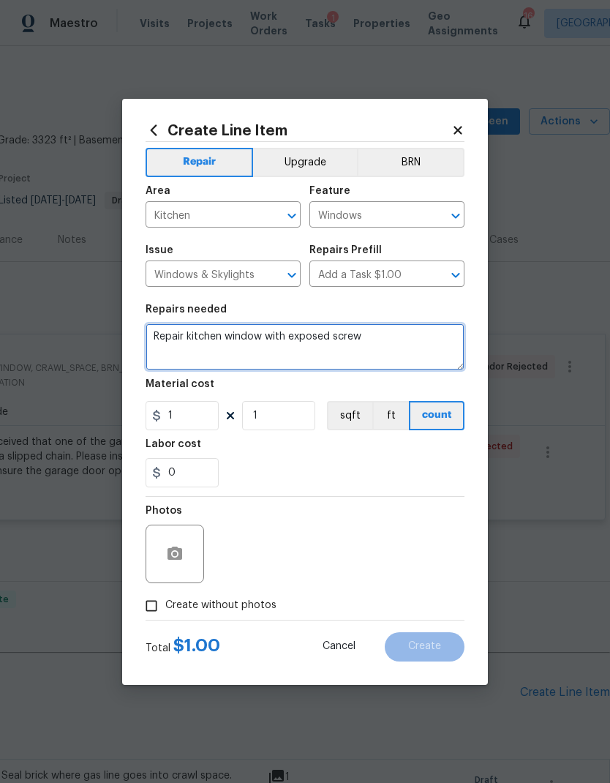
type textarea "Repair kitchen window with exposed screw"
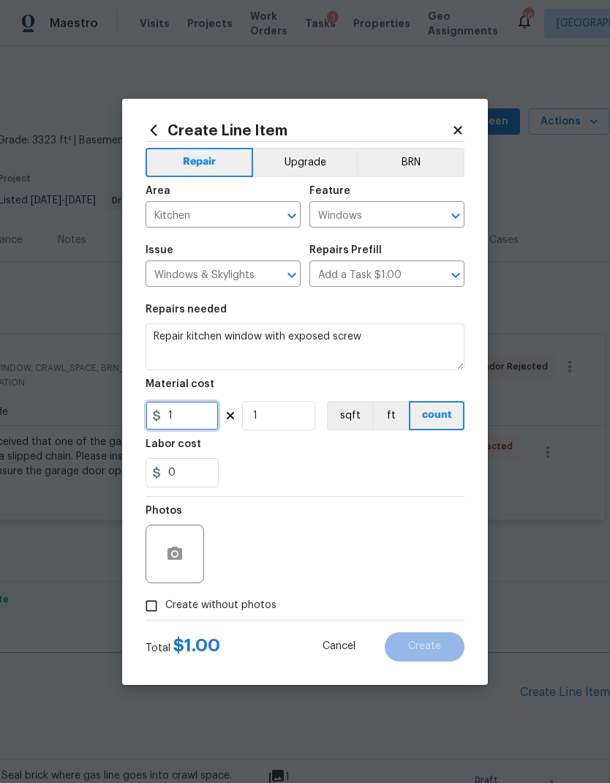
click at [200, 418] on input "1" at bounding box center [182, 415] width 73 height 29
type input "15"
click at [324, 440] on div "Labor cost" at bounding box center [305, 448] width 319 height 19
click at [188, 550] on button "button" at bounding box center [174, 553] width 35 height 35
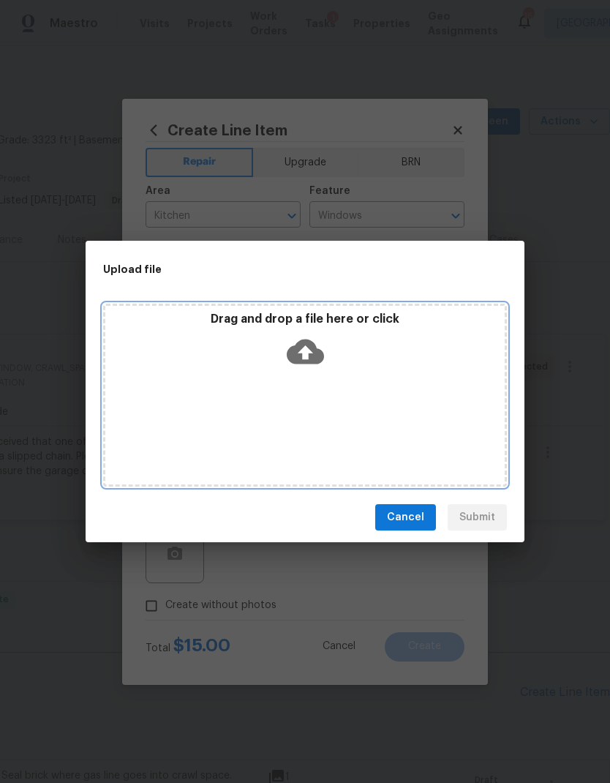
click at [317, 352] on icon at bounding box center [305, 351] width 37 height 25
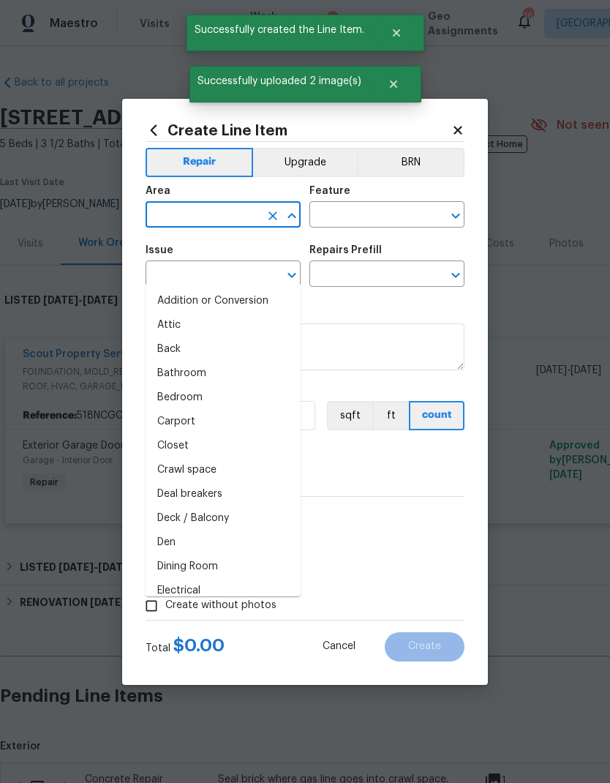
scroll to position [4, 217]
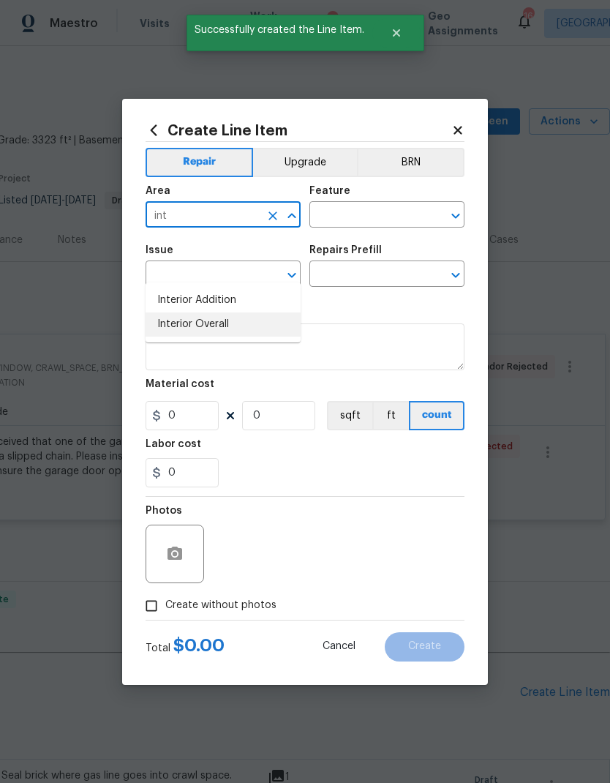
click at [249, 312] on li "Interior Overall" at bounding box center [223, 324] width 155 height 24
type input "Interior Overall"
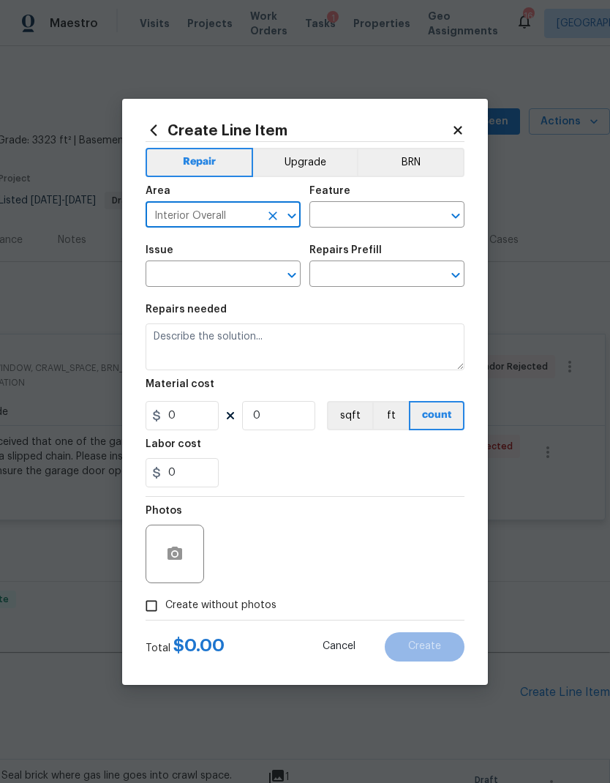
click at [385, 217] on input "text" at bounding box center [366, 216] width 114 height 23
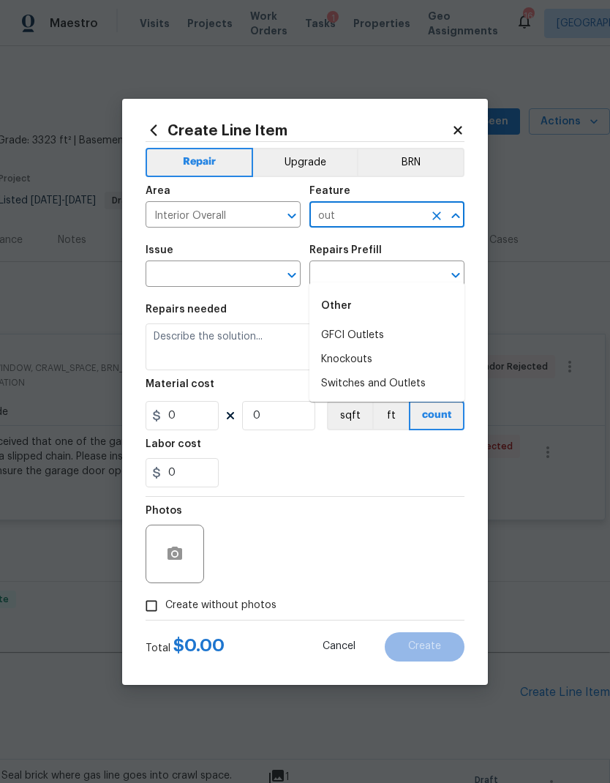
click at [407, 372] on li "Switches and Outlets" at bounding box center [386, 384] width 155 height 24
type input "Switches and Outlets"
click at [291, 274] on icon "Open" at bounding box center [292, 275] width 18 height 18
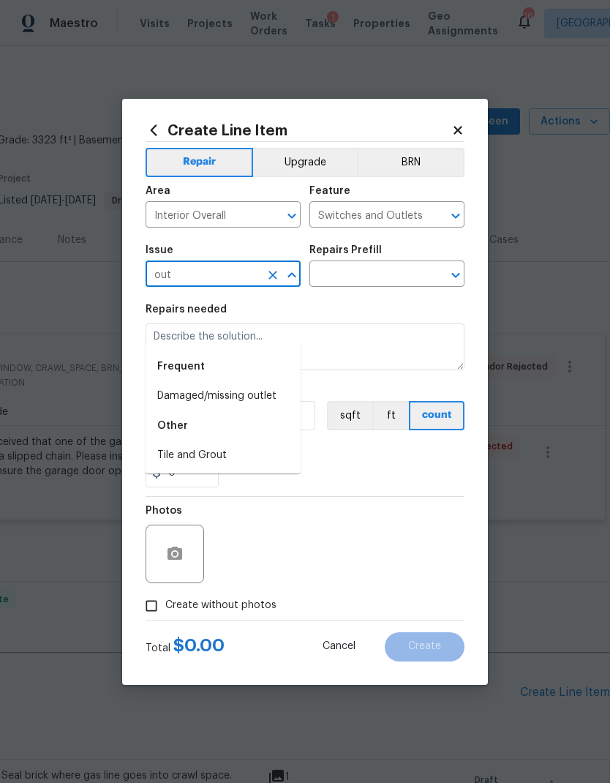
click at [257, 384] on li "Damaged/missing outlet" at bounding box center [223, 396] width 155 height 24
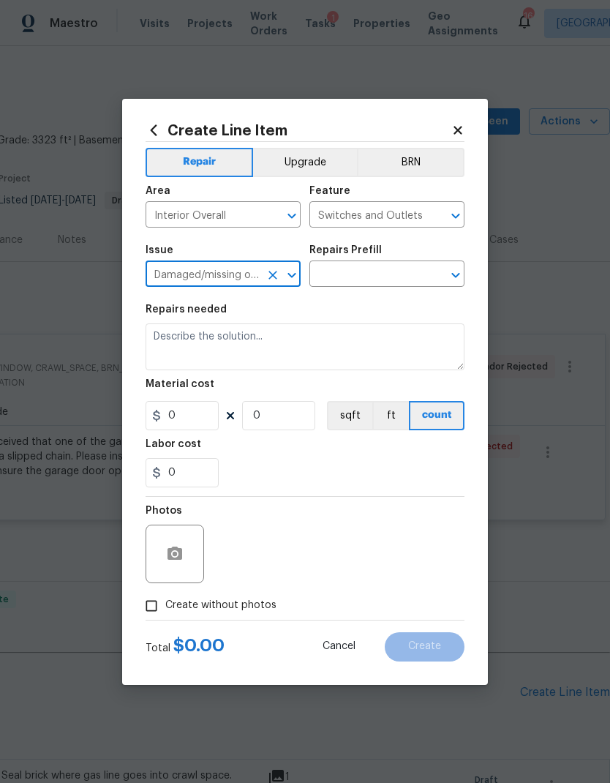
click at [455, 279] on icon "Open" at bounding box center [456, 275] width 18 height 18
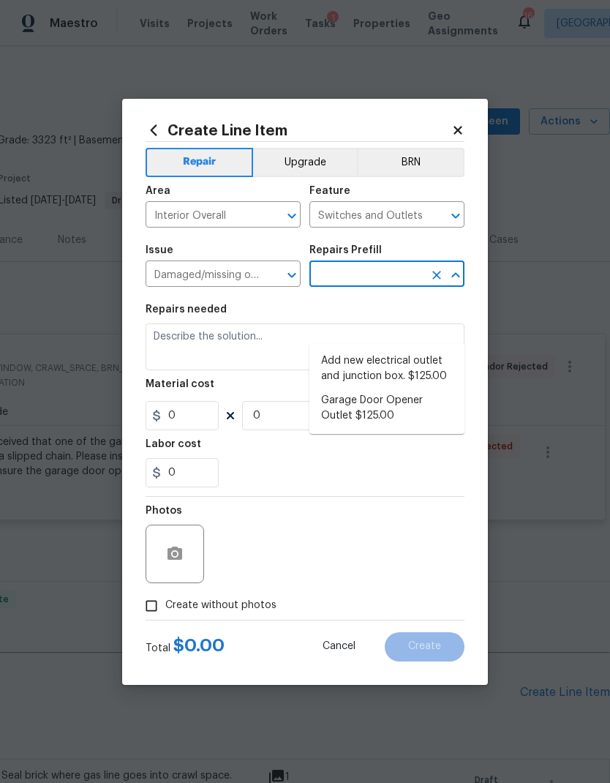
click at [243, 268] on input "Damaged/missing outlet" at bounding box center [203, 275] width 114 height 23
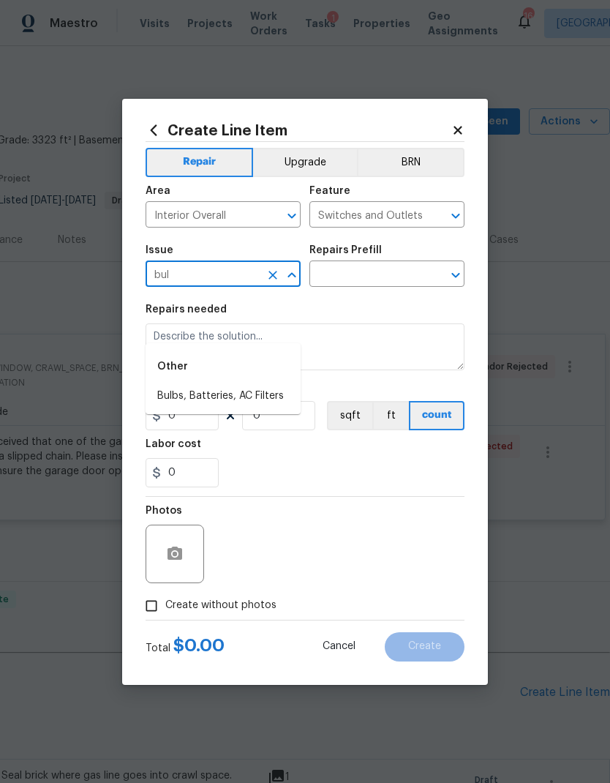
click at [249, 384] on li "Bulbs, Batteries, AC Filters" at bounding box center [223, 396] width 155 height 24
click at [445, 277] on button "Clear" at bounding box center [436, 275] width 20 height 20
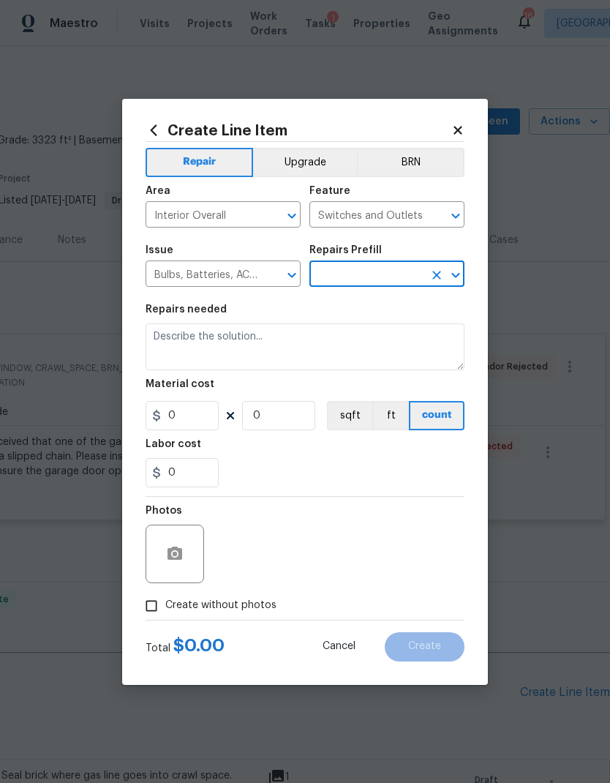
click at [299, 274] on icon "Open" at bounding box center [292, 275] width 18 height 18
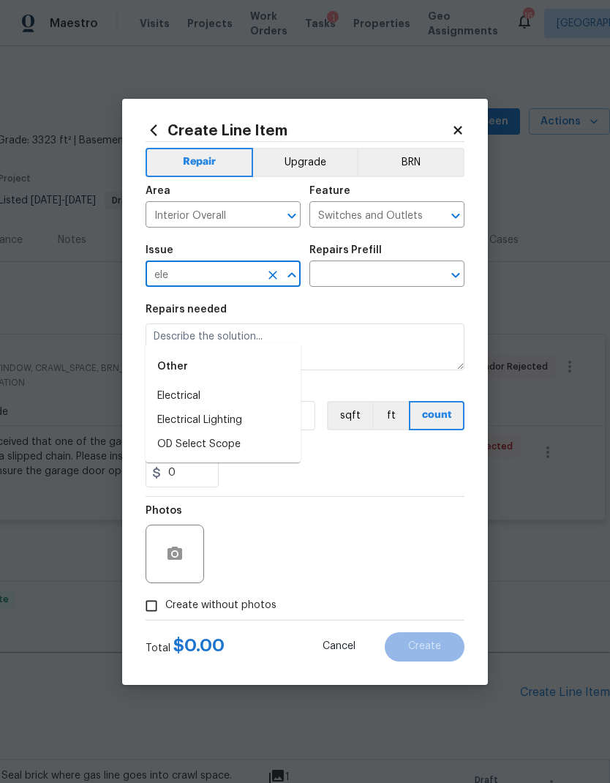
click at [255, 384] on li "Electrical" at bounding box center [223, 396] width 155 height 24
type input "Electrical"
click at [455, 277] on icon "Open" at bounding box center [455, 275] width 8 height 5
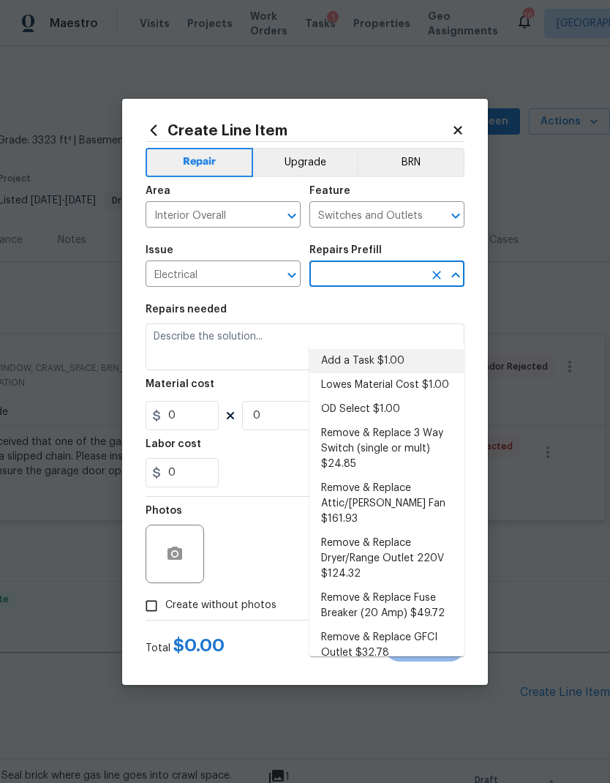
click at [380, 349] on li "Add a Task $1.00" at bounding box center [386, 361] width 155 height 24
type input "Add a Task $1.00"
type input "1"
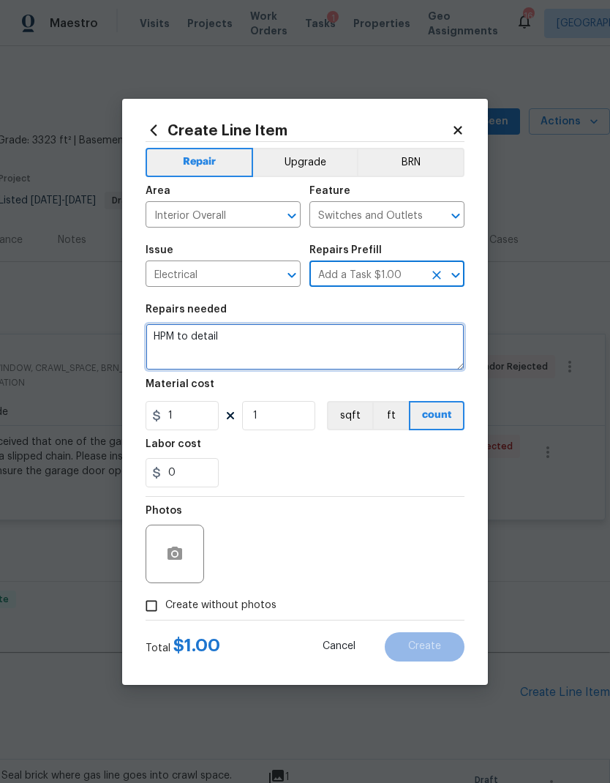
click at [198, 336] on textarea "HPM to detail" at bounding box center [305, 346] width 319 height 47
click at [198, 335] on textarea "HPM to detail" at bounding box center [305, 346] width 319 height 47
click at [192, 340] on textarea "HPM to detail" at bounding box center [305, 346] width 319 height 47
click at [191, 339] on textarea "HPM to detail" at bounding box center [305, 346] width 319 height 47
click at [184, 342] on textarea "HPM to detail" at bounding box center [305, 346] width 319 height 47
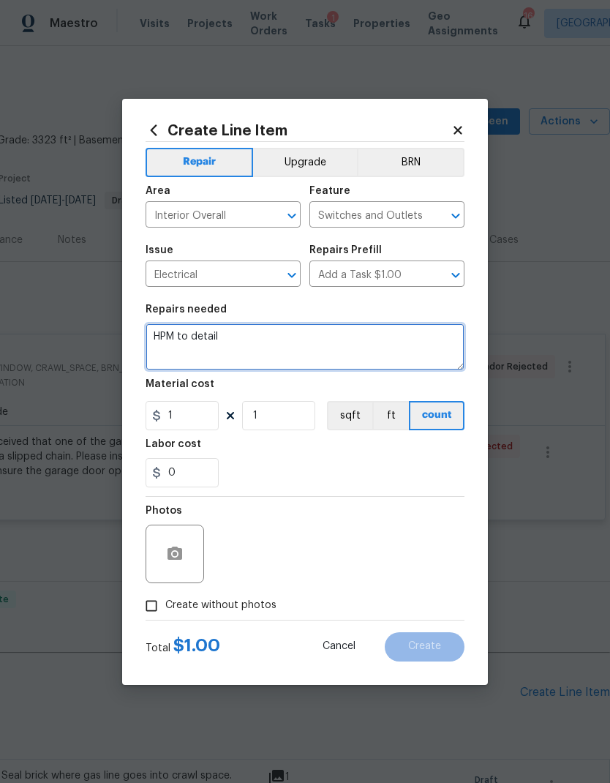
click at [183, 342] on textarea "HPM to detail" at bounding box center [305, 346] width 319 height 47
type textarea "Install missing screws in main bathroom on outlet cover plates see pics"
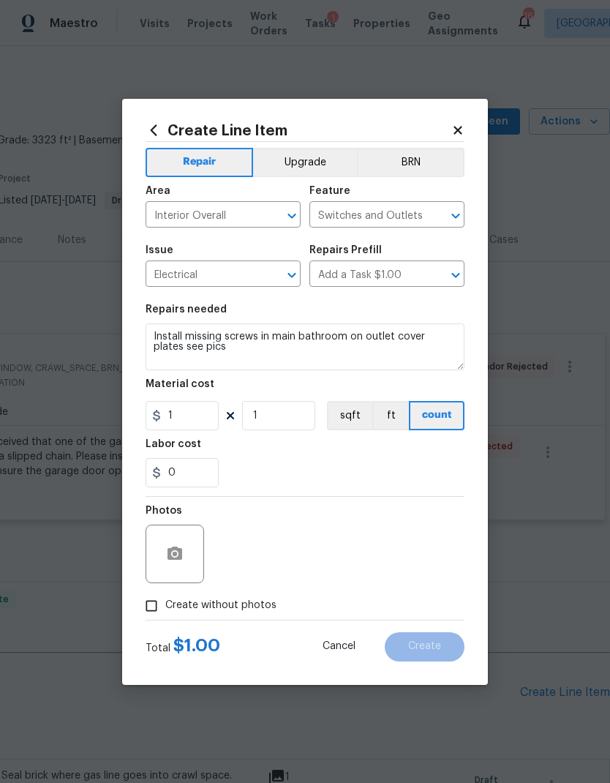
click at [315, 458] on div "Labor cost" at bounding box center [305, 448] width 319 height 19
click at [204, 424] on input "1" at bounding box center [182, 415] width 73 height 29
type input "5"
click at [312, 459] on div "0" at bounding box center [305, 472] width 319 height 29
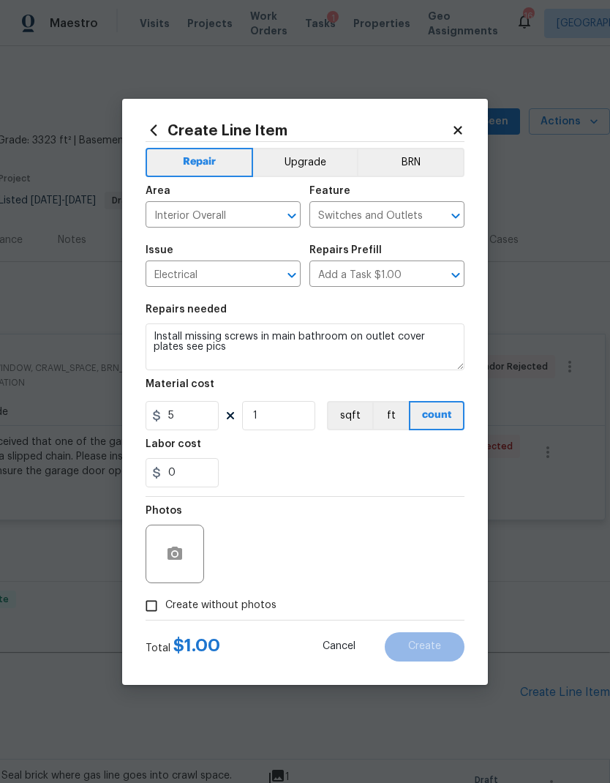
scroll to position [53, 0]
click at [175, 555] on circle "button" at bounding box center [175, 553] width 4 height 4
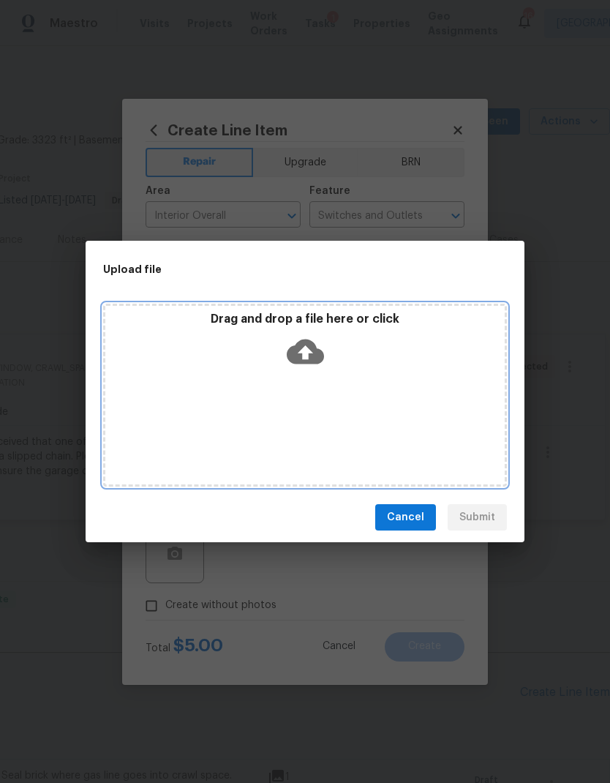
click at [317, 361] on icon at bounding box center [305, 351] width 37 height 25
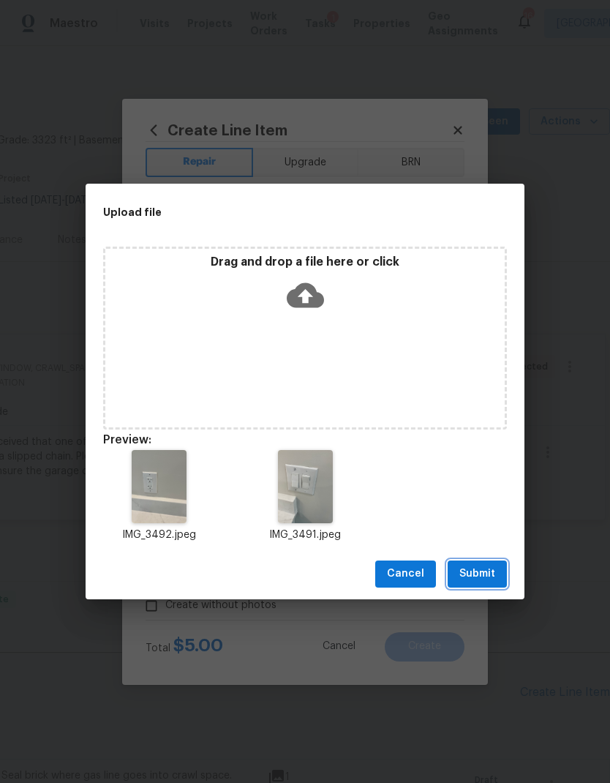
click at [482, 570] on span "Submit" at bounding box center [477, 574] width 36 height 18
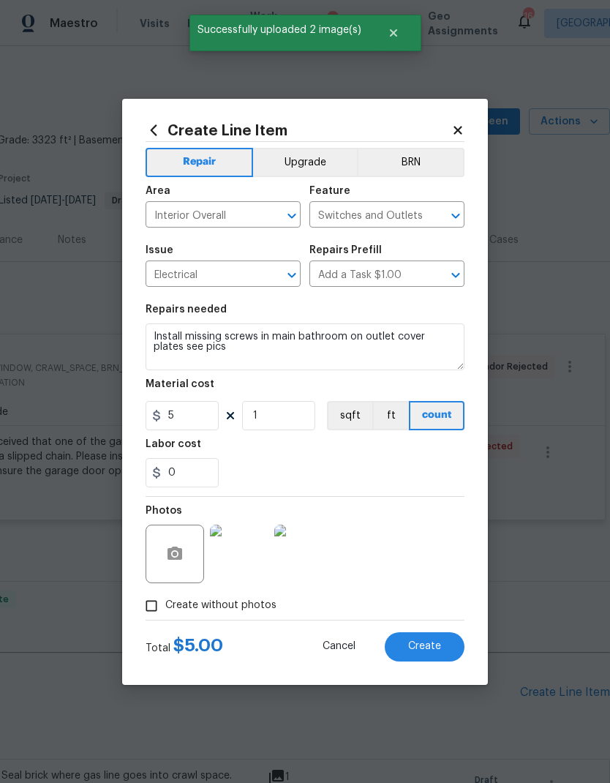
click at [432, 644] on span "Create" at bounding box center [424, 646] width 33 height 11
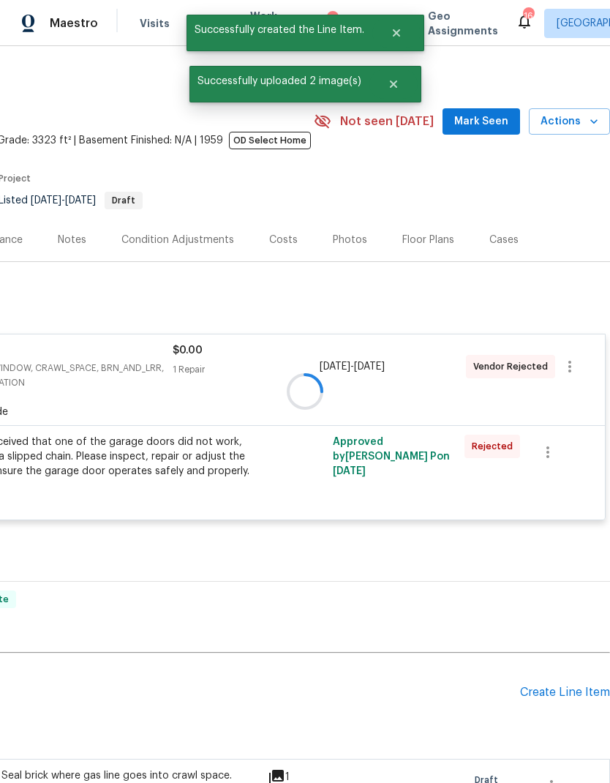
click at [575, 640] on div at bounding box center [305, 391] width 610 height 783
click at [559, 685] on div "Create Line Item" at bounding box center [565, 692] width 90 height 14
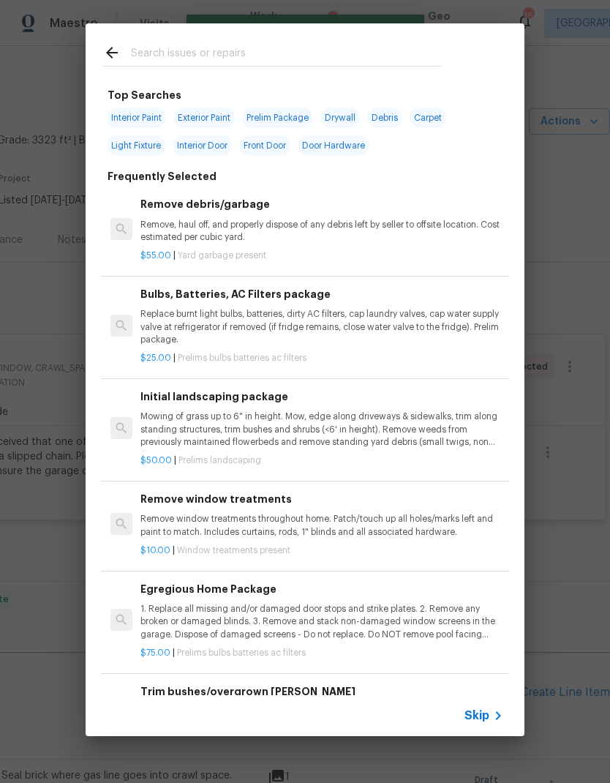
click at [485, 711] on span "Skip" at bounding box center [477, 715] width 25 height 15
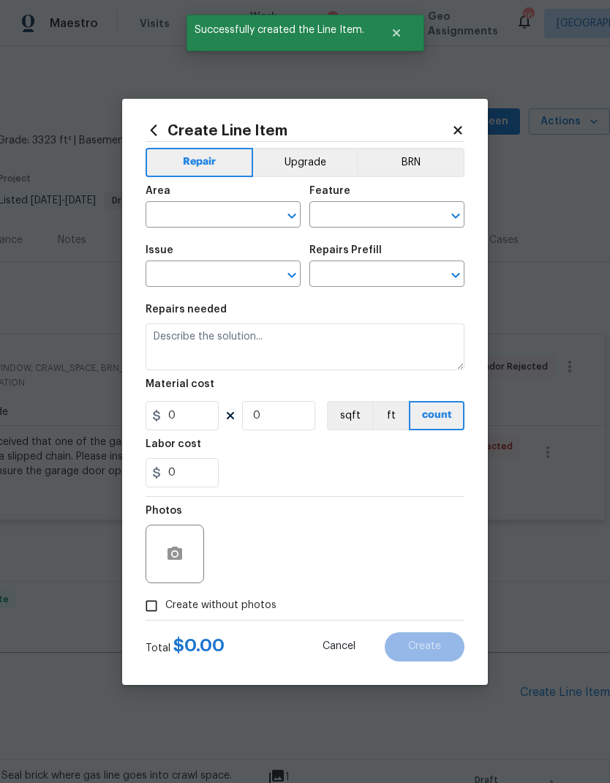
click at [210, 216] on input "text" at bounding box center [203, 216] width 114 height 23
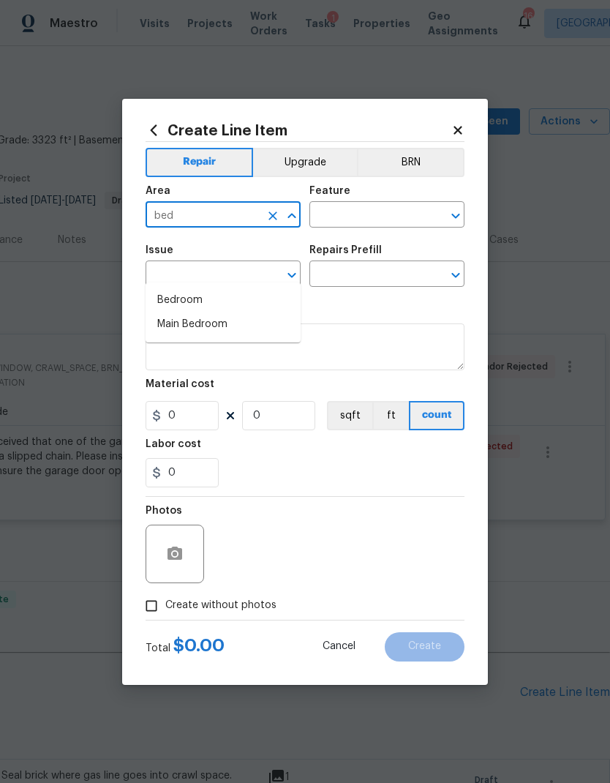
click at [225, 288] on li "Bedroom" at bounding box center [223, 300] width 155 height 24
type input "Bedroom"
click at [375, 215] on input "text" at bounding box center [366, 216] width 114 height 23
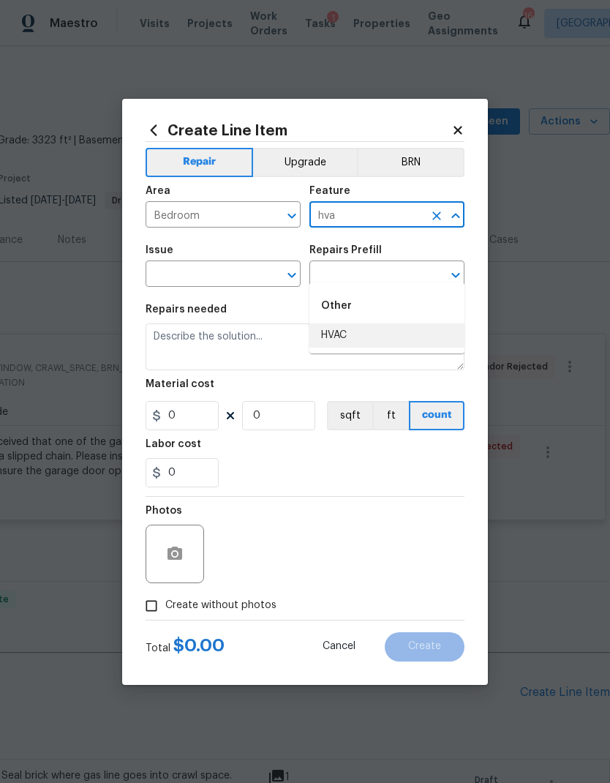
click at [359, 323] on li "HVAC" at bounding box center [386, 335] width 155 height 24
type input "HVAC"
click at [234, 276] on input "text" at bounding box center [203, 275] width 114 height 23
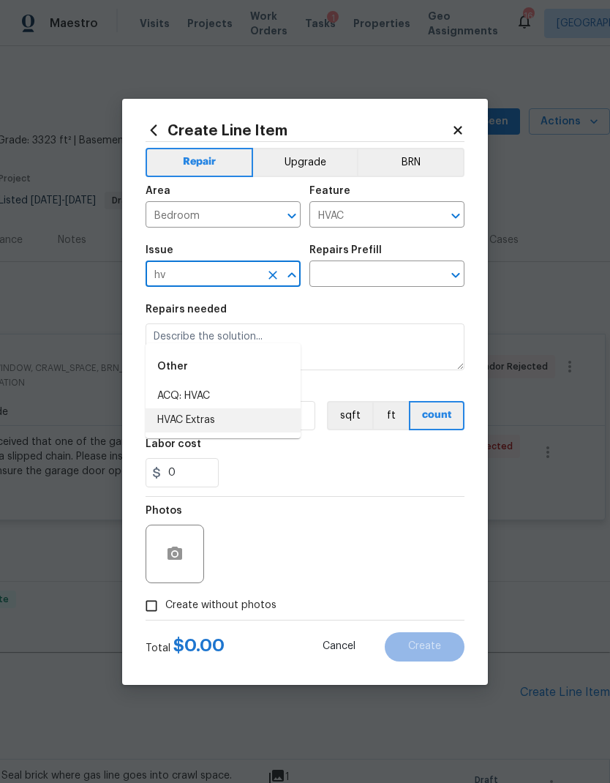
click at [238, 408] on li "HVAC Extras" at bounding box center [223, 420] width 155 height 24
type input "HVAC Extras"
click at [464, 271] on icon "Open" at bounding box center [456, 275] width 18 height 18
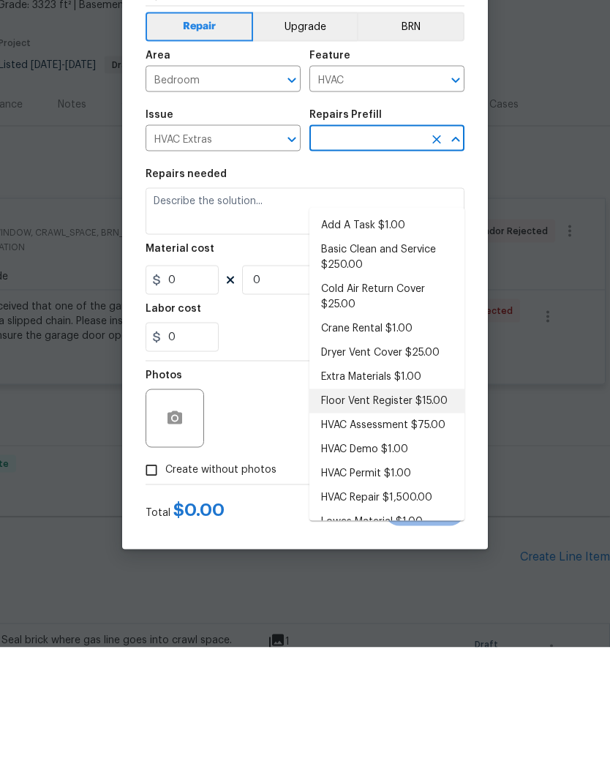
click at [383, 524] on li "Floor Vent Register $15.00" at bounding box center [386, 536] width 155 height 24
type input "Floor Vent Register $15.00"
type textarea "Remove the existing floor vent register (if present) and install a new floor ve…"
type input "1"
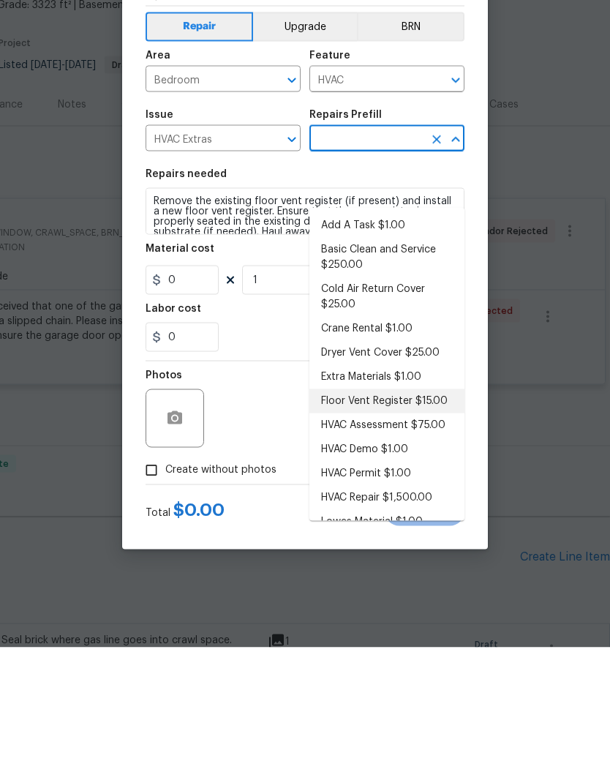
type input "Floor Vent Register $15.00"
type input "15"
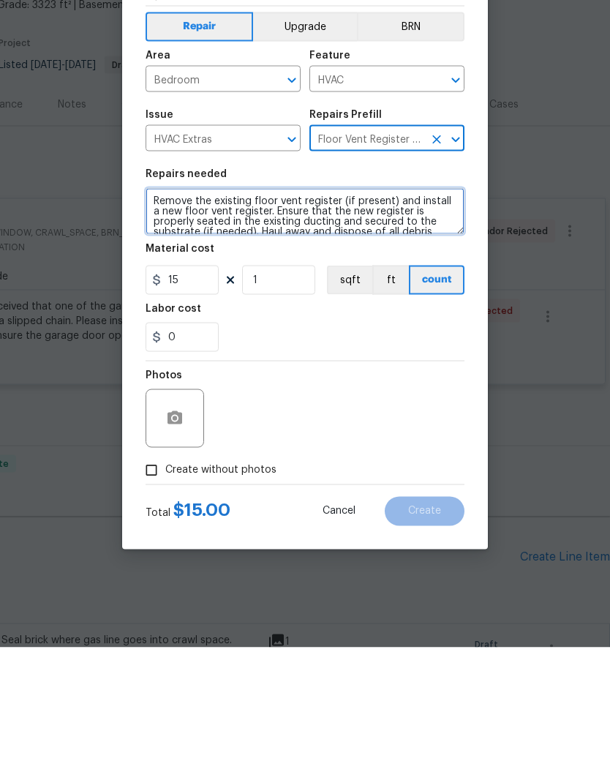
click at [431, 323] on textarea "Remove the existing floor vent register (if present) and install a new floor ve…" at bounding box center [305, 346] width 319 height 47
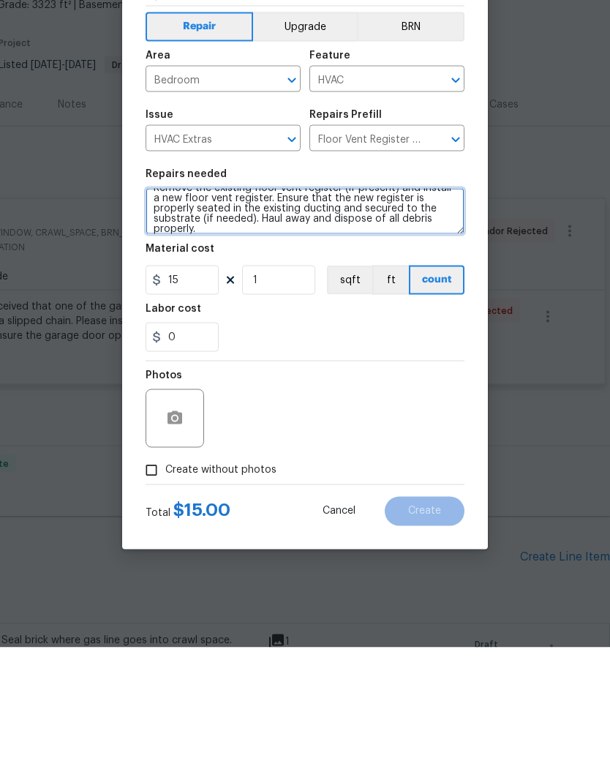
scroll to position [31, 0]
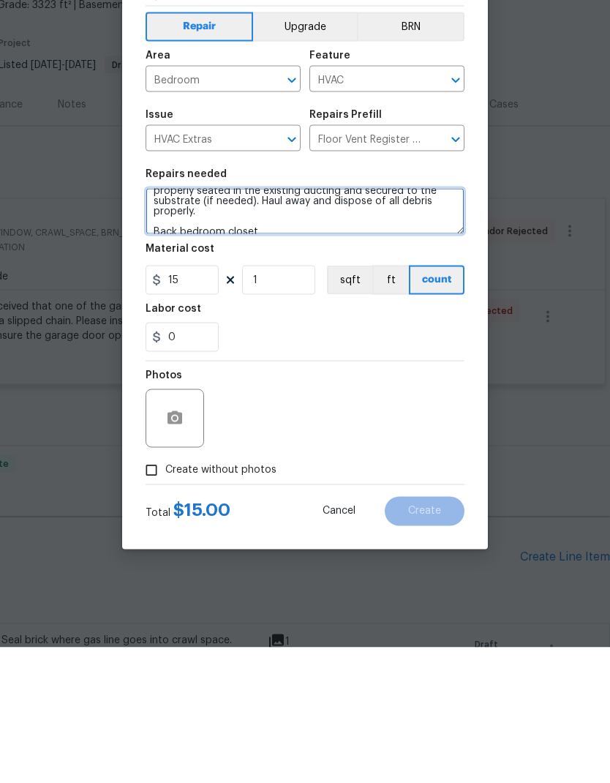
type textarea "Remove the existing floor vent register (if present) and install a new floor ve…"
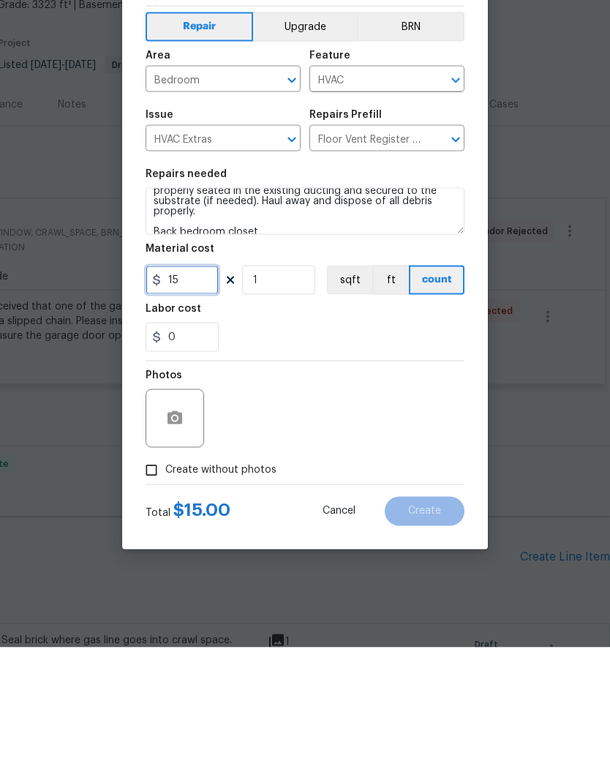
click at [198, 401] on input "15" at bounding box center [182, 415] width 73 height 29
click at [181, 401] on input "15" at bounding box center [182, 415] width 73 height 29
click at [180, 401] on input "15" at bounding box center [182, 415] width 73 height 29
type input "5"
click at [185, 524] on div at bounding box center [175, 553] width 59 height 59
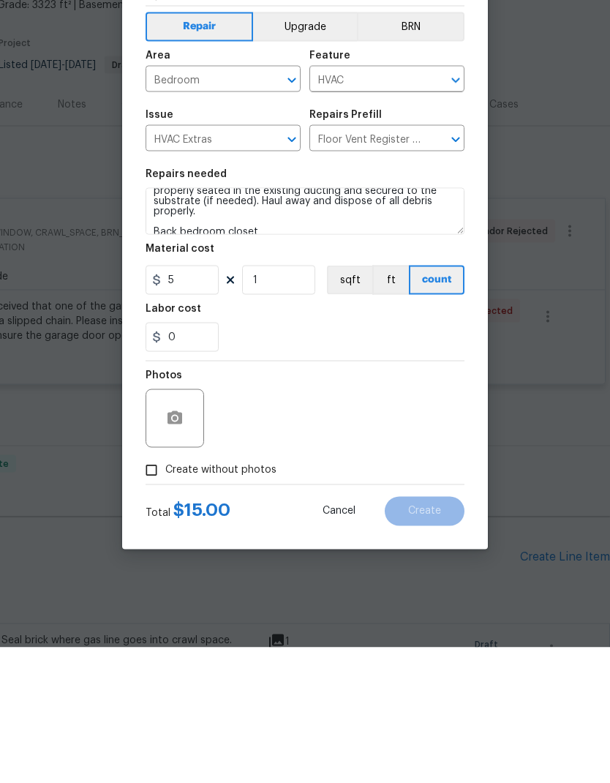
scroll to position [59, 0]
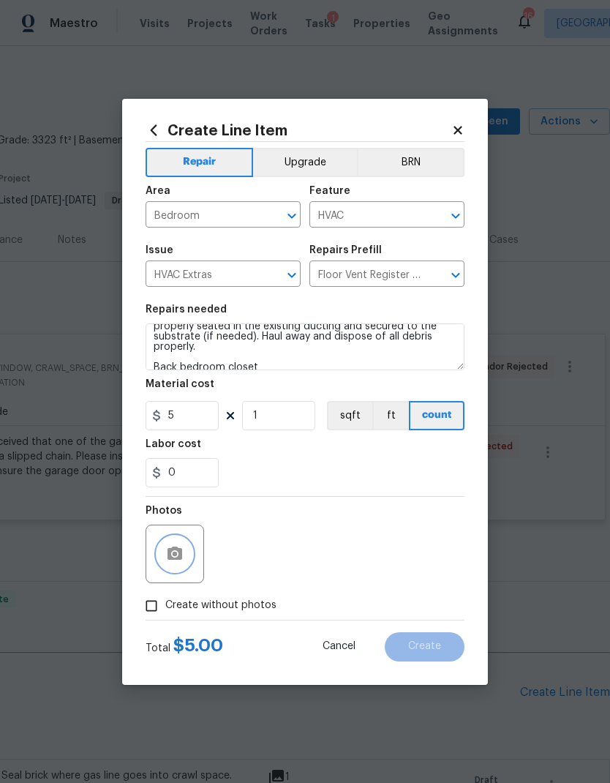
click at [176, 560] on icon "button" at bounding box center [175, 552] width 15 height 13
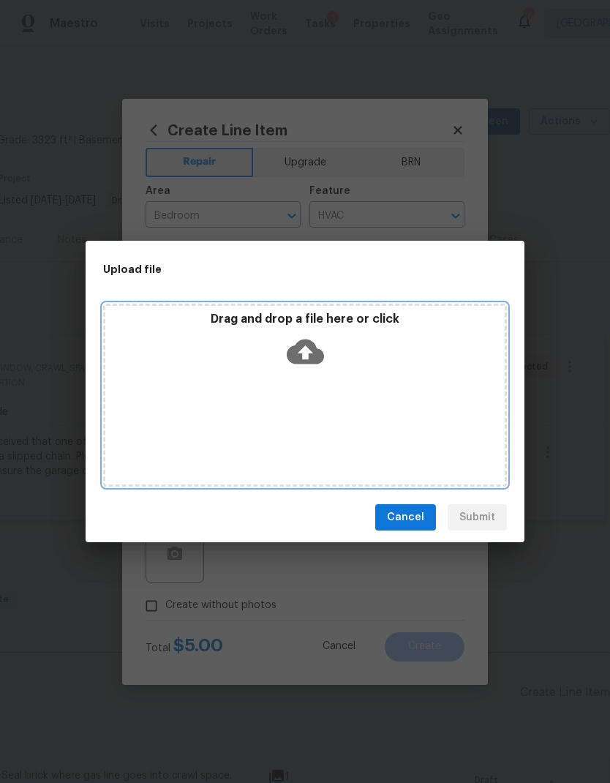
click at [319, 360] on icon at bounding box center [305, 351] width 37 height 25
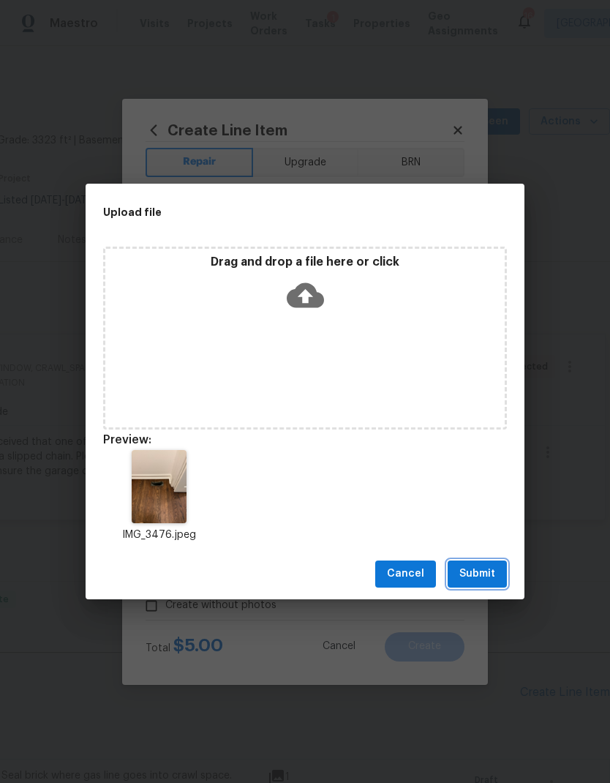
click at [478, 566] on span "Submit" at bounding box center [477, 574] width 36 height 18
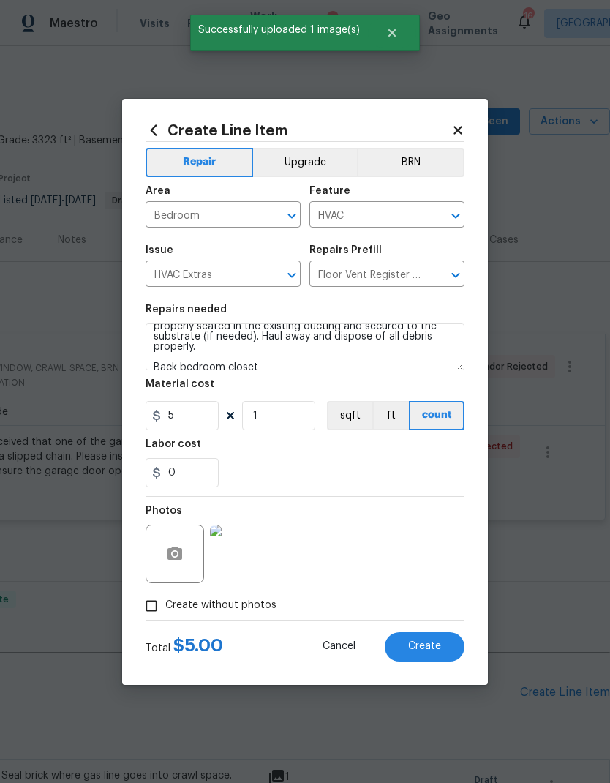
click at [424, 649] on span "Create" at bounding box center [424, 646] width 33 height 11
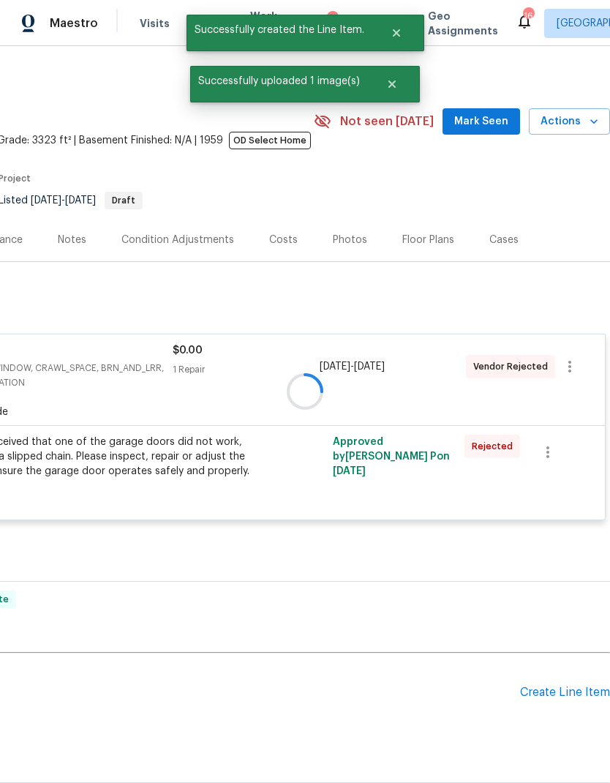
click at [431, 644] on div at bounding box center [305, 391] width 610 height 783
click at [575, 685] on div "Create Line Item" at bounding box center [565, 692] width 90 height 14
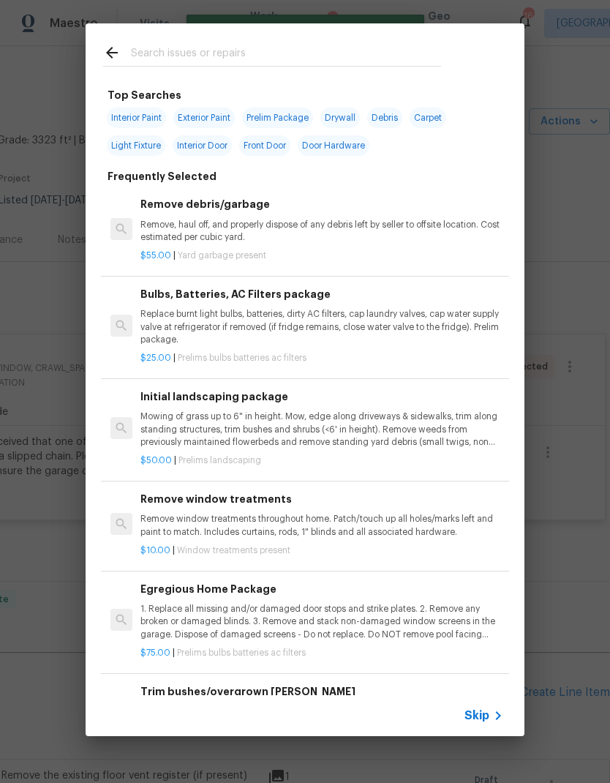
click at [482, 718] on span "Skip" at bounding box center [477, 715] width 25 height 15
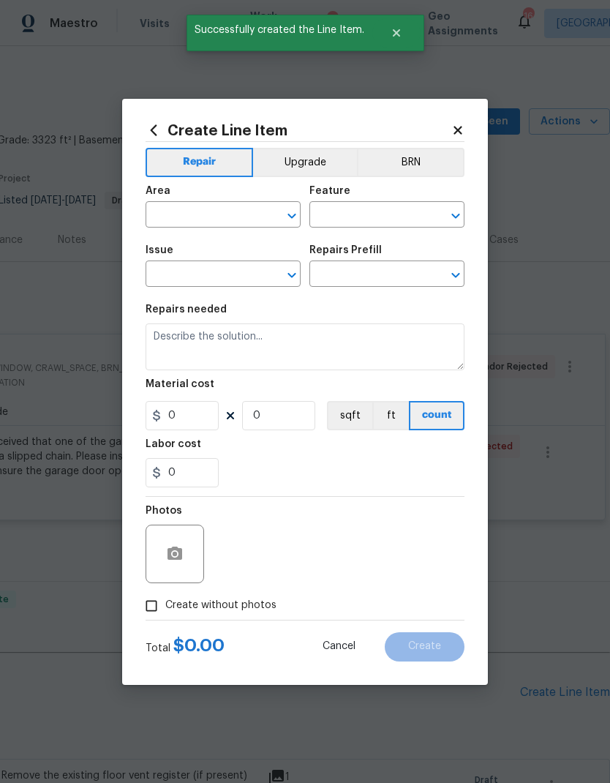
click at [238, 215] on input "text" at bounding box center [203, 216] width 114 height 23
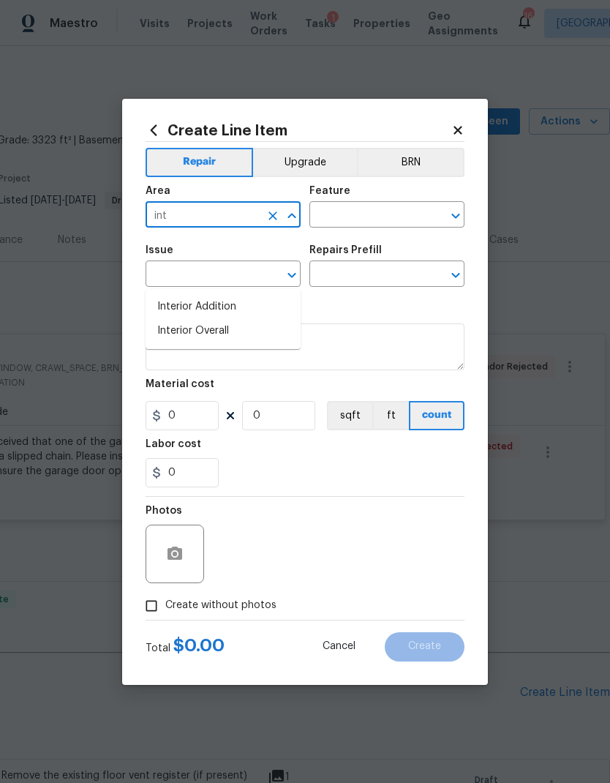
click at [243, 319] on li "Interior Overall" at bounding box center [223, 331] width 155 height 24
type input "Interior Overall"
click at [384, 217] on input "text" at bounding box center [366, 216] width 114 height 23
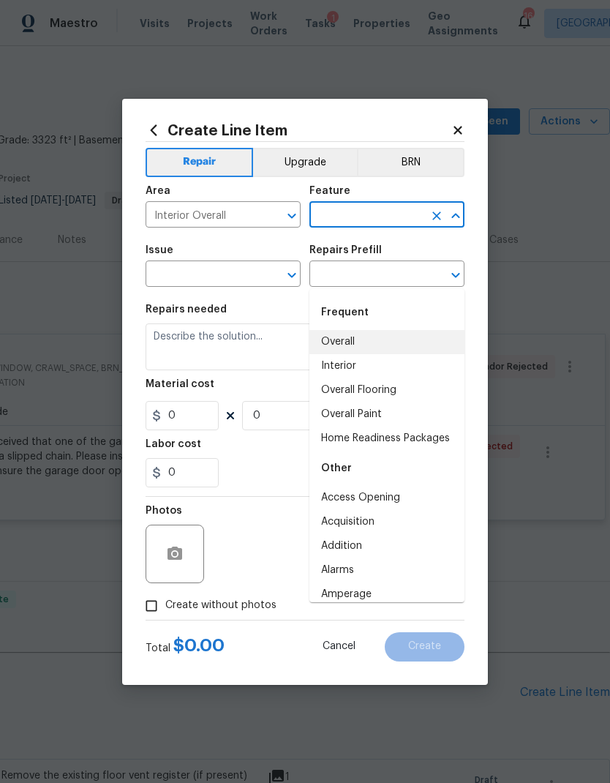
click at [365, 330] on li "Overall" at bounding box center [386, 342] width 155 height 24
type input "Overall"
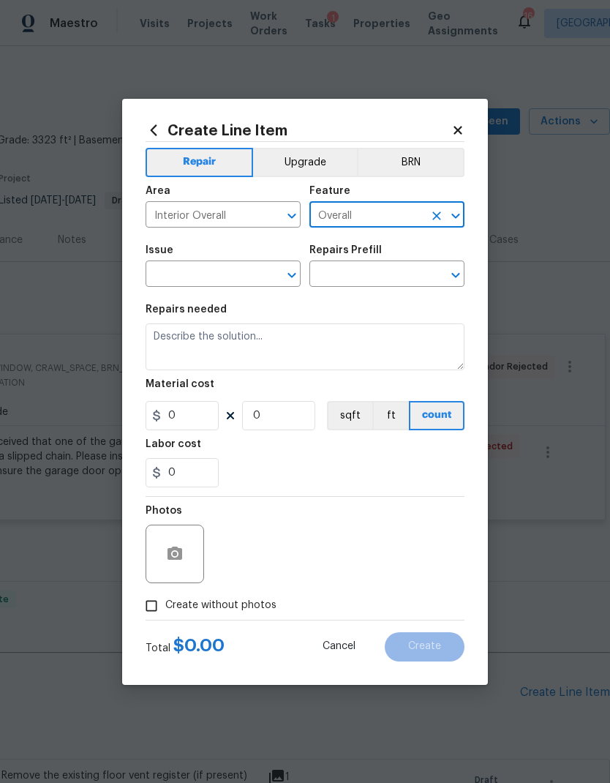
click at [296, 274] on icon "Open" at bounding box center [292, 275] width 18 height 18
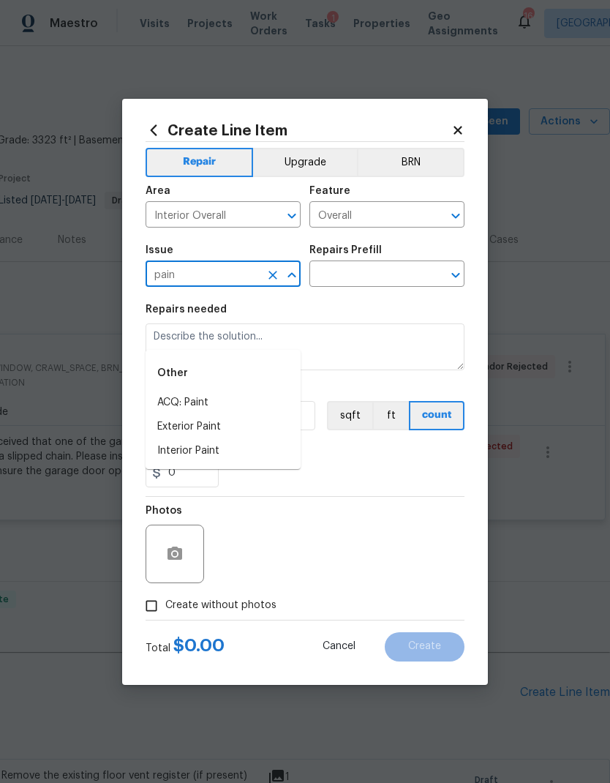
click at [237, 439] on li "Interior Paint" at bounding box center [223, 451] width 155 height 24
type input "Interior Paint"
click at [458, 273] on icon "Open" at bounding box center [456, 275] width 18 height 18
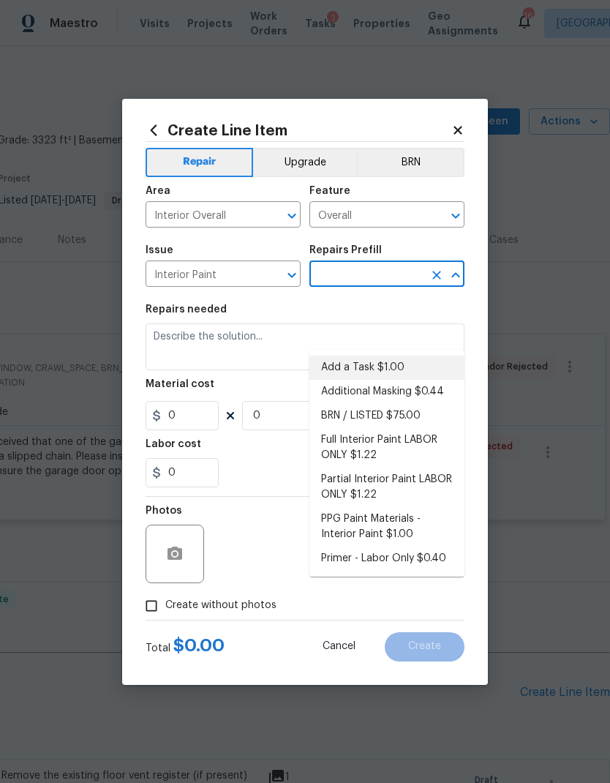
click at [388, 356] on li "Add a Task $1.00" at bounding box center [386, 368] width 155 height 24
type input "Add a Task $1.00"
type input "Overall Paint"
type textarea "HPM to detail"
type input "1"
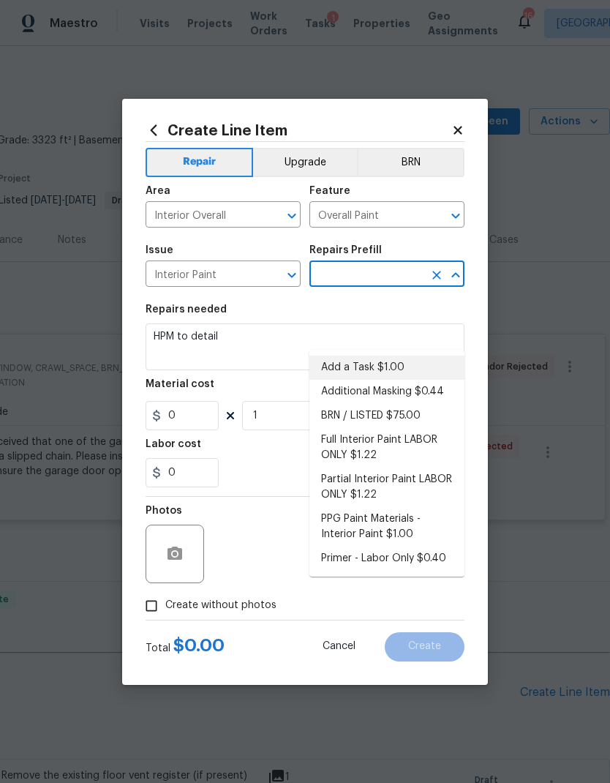
type input "Add a Task $1.00"
type input "1"
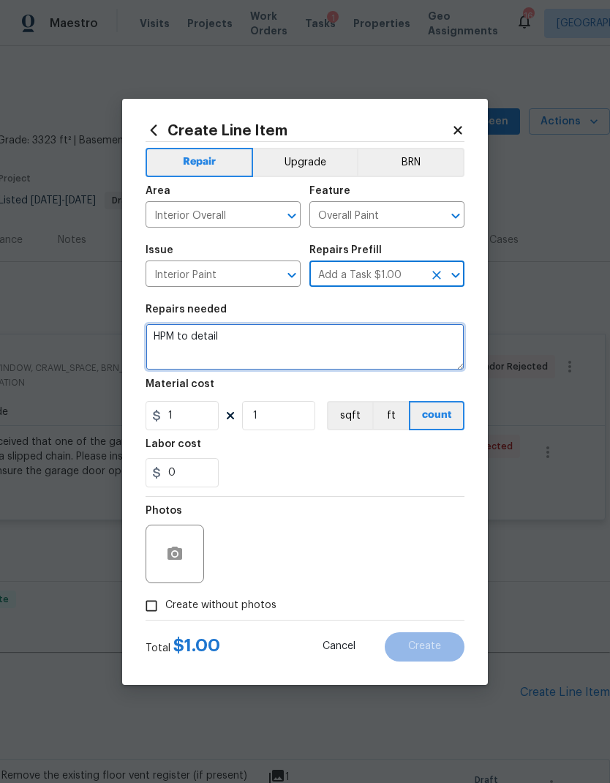
click at [195, 336] on textarea "HPM to detail" at bounding box center [305, 346] width 319 height 47
click at [194, 336] on textarea "HPM to detail" at bounding box center [305, 346] width 319 height 47
click at [197, 340] on textarea "HPM to detail" at bounding box center [305, 346] width 319 height 47
click at [196, 339] on textarea "HPM to detail" at bounding box center [305, 346] width 319 height 47
click at [186, 339] on textarea "HPM to detail" at bounding box center [305, 346] width 319 height 47
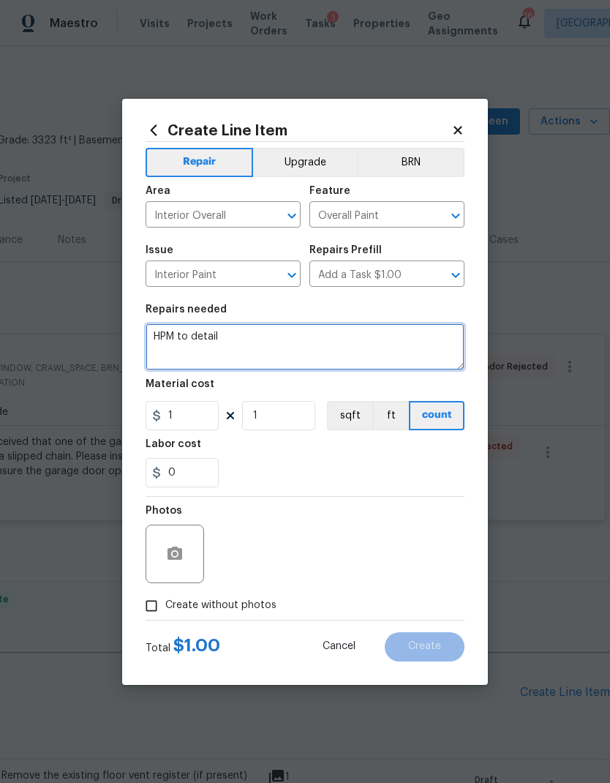
click at [186, 338] on textarea "HPM to detail" at bounding box center [305, 346] width 319 height 47
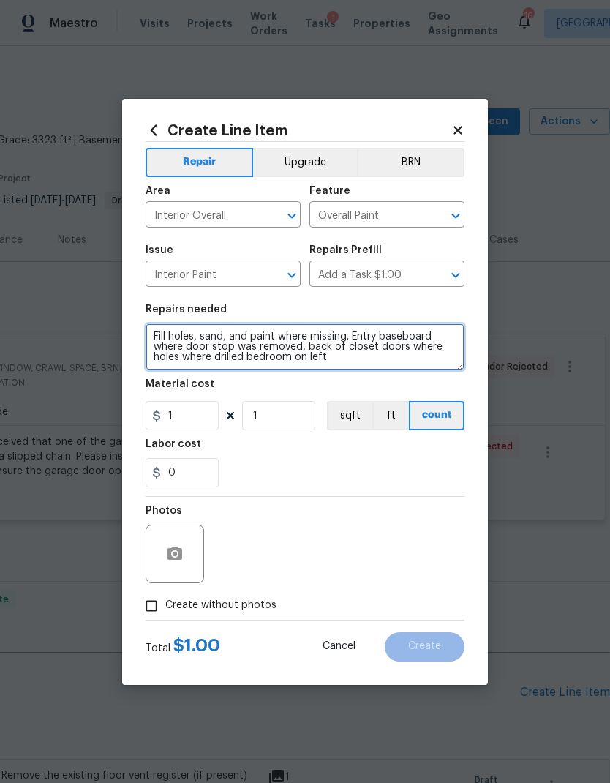
click at [241, 361] on textarea "Fill holes, sand, and paint where missing. Entry baseboard where door stop was …" at bounding box center [305, 346] width 319 height 47
click at [375, 360] on textarea "Fill holes, sand, and paint where missing. Entry baseboard where door stop was …" at bounding box center [305, 346] width 319 height 47
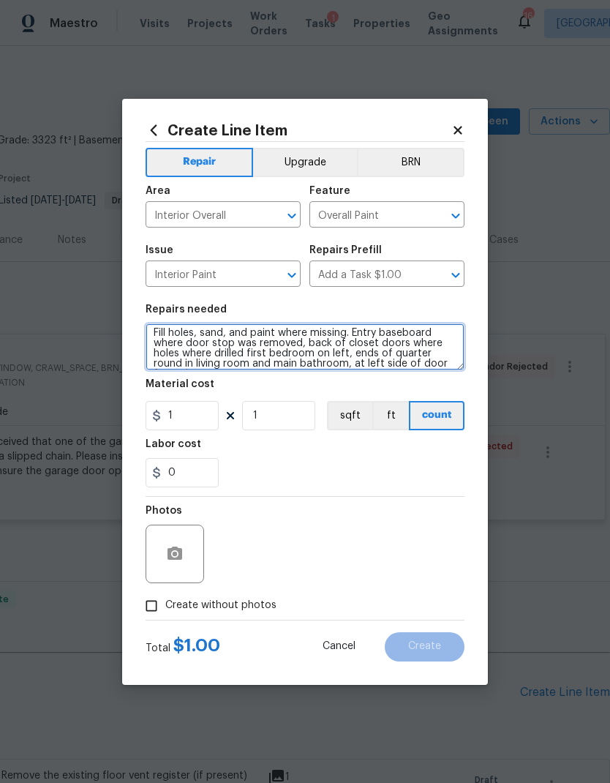
scroll to position [14, 0]
type textarea "Fill holes, sand, and paint where missing. Entry baseboard where door stop was …"
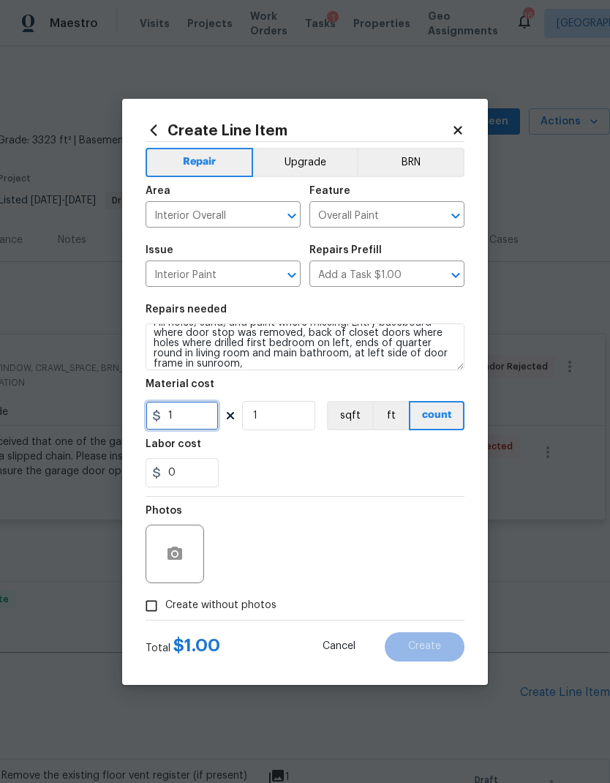
click at [205, 422] on input "1" at bounding box center [182, 415] width 73 height 29
type input "25"
click at [289, 466] on div "0" at bounding box center [305, 472] width 319 height 29
click at [179, 550] on icon "button" at bounding box center [175, 552] width 15 height 13
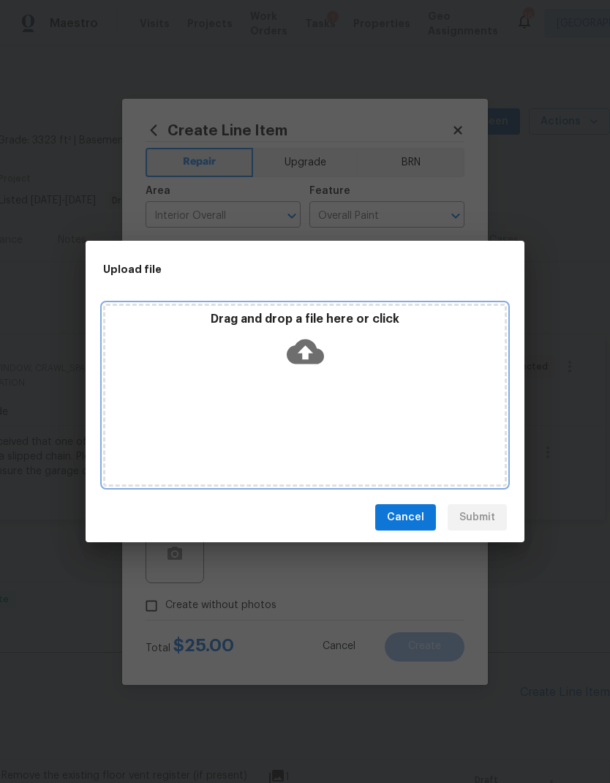
click at [311, 349] on icon at bounding box center [305, 351] width 37 height 25
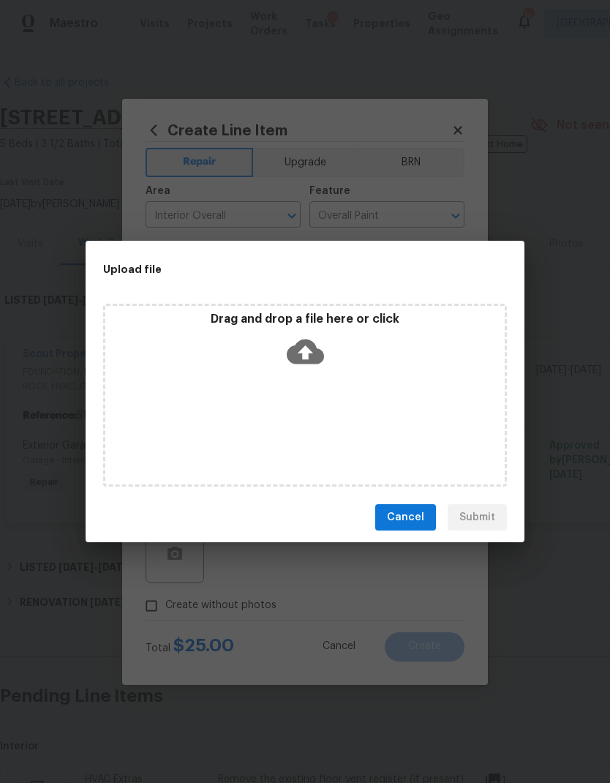
scroll to position [14, 0]
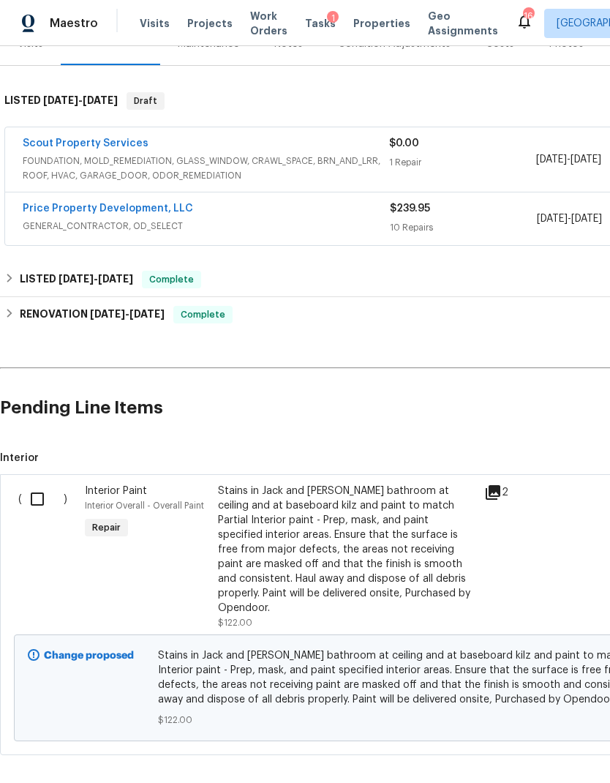
scroll to position [199, 0]
click at [40, 500] on input "checkbox" at bounding box center [43, 499] width 42 height 31
checkbox input "true"
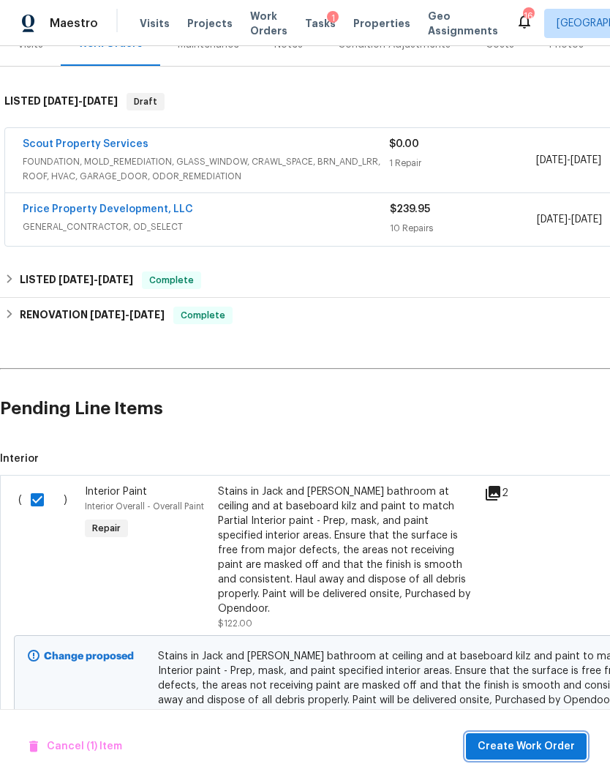
click at [543, 738] on span "Create Work Order" at bounding box center [526, 746] width 97 height 18
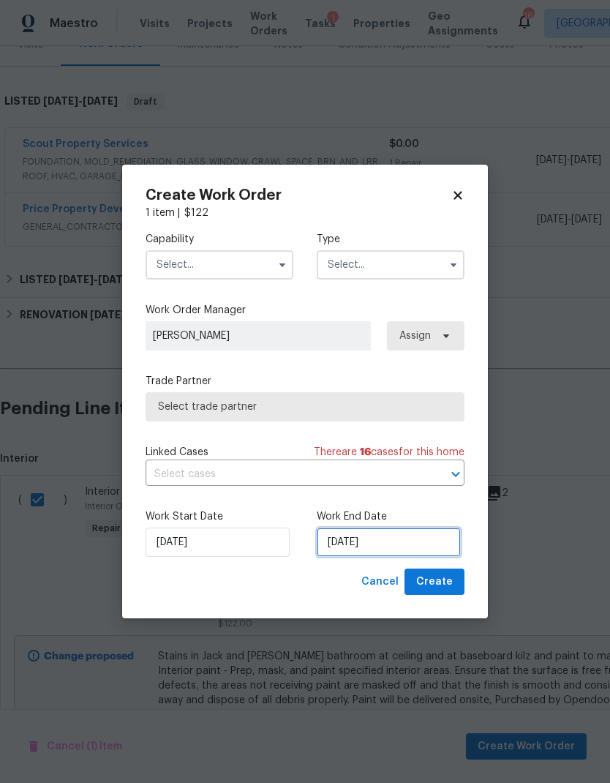
click at [369, 540] on input "[DATE]" at bounding box center [389, 541] width 144 height 29
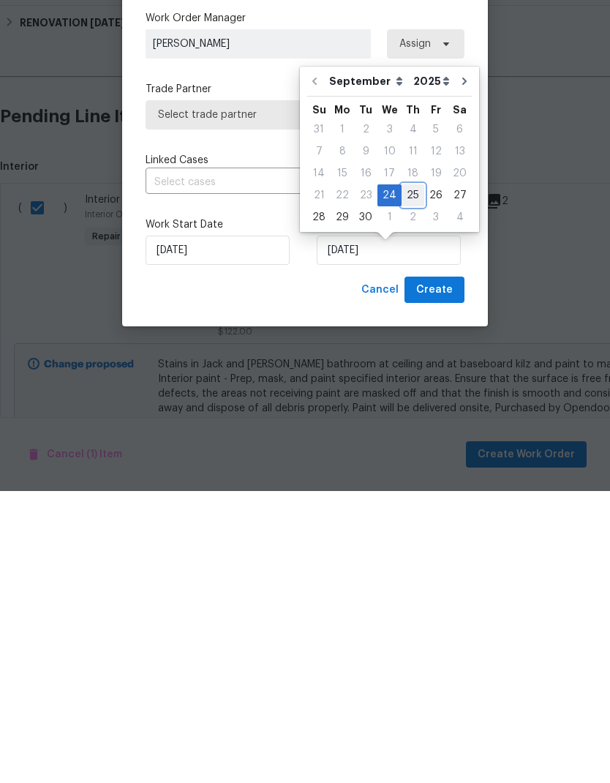
click at [407, 477] on div "25" at bounding box center [413, 487] width 23 height 20
type input "[DATE]"
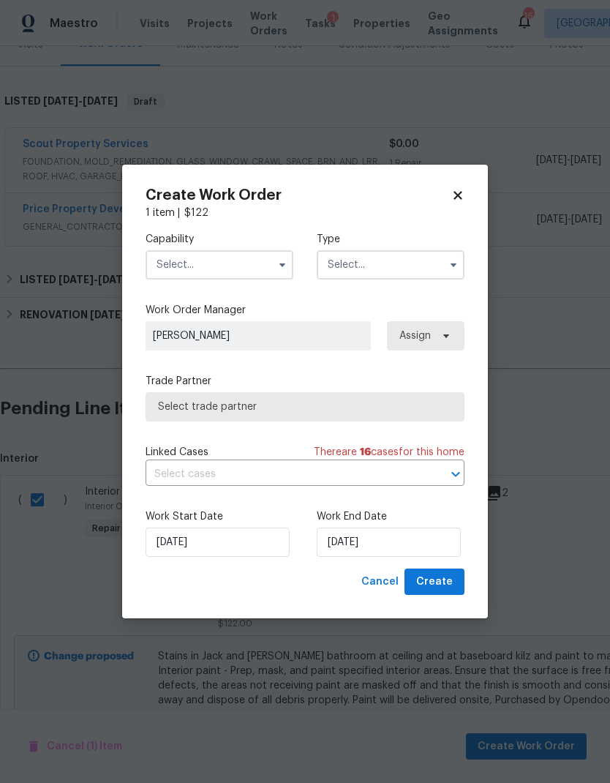
click at [241, 273] on input "text" at bounding box center [220, 264] width 148 height 29
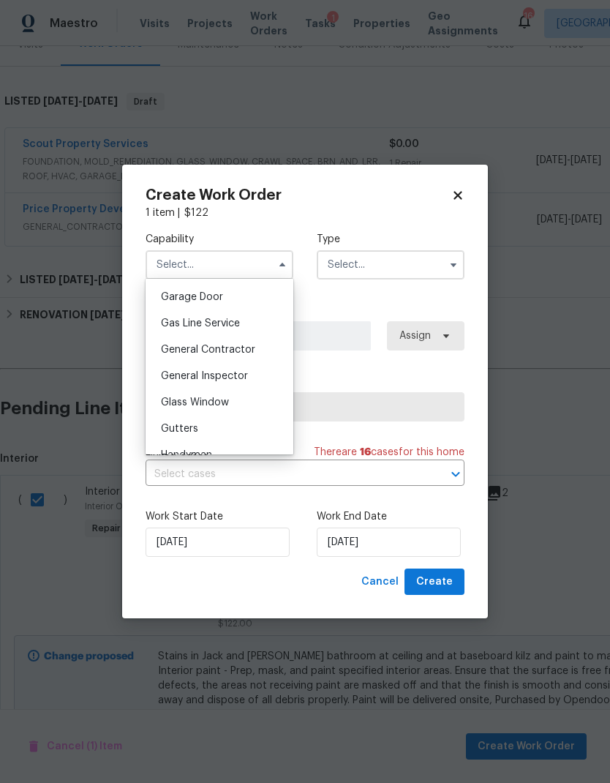
scroll to position [666, 0]
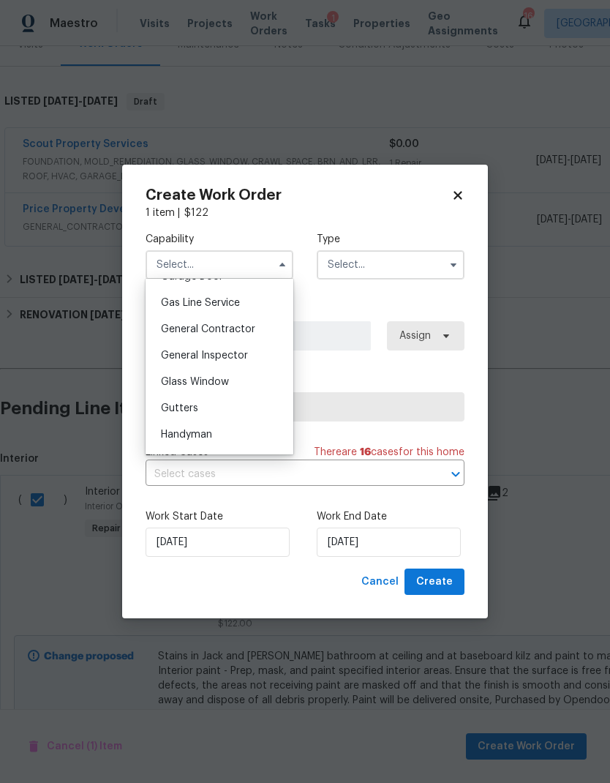
click at [245, 328] on span "General Contractor" at bounding box center [208, 329] width 94 height 10
type input "General Contractor"
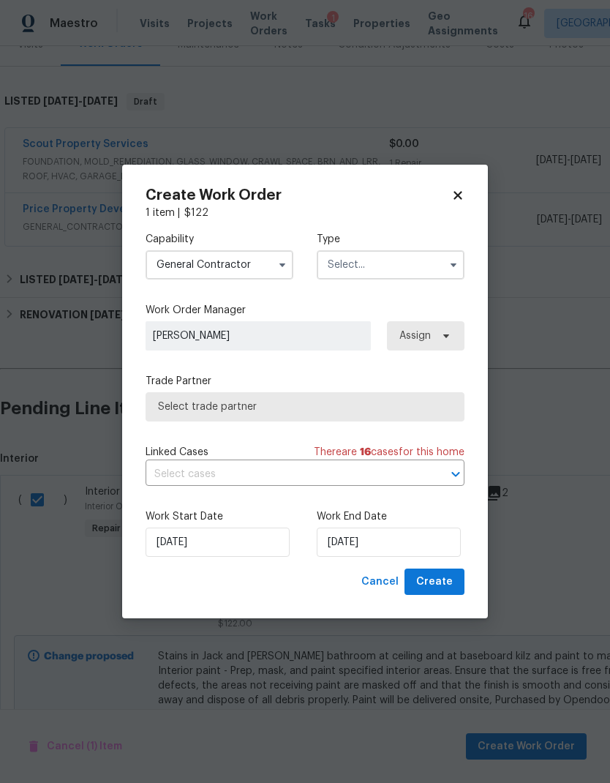
click at [397, 266] on input "text" at bounding box center [391, 264] width 148 height 29
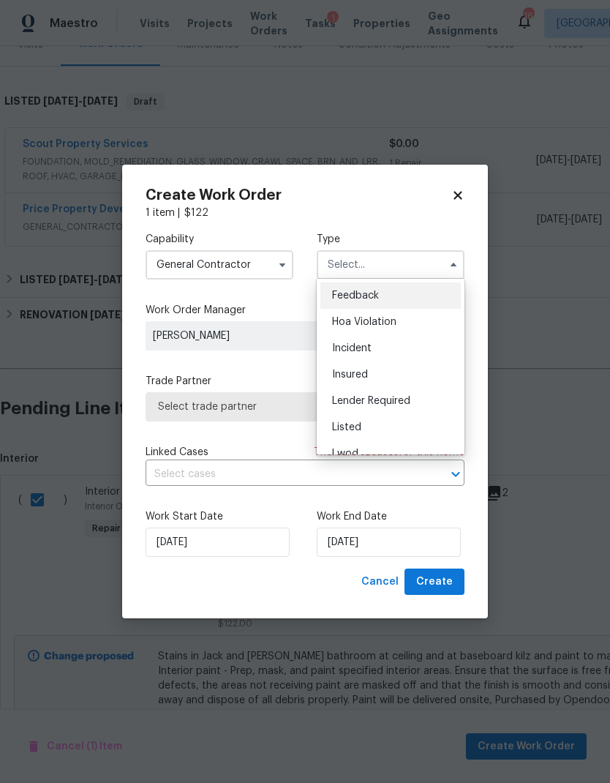
click at [369, 427] on div "Listed" at bounding box center [390, 427] width 140 height 26
type input "Listed"
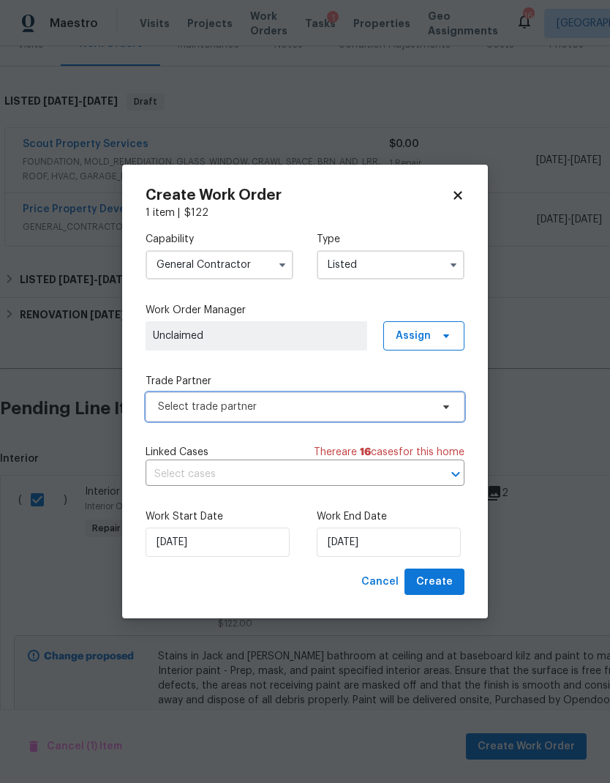
click at [307, 410] on span "Select trade partner" at bounding box center [294, 406] width 273 height 15
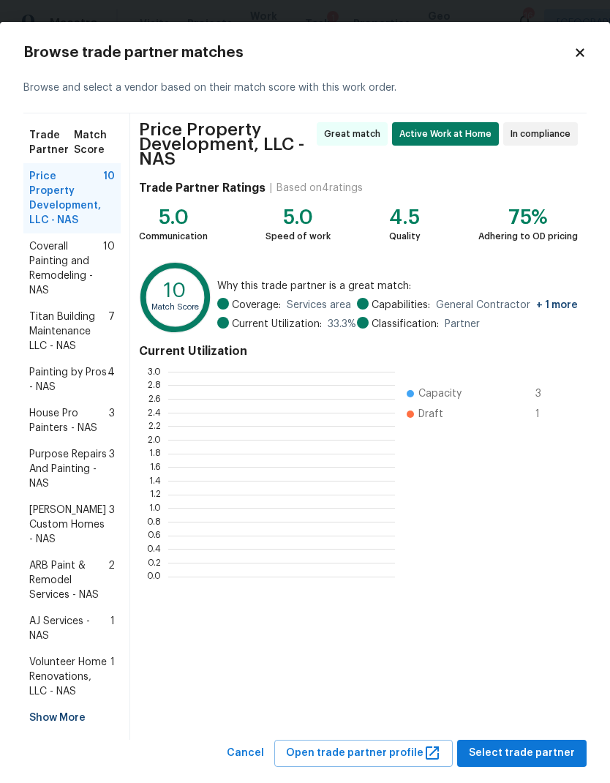
scroll to position [1, 1]
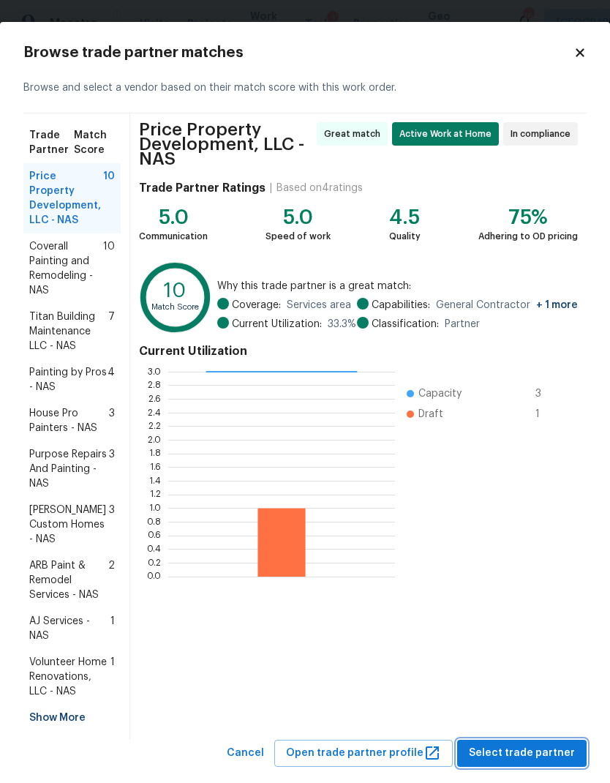
click at [536, 744] on span "Select trade partner" at bounding box center [522, 753] width 106 height 18
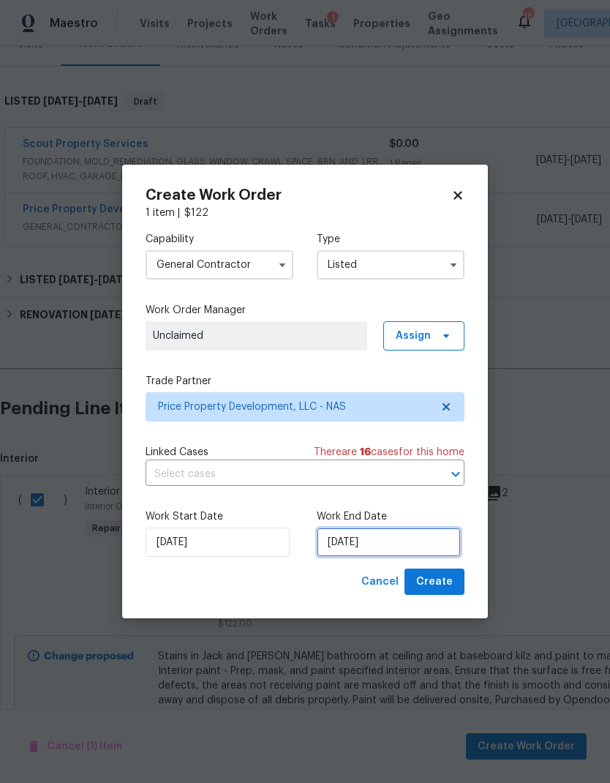
click at [383, 539] on input "[DATE]" at bounding box center [389, 541] width 144 height 29
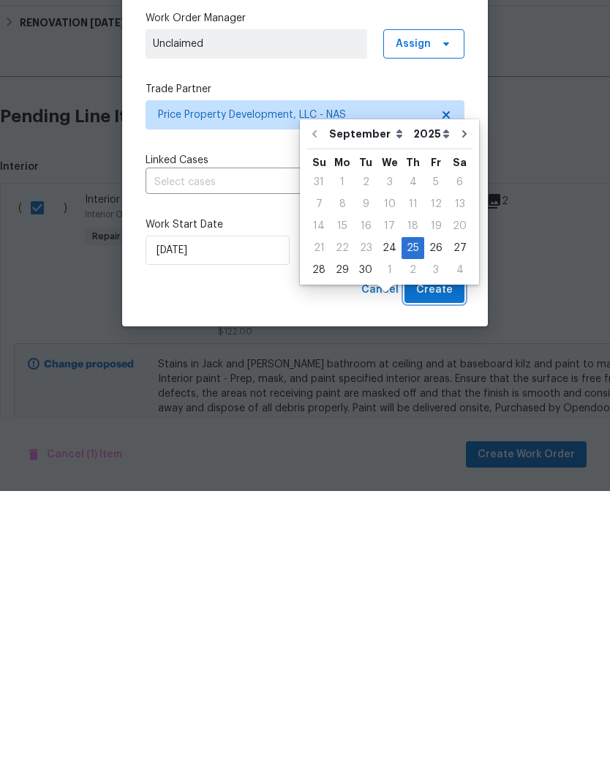
click at [441, 573] on span "Create" at bounding box center [434, 582] width 37 height 18
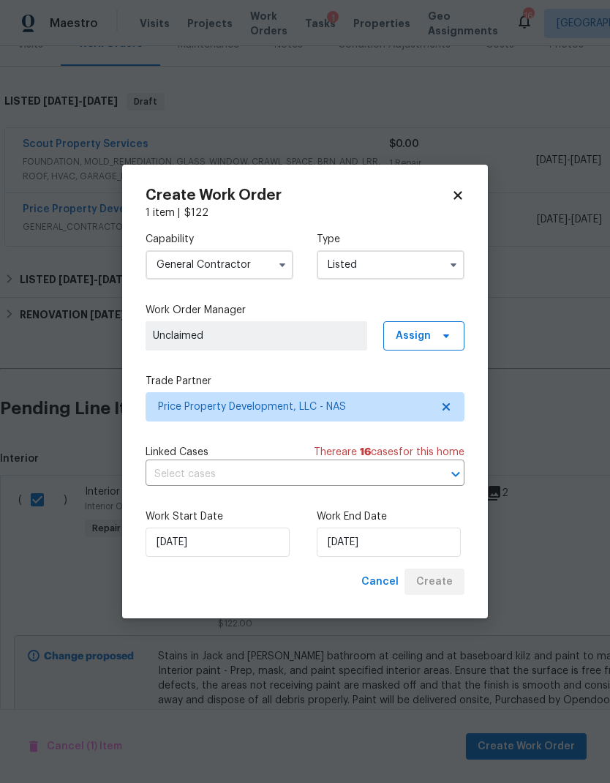
checkbox input "false"
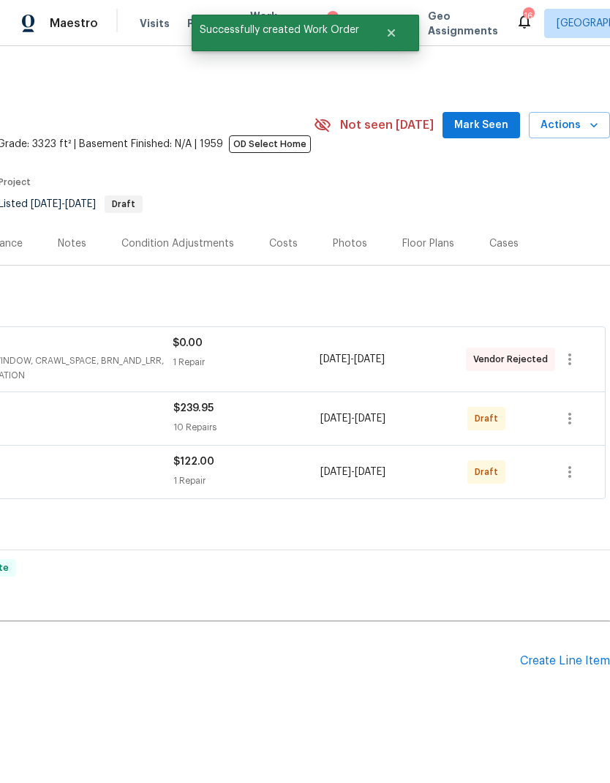
scroll to position [0, 217]
click at [576, 410] on icon "button" at bounding box center [570, 419] width 18 height 18
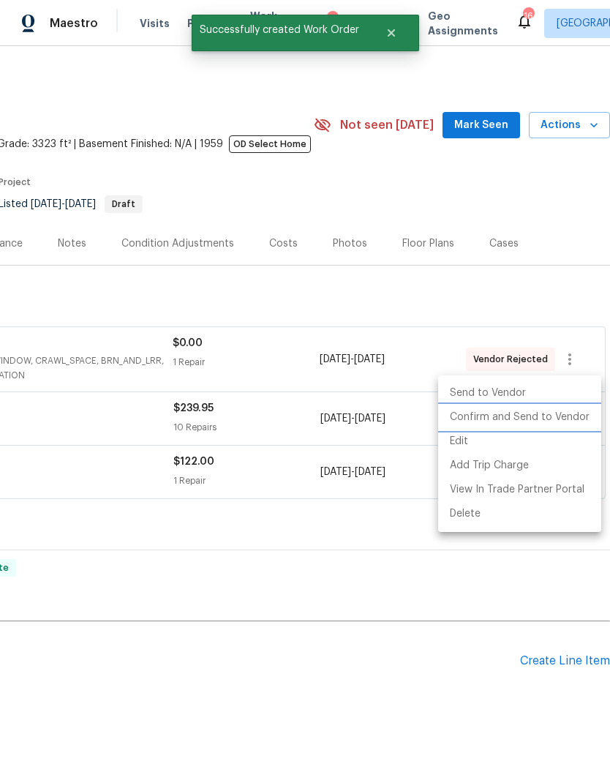
click at [535, 421] on li "Confirm and Send to Vendor" at bounding box center [519, 417] width 163 height 24
click at [400, 568] on div at bounding box center [305, 391] width 610 height 783
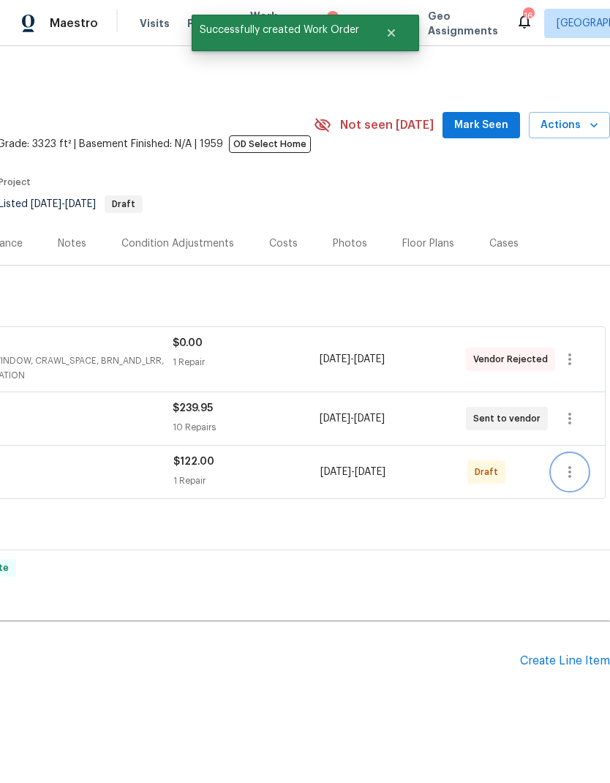
click at [574, 454] on button "button" at bounding box center [569, 471] width 35 height 35
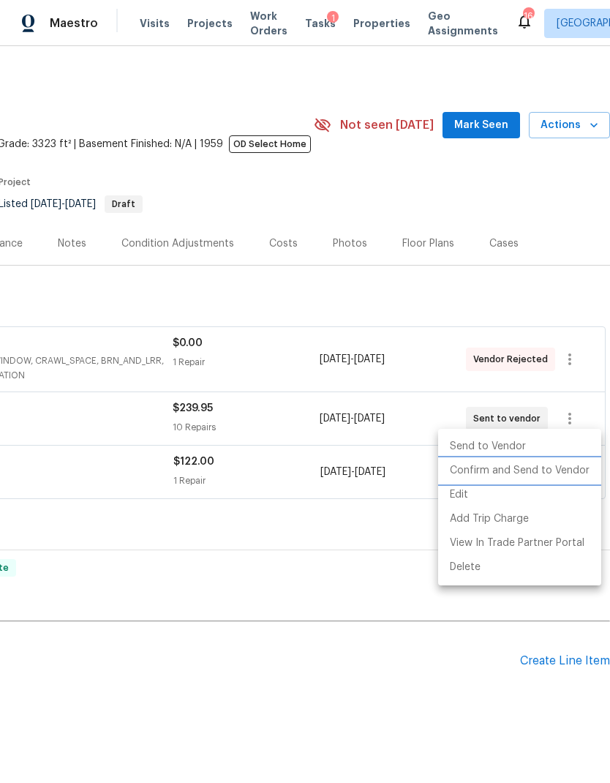
click at [534, 469] on li "Confirm and Send to Vendor" at bounding box center [519, 471] width 163 height 24
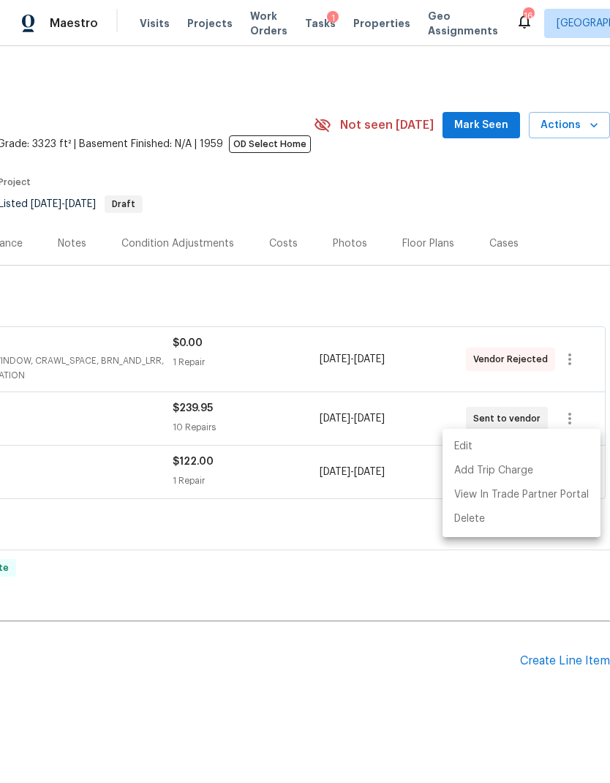
click at [403, 566] on div at bounding box center [305, 391] width 610 height 783
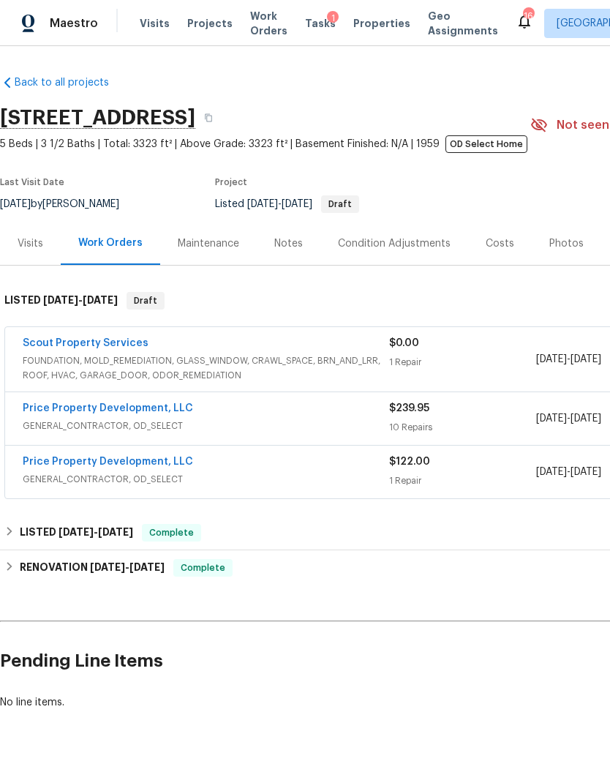
scroll to position [0, 0]
click at [92, 338] on link "Scout Property Services" at bounding box center [86, 343] width 126 height 10
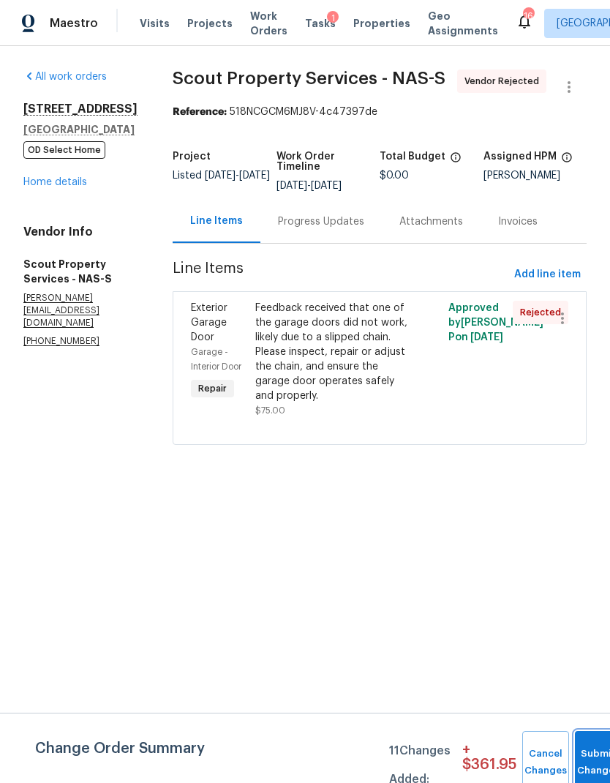
click at [592, 750] on button "Submit Changes" at bounding box center [598, 762] width 47 height 63
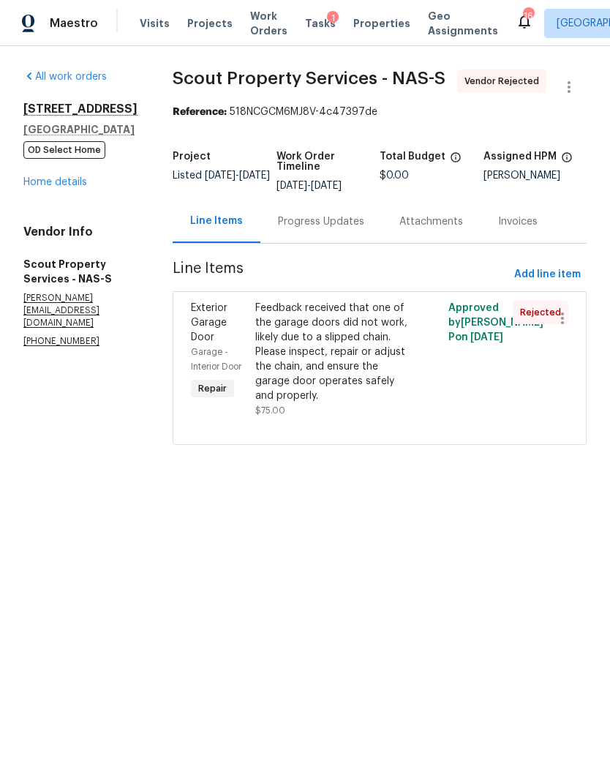
click at [278, 225] on div "Progress Updates" at bounding box center [321, 221] width 86 height 15
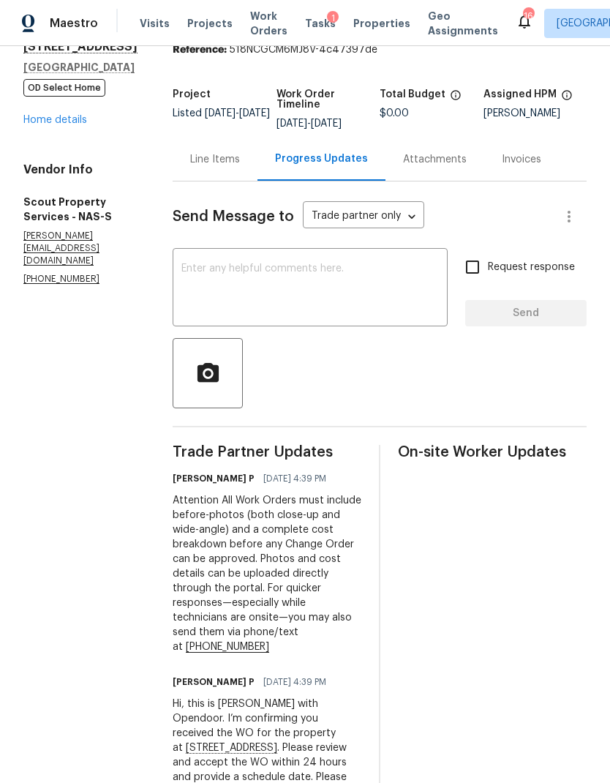
scroll to position [61, 0]
click at [236, 280] on textarea at bounding box center [309, 289] width 257 height 51
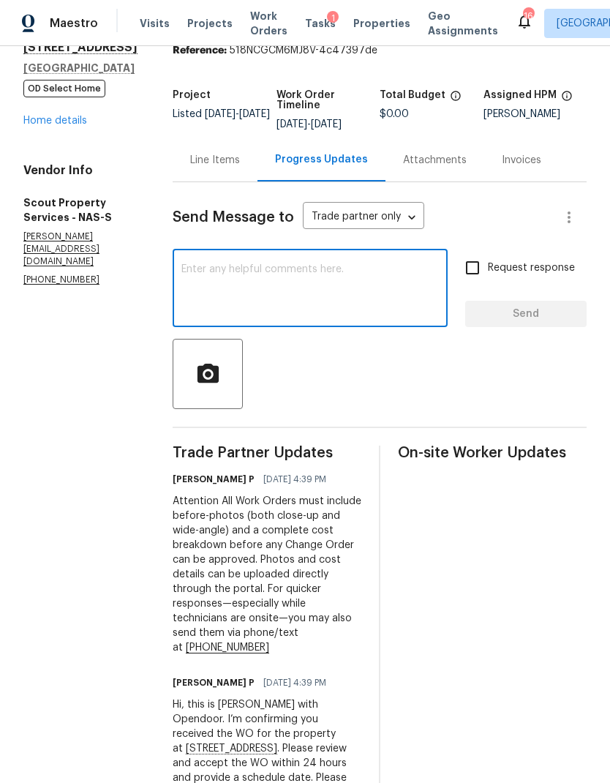
click at [42, 126] on link "Home details" at bounding box center [55, 121] width 64 height 10
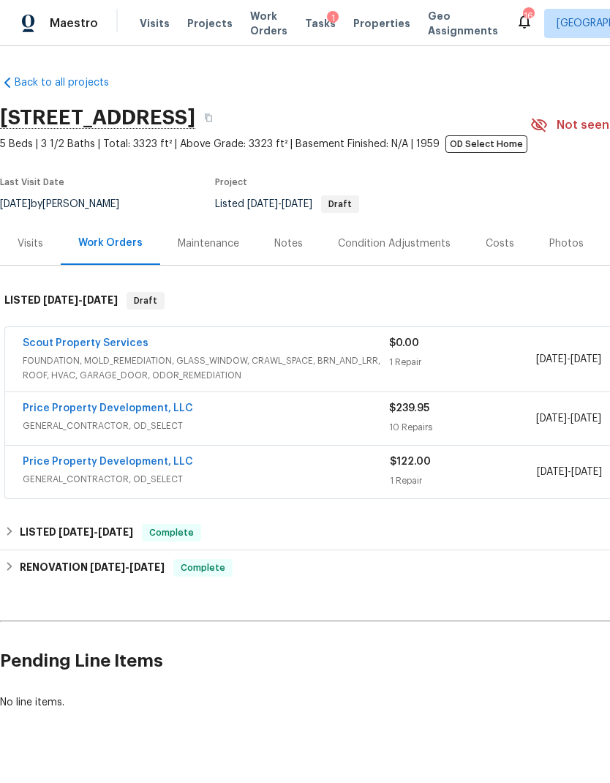
click at [290, 244] on div "Notes" at bounding box center [288, 243] width 29 height 15
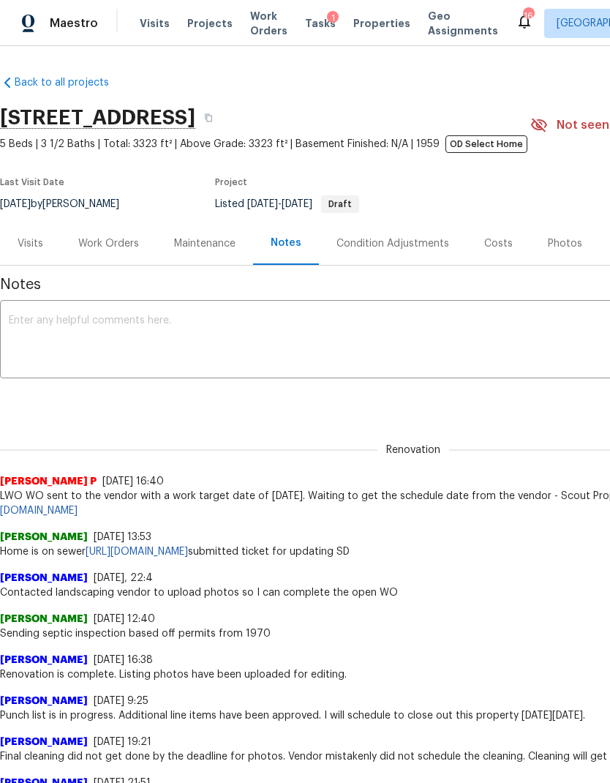
click at [254, 352] on textarea at bounding box center [413, 340] width 809 height 51
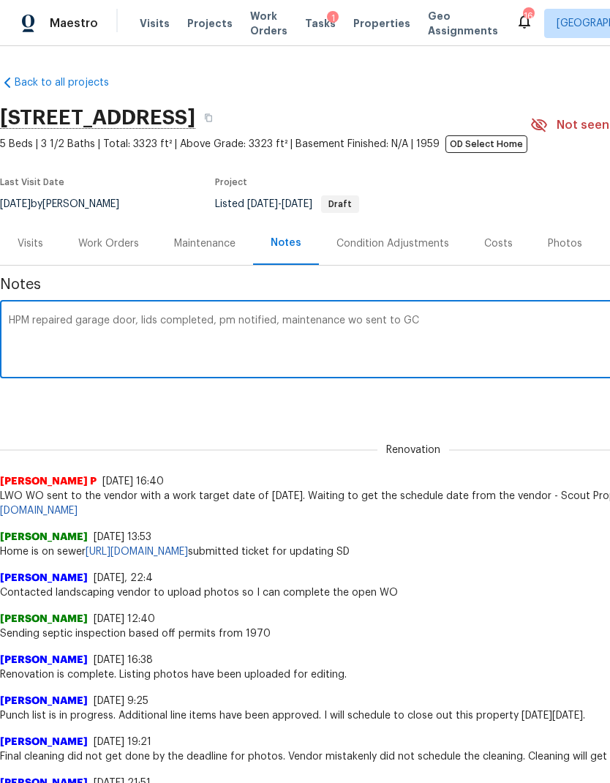
click at [279, 318] on textarea "HPM repaired garage door, lids completed, pm notified, maintenance wo sent to GC" at bounding box center [413, 340] width 809 height 51
click at [537, 344] on textarea "HPM repaired garage door, lids completed, pm notified, light maintenance wo sen…" at bounding box center [413, 340] width 809 height 51
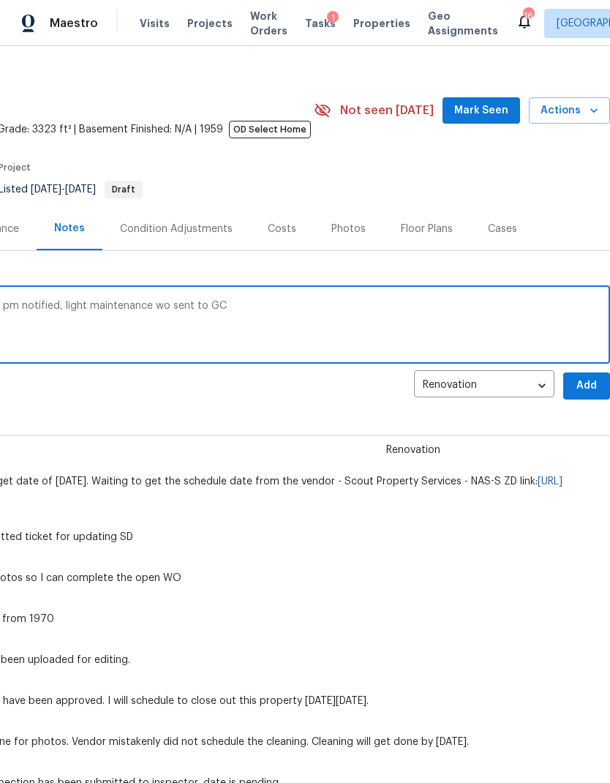
scroll to position [15, 217]
type textarea "HPM repaired garage door, lids completed, pm notified, light maintenance wo sen…"
click at [594, 390] on span "Add" at bounding box center [586, 386] width 23 height 18
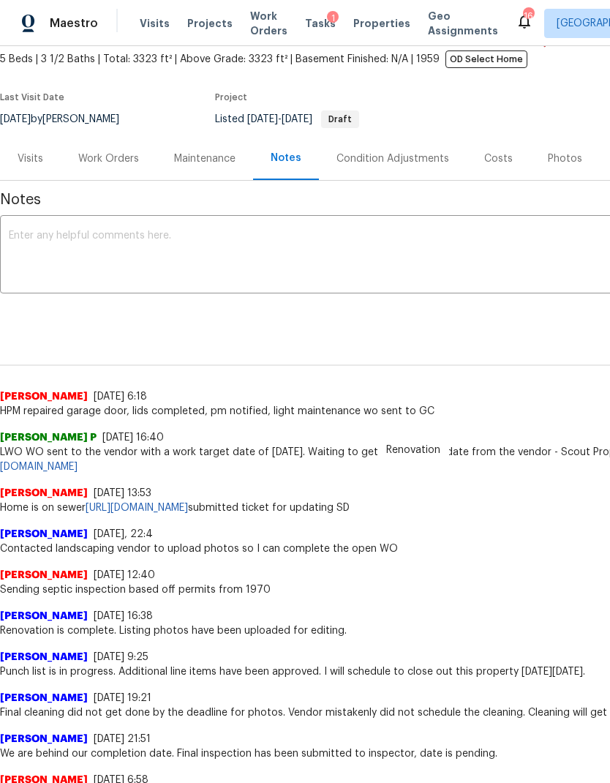
scroll to position [85, 0]
click at [113, 161] on div "Work Orders" at bounding box center [108, 158] width 61 height 15
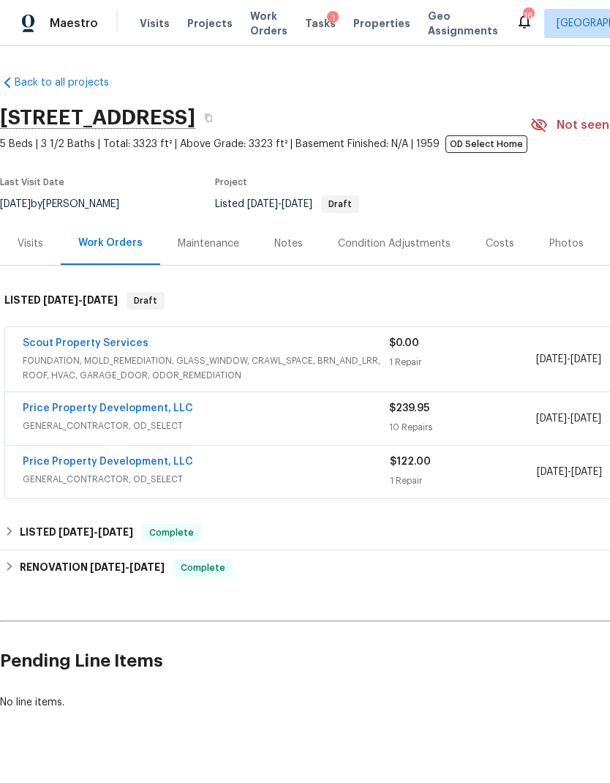
click at [139, 410] on link "Price Property Development, LLC" at bounding box center [108, 408] width 170 height 10
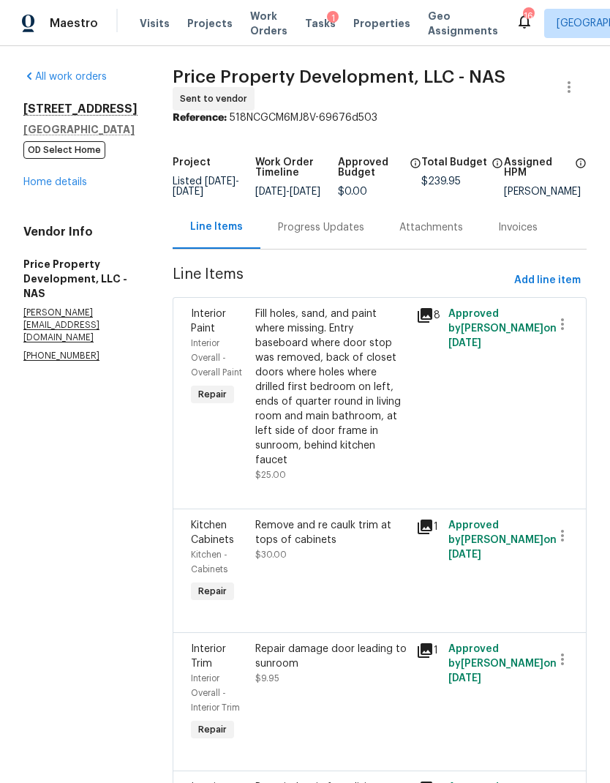
click at [339, 235] on div "Progress Updates" at bounding box center [321, 227] width 86 height 15
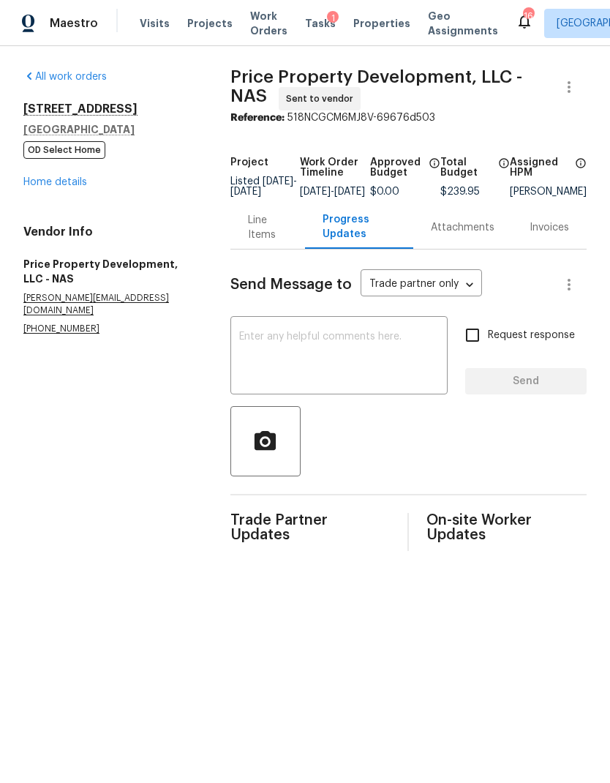
click at [336, 361] on textarea at bounding box center [339, 356] width 200 height 51
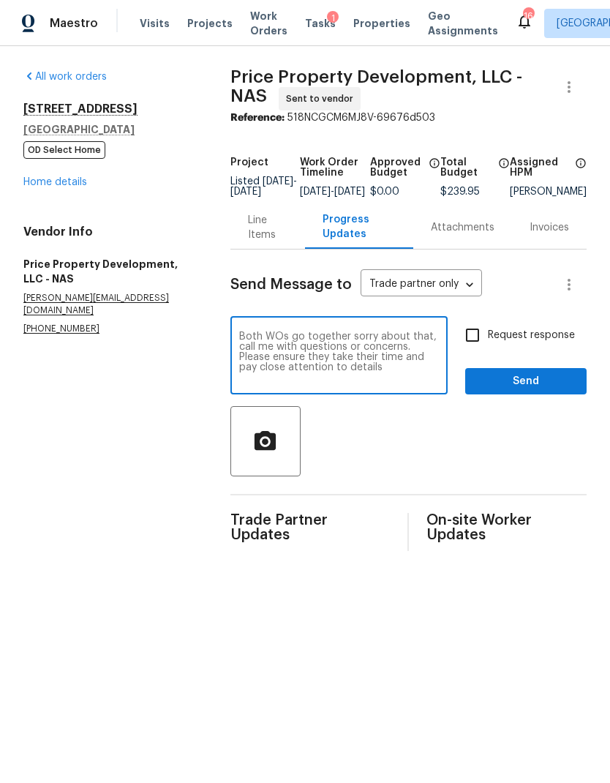
type textarea "Both WOs go together sorry about that, call me with questions or concerns. Plea…"
click at [483, 347] on input "Request response" at bounding box center [472, 335] width 31 height 31
checkbox input "true"
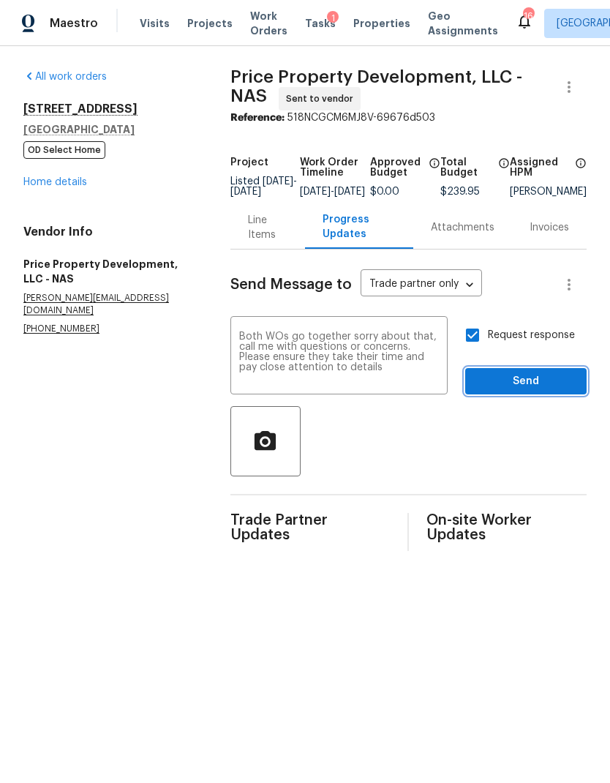
click at [542, 384] on span "Send" at bounding box center [526, 381] width 98 height 18
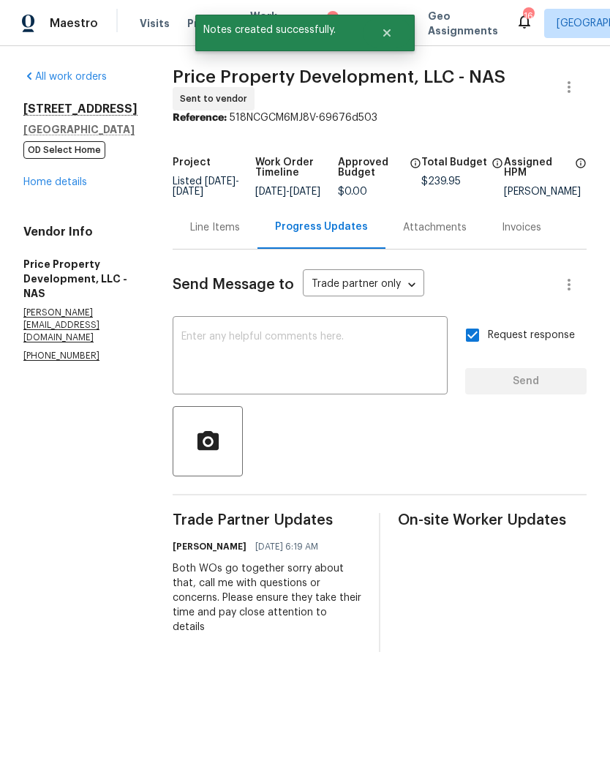
click at [55, 174] on div "6112 Gardendale Dr Nashville, TN 37215 OD Select Home Home details" at bounding box center [80, 146] width 114 height 88
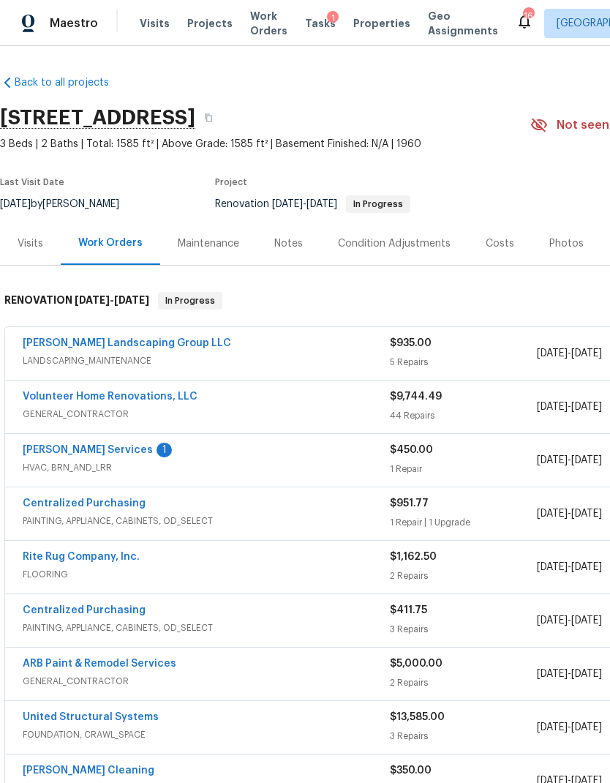
click at [49, 454] on link "[PERSON_NAME] Services" at bounding box center [88, 450] width 130 height 10
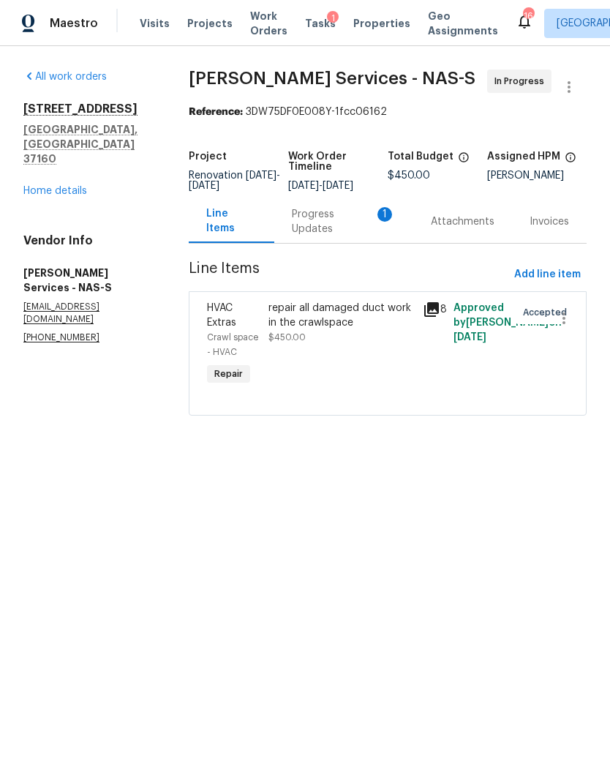
click at [312, 236] on div "Progress Updates 1" at bounding box center [344, 221] width 104 height 29
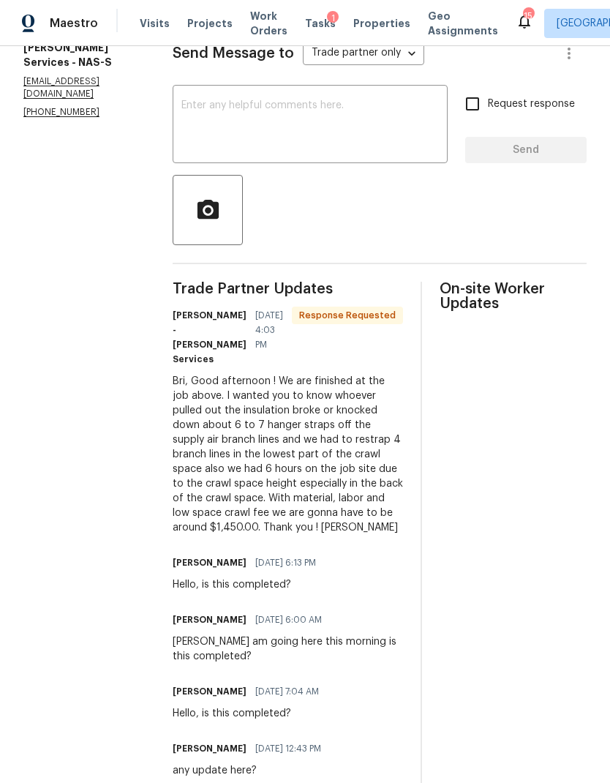
scroll to position [223, 0]
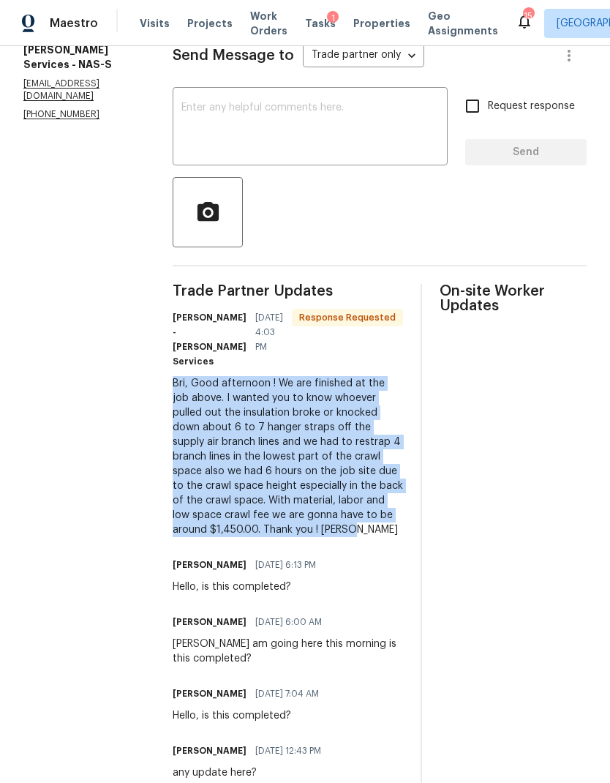
copy div "Bri, Good afternoon ! We are finished at the job above. I wanted you to know wh…"
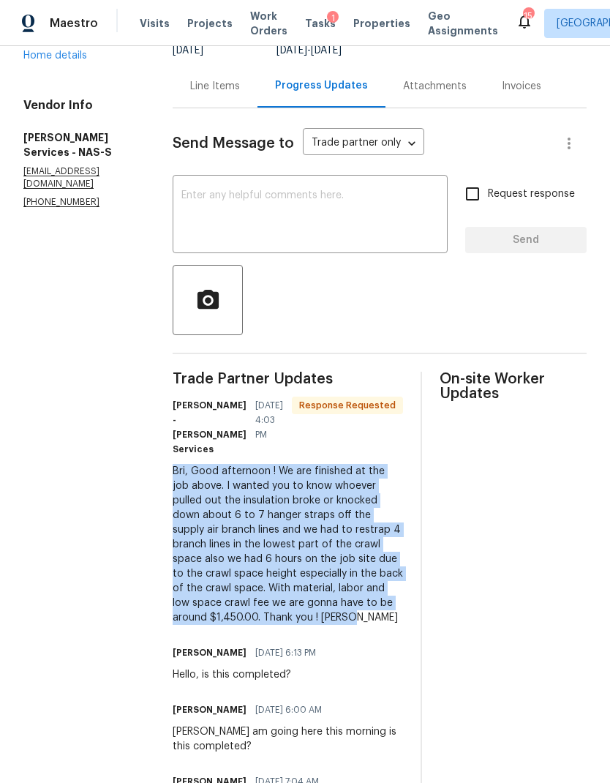
scroll to position [115, 0]
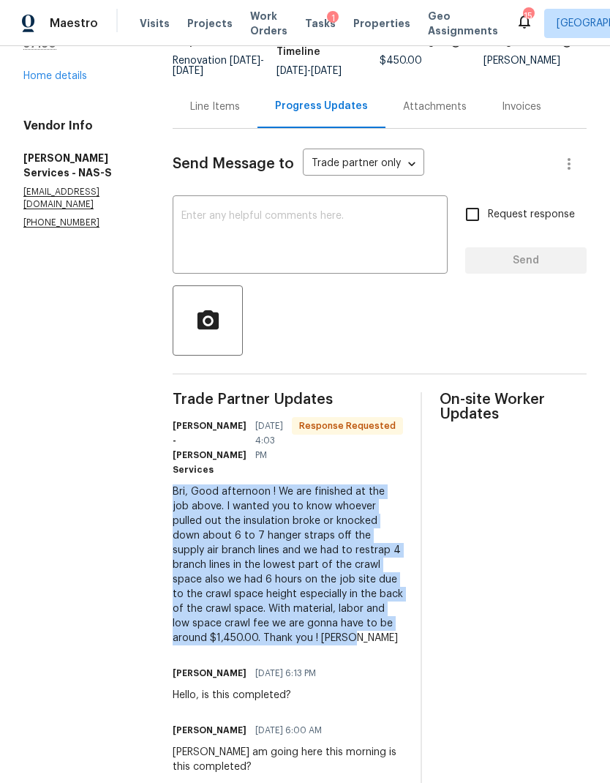
click at [219, 114] on div "Line Items" at bounding box center [215, 106] width 50 height 15
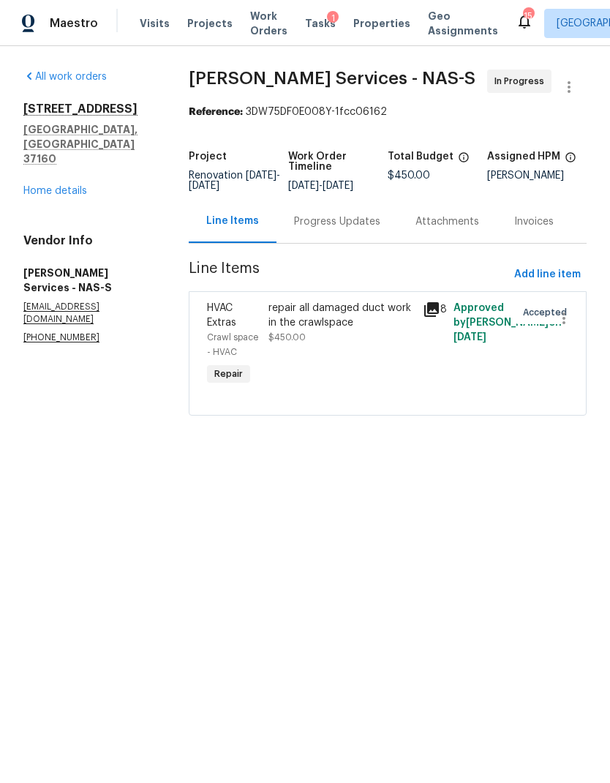
click at [340, 345] on div "repair all damaged duct work in the crawlspace $450.00" at bounding box center [341, 323] width 146 height 44
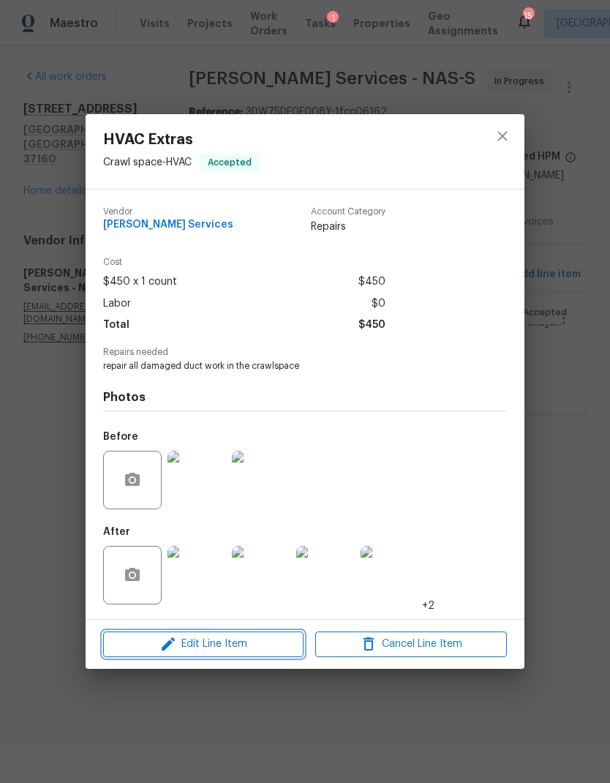
click at [276, 647] on span "Edit Line Item" at bounding box center [204, 644] width 192 height 18
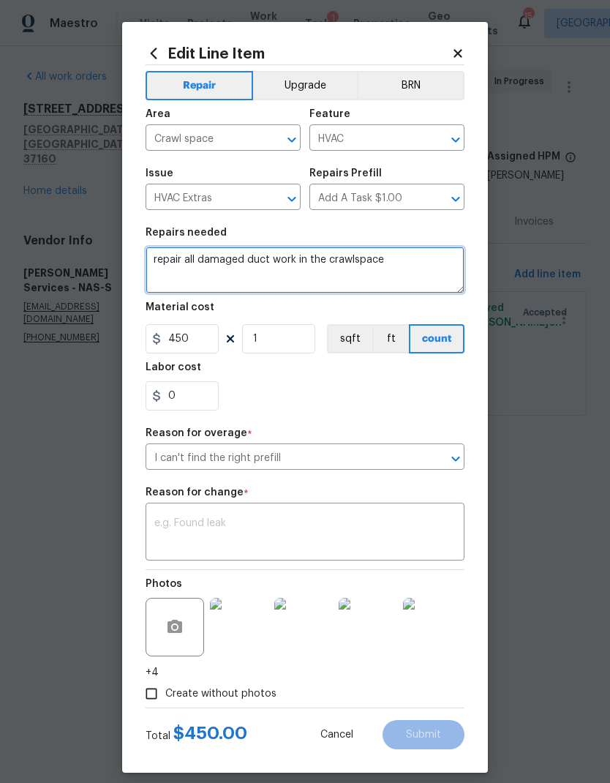
click at [421, 280] on textarea "repair all damaged duct work in the crawlspace" at bounding box center [305, 270] width 319 height 47
click at [184, 271] on textarea "repair all damaged duct work in the crawlspace" at bounding box center [305, 270] width 319 height 47
paste textarea "Bri, Good afternoon ! We are finished at the job above. I wanted you to know wh…"
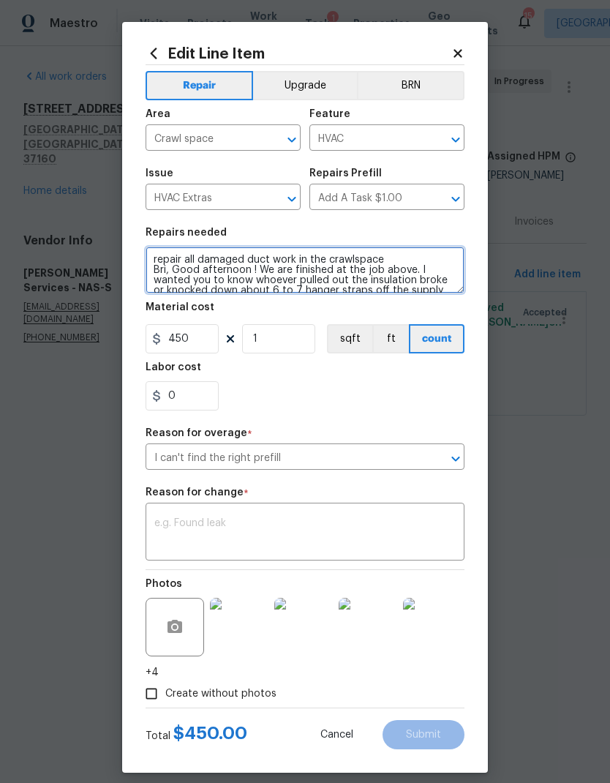
scroll to position [61, 0]
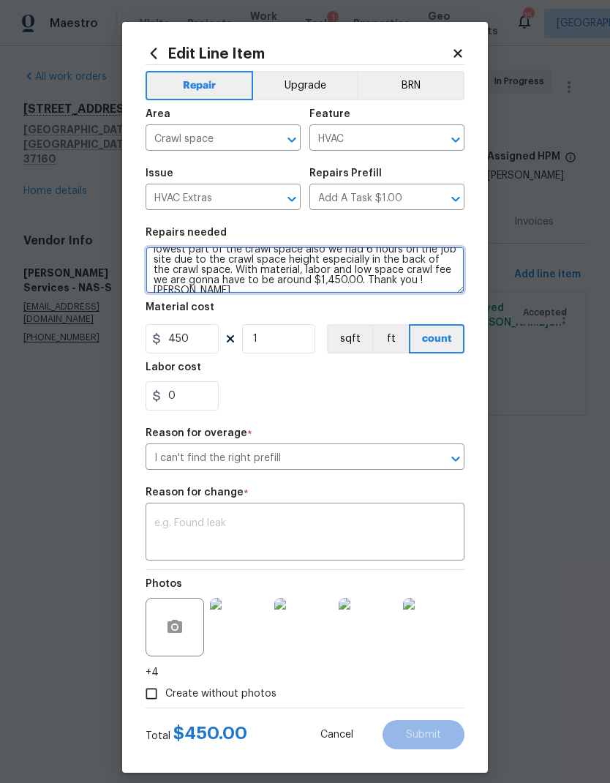
type textarea "repair all damaged duct work in the crawlspace Bri, Good afternoon ! We are fin…"
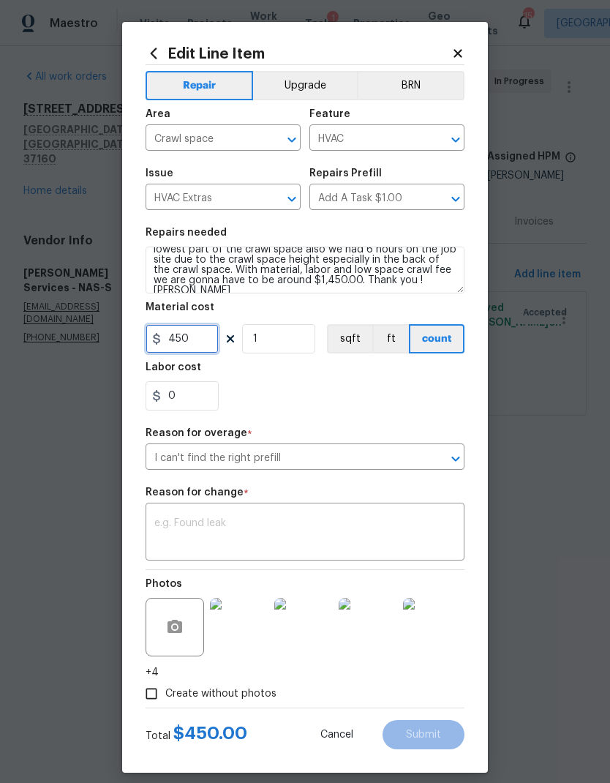
click at [162, 346] on input "450" at bounding box center [182, 338] width 73 height 29
type input "1450"
click at [367, 402] on div "0" at bounding box center [305, 395] width 319 height 29
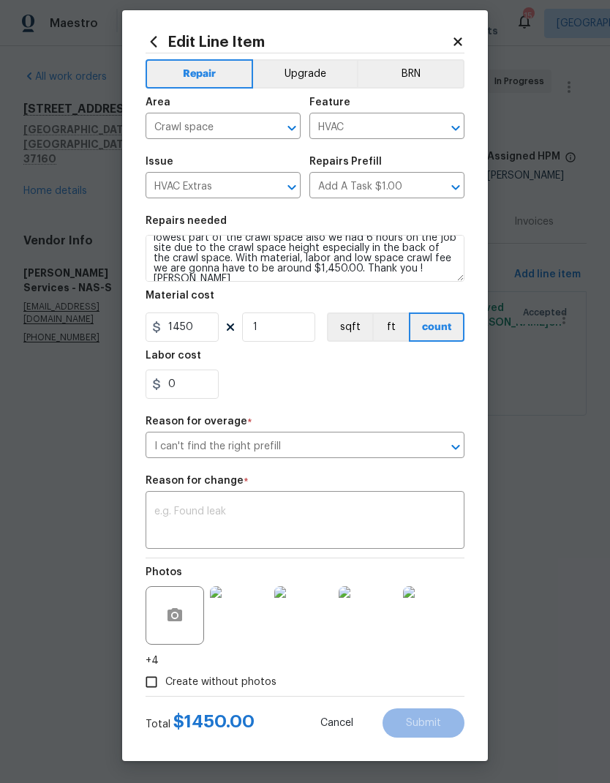
scroll to position [16, 0]
click at [407, 682] on div "Create without photos" at bounding box center [305, 682] width 319 height 28
click at [365, 514] on textarea at bounding box center [304, 521] width 301 height 31
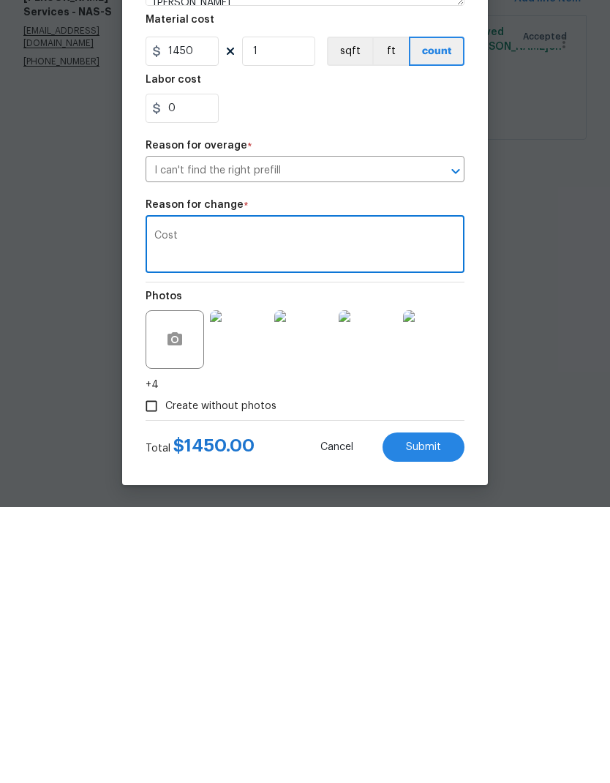
type textarea "Cost"
click at [432, 708] on button "Submit" at bounding box center [424, 722] width 82 height 29
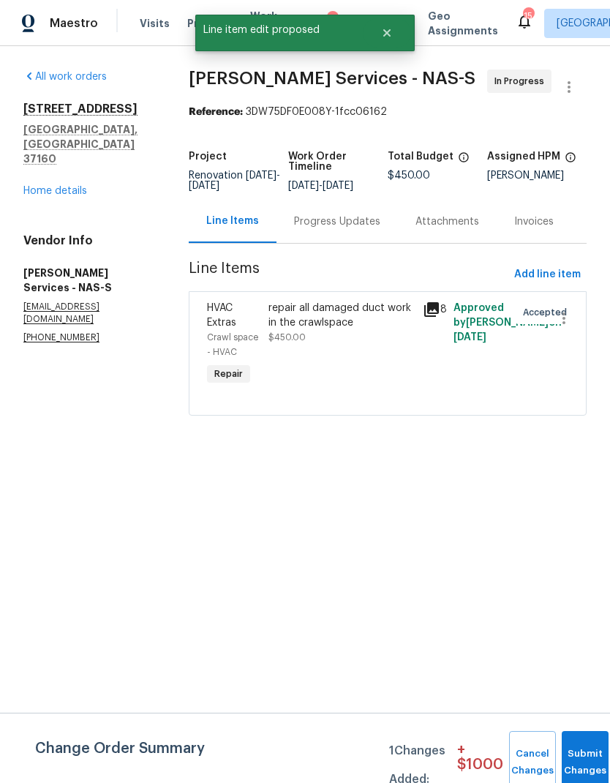
scroll to position [0, 0]
click at [594, 752] on button "Submit Changes" at bounding box center [585, 762] width 47 height 63
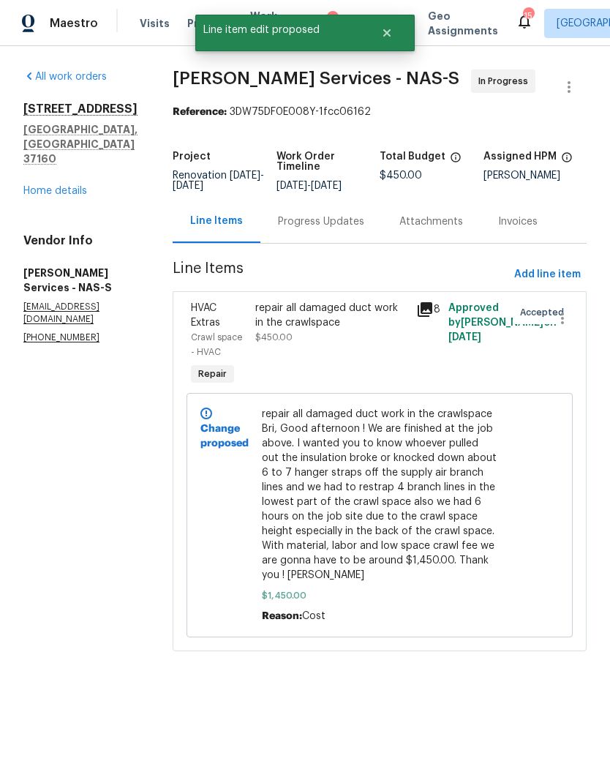
click at [590, 429] on div "All work orders [STREET_ADDRESS] Home details Vendor Info [PERSON_NAME] Service…" at bounding box center [305, 369] width 610 height 646
click at [312, 243] on div "Progress Updates" at bounding box center [320, 221] width 121 height 43
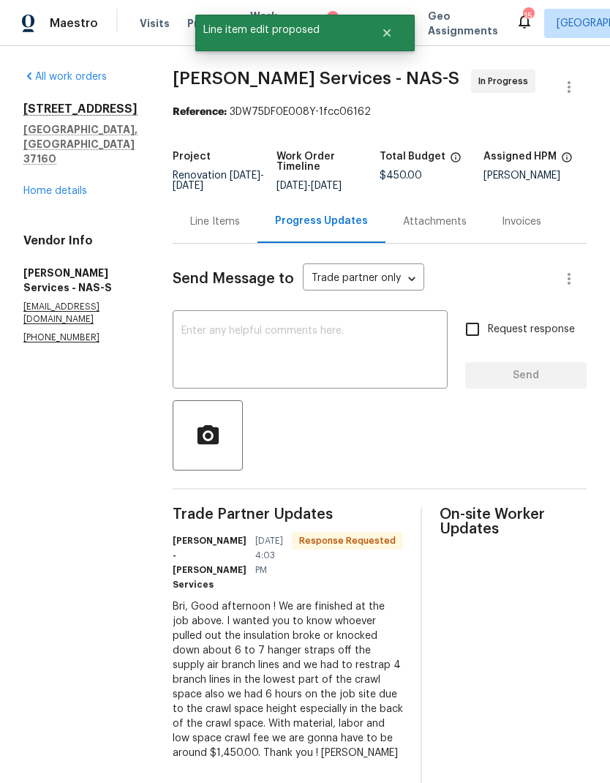
click at [326, 377] on textarea at bounding box center [309, 351] width 257 height 51
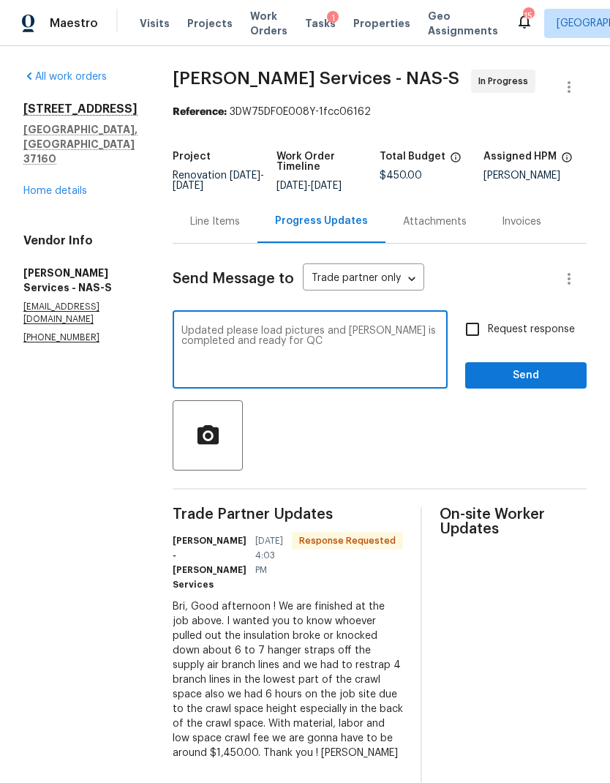
type textarea "Updated please load pictures and [PERSON_NAME] is completed and ready for QC"
click at [473, 345] on input "Request response" at bounding box center [472, 329] width 31 height 31
checkbox input "true"
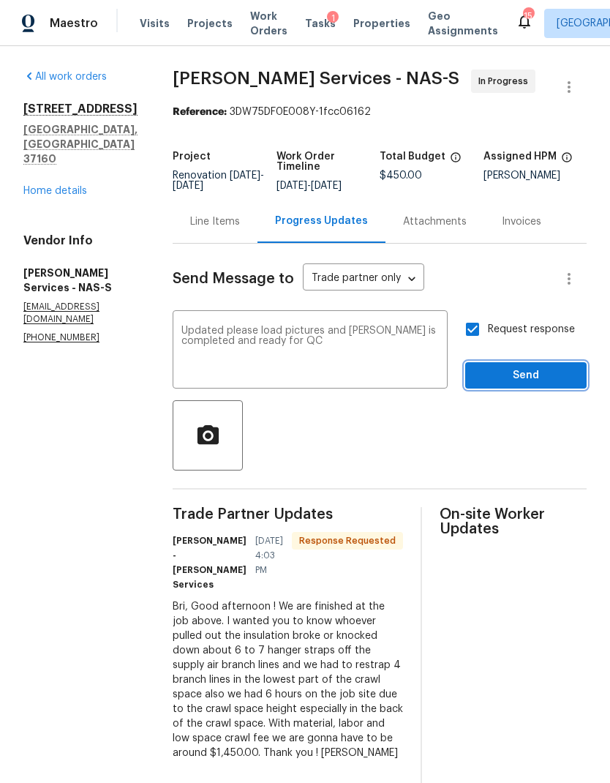
click at [536, 385] on span "Send" at bounding box center [526, 375] width 98 height 18
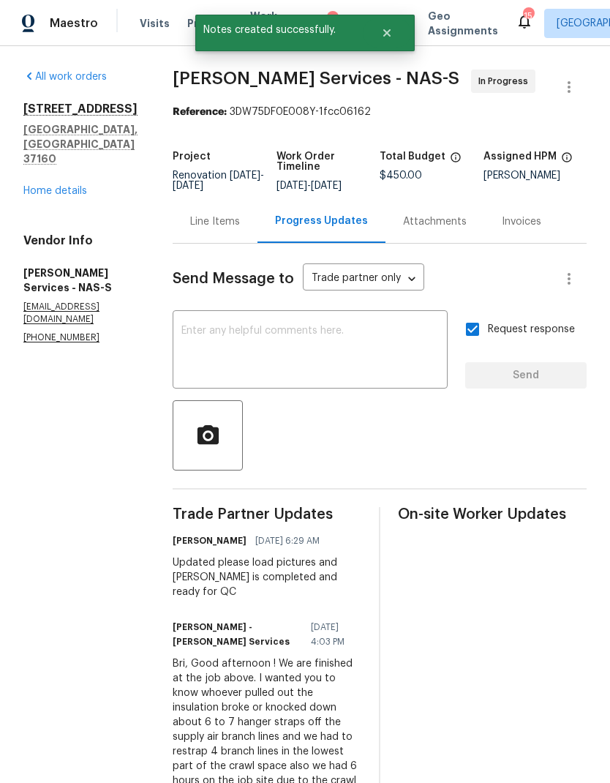
click at [59, 186] on link "Home details" at bounding box center [55, 191] width 64 height 10
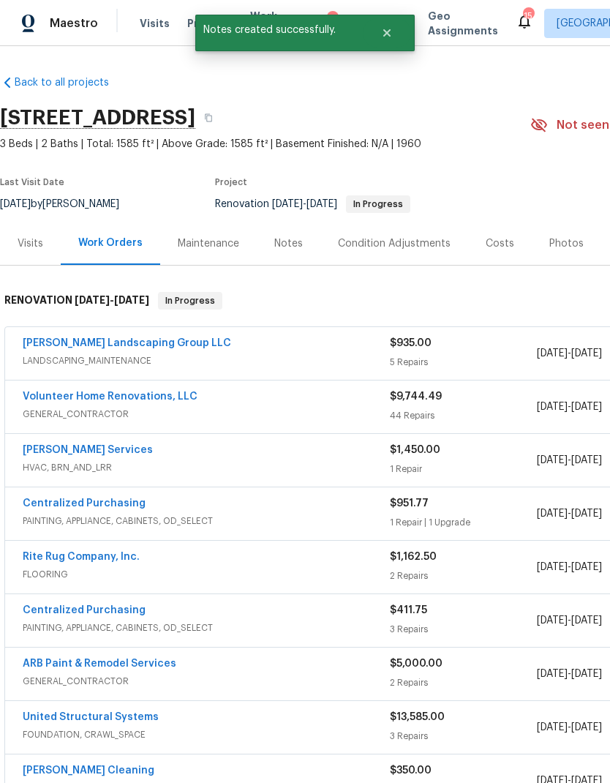
click at [552, 253] on div "Photos" at bounding box center [566, 243] width 69 height 43
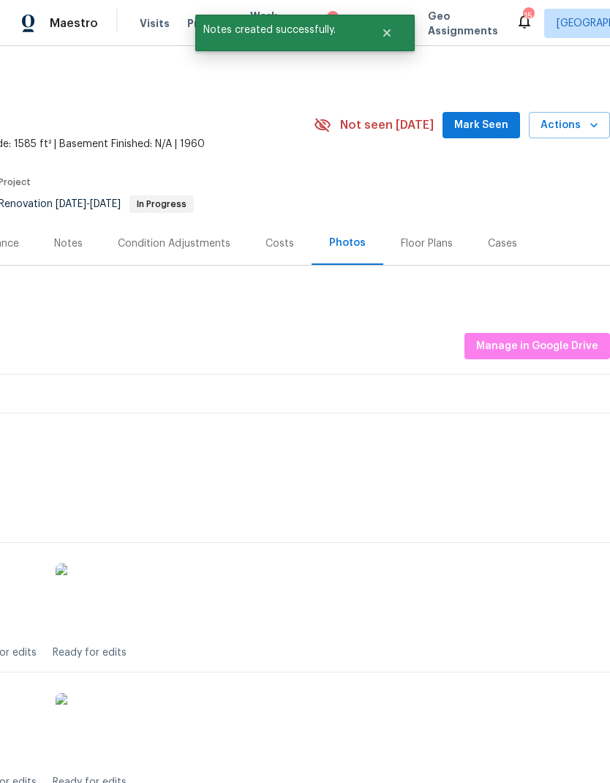
scroll to position [0, 217]
click at [549, 346] on span "Manage in Google Drive" at bounding box center [537, 346] width 122 height 18
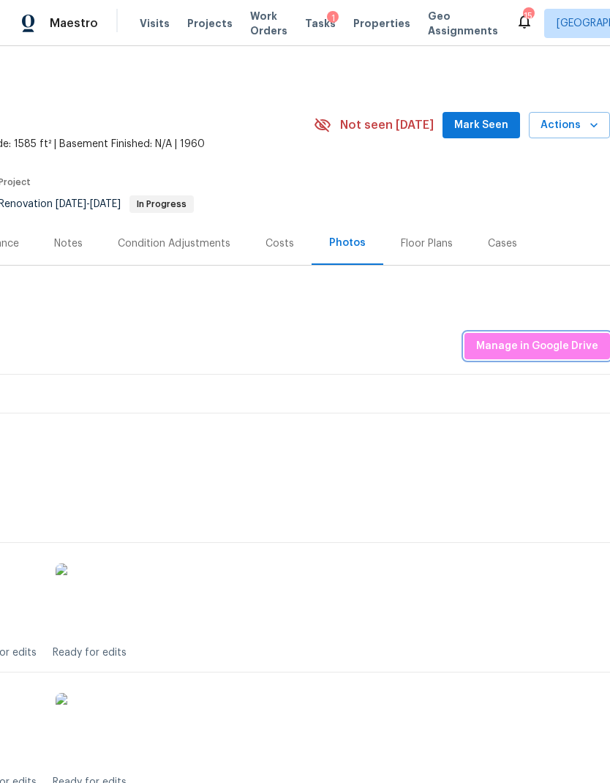
click at [571, 347] on span "Manage in Google Drive" at bounding box center [537, 346] width 122 height 18
